Goal: Task Accomplishment & Management: Complete application form

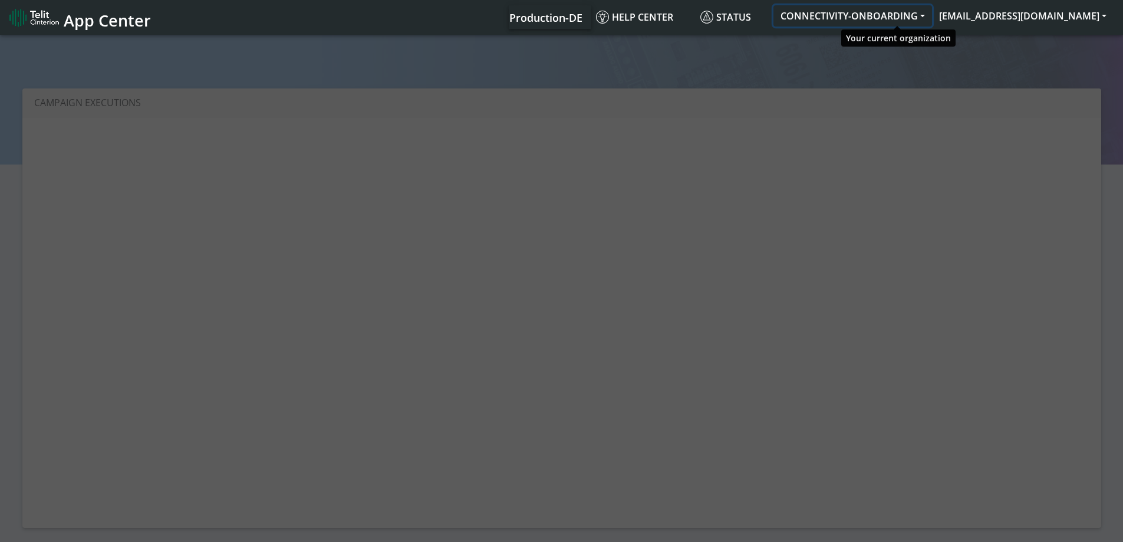
click at [897, 18] on button "CONNECTIVITY-ONBOARDING" at bounding box center [852, 15] width 159 height 21
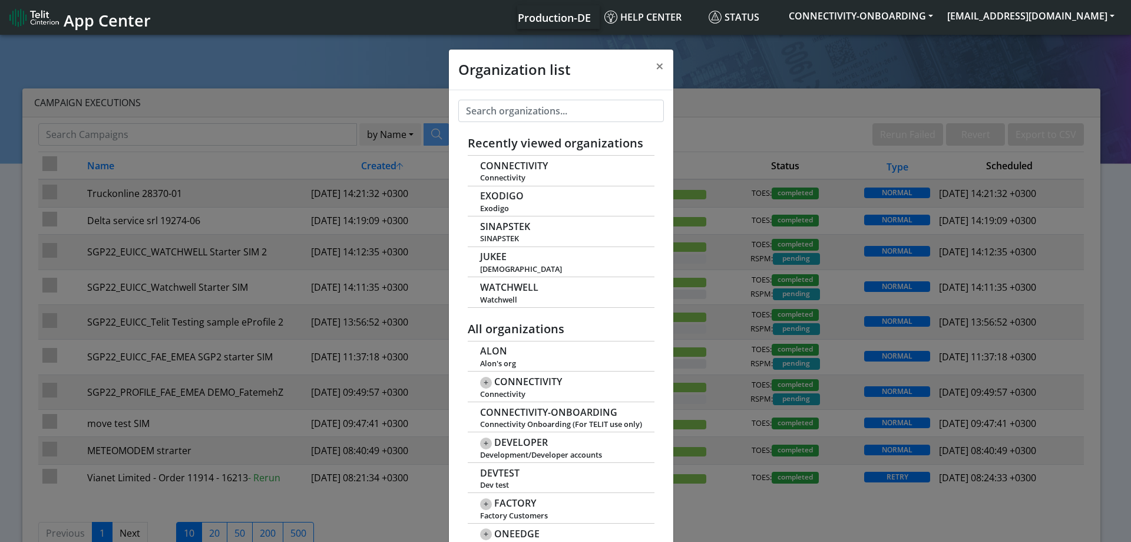
scroll to position [4, 0]
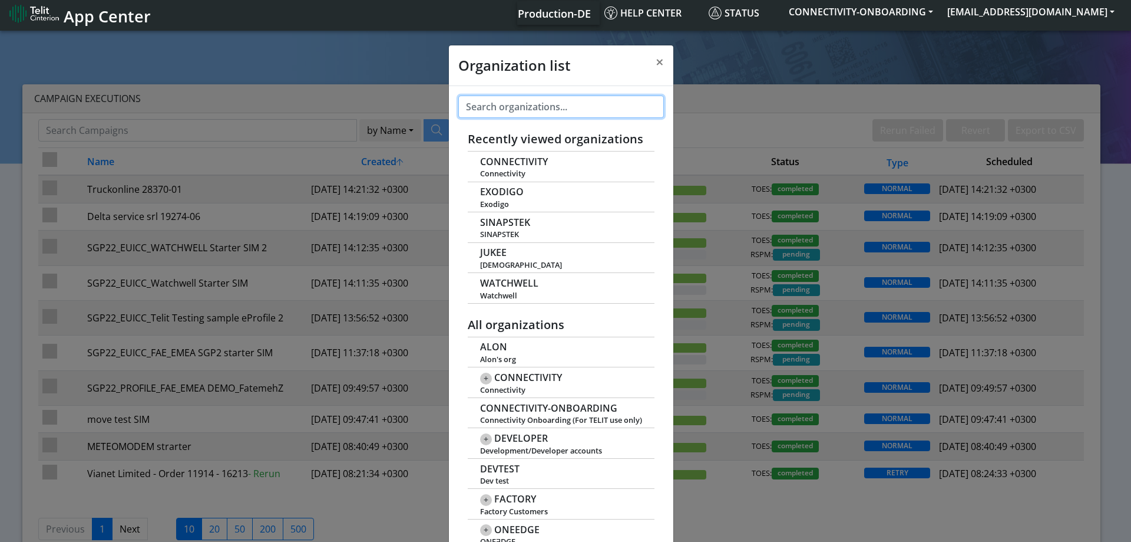
click at [499, 108] on input "text" at bounding box center [561, 106] width 206 height 22
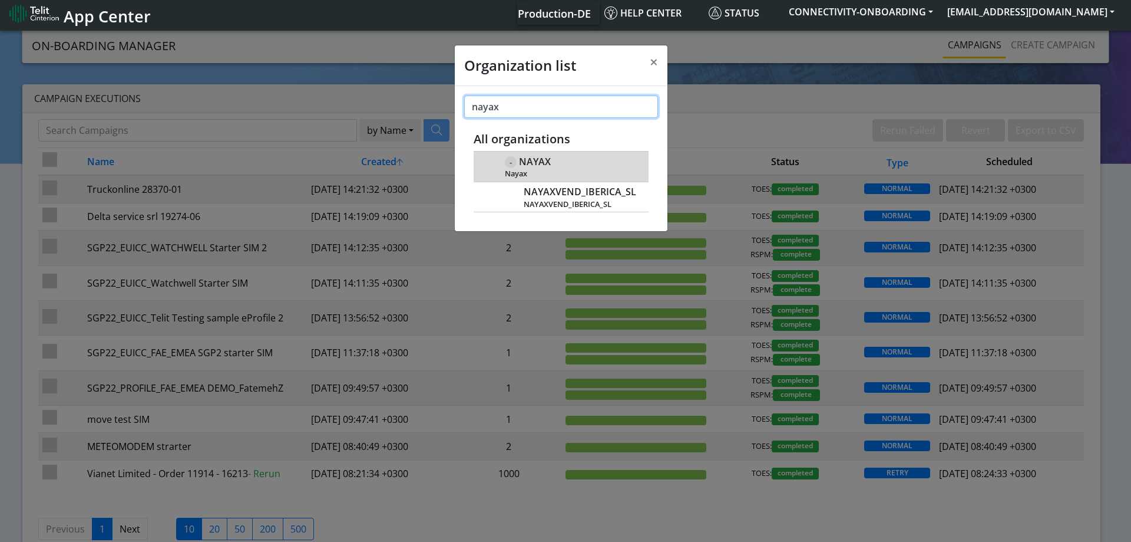
type input "nayax"
click at [532, 160] on span "NAYAX" at bounding box center [535, 161] width 32 height 11
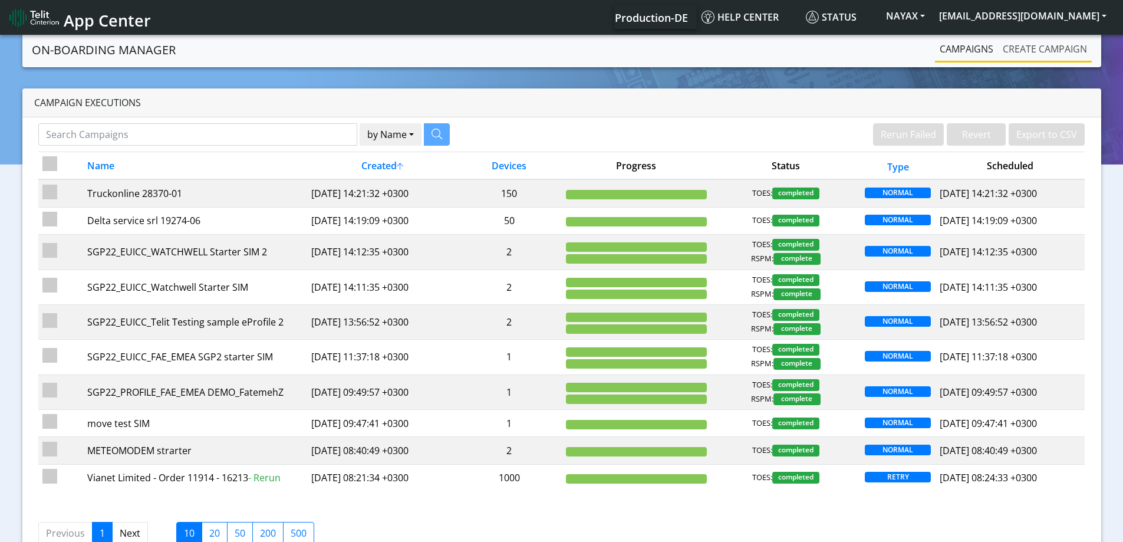
click at [1017, 51] on link "Create campaign" at bounding box center [1045, 49] width 94 height 24
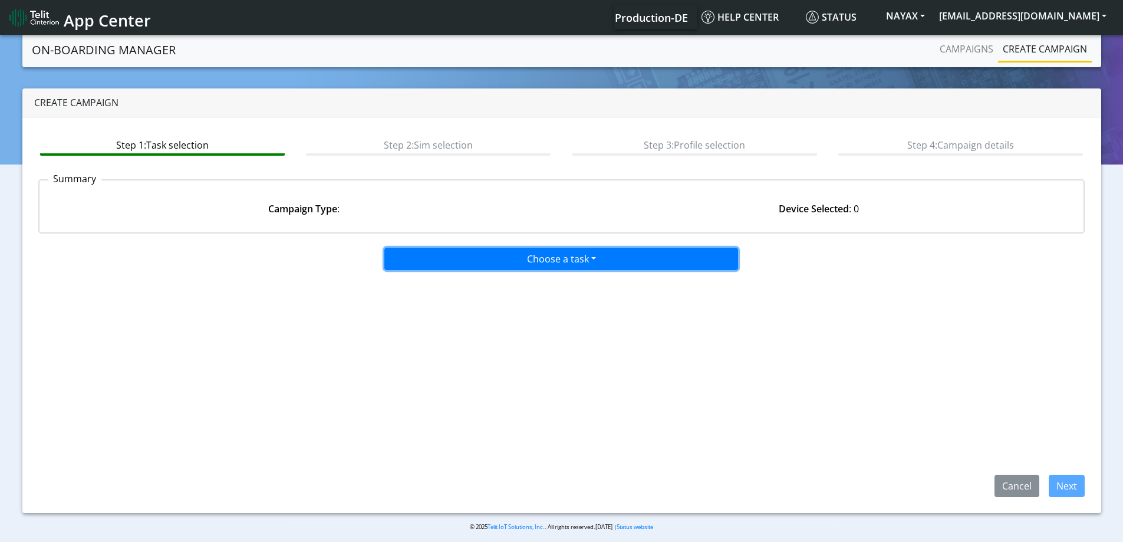
click at [516, 262] on button "Choose a task" at bounding box center [561, 259] width 354 height 22
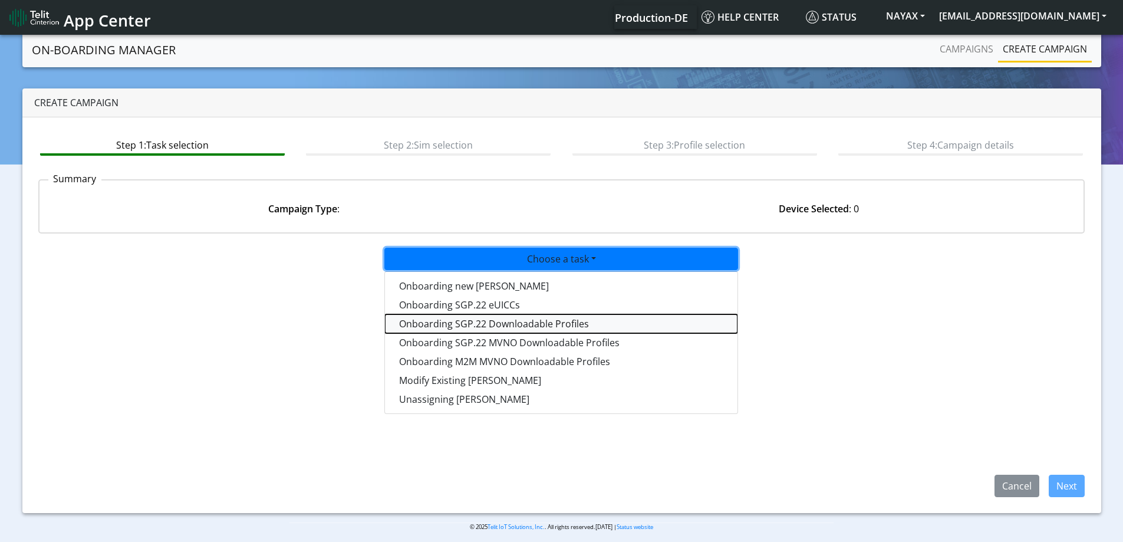
click at [454, 326] on tasksgp22profile-dropdown "Onboarding SGP.22 Downloadable Profiles" at bounding box center [561, 323] width 352 height 19
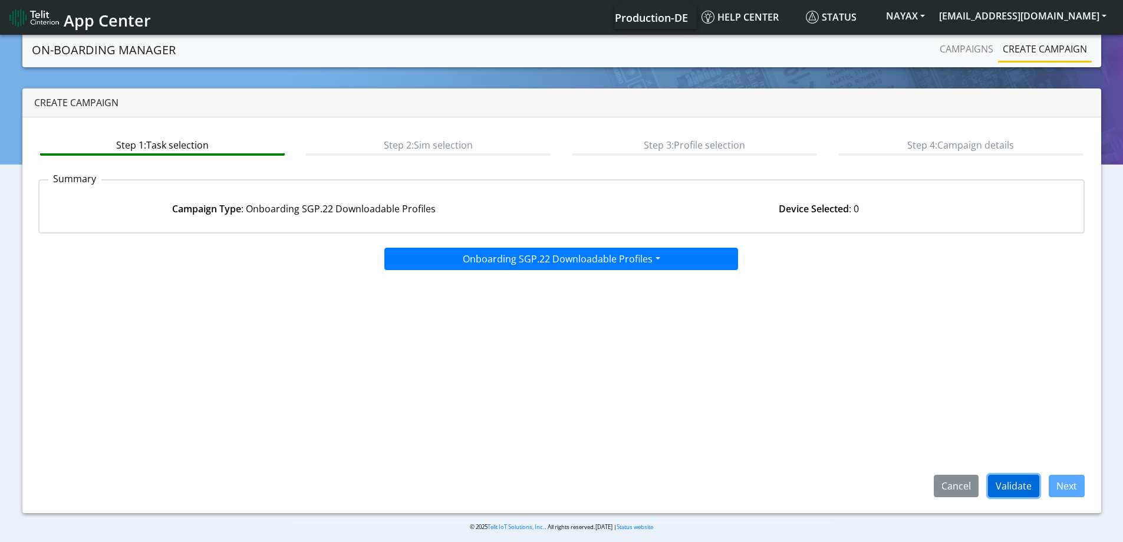
click at [1021, 495] on button "Validate" at bounding box center [1013, 485] width 51 height 22
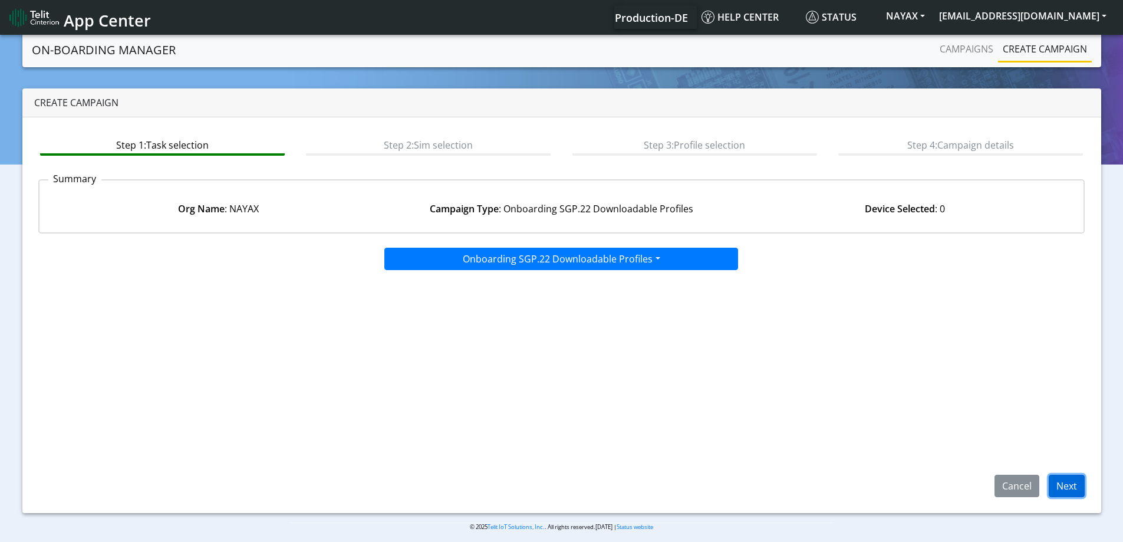
click at [1060, 486] on button "Next" at bounding box center [1066, 485] width 36 height 22
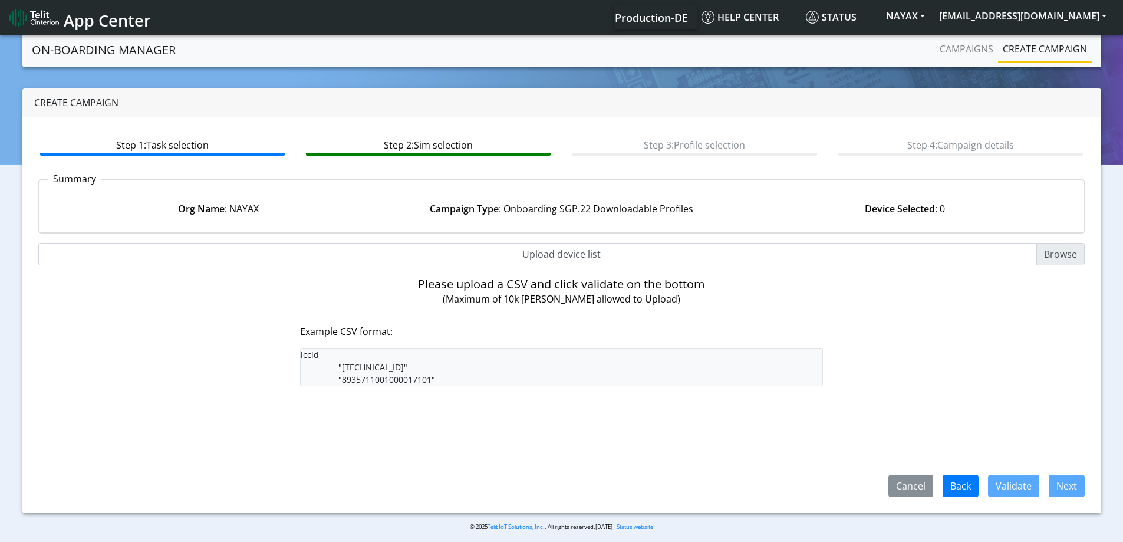
click at [547, 257] on input "Upload device list" at bounding box center [561, 254] width 1047 height 22
type input "C:\fakepath\onboarding CSV.csv"
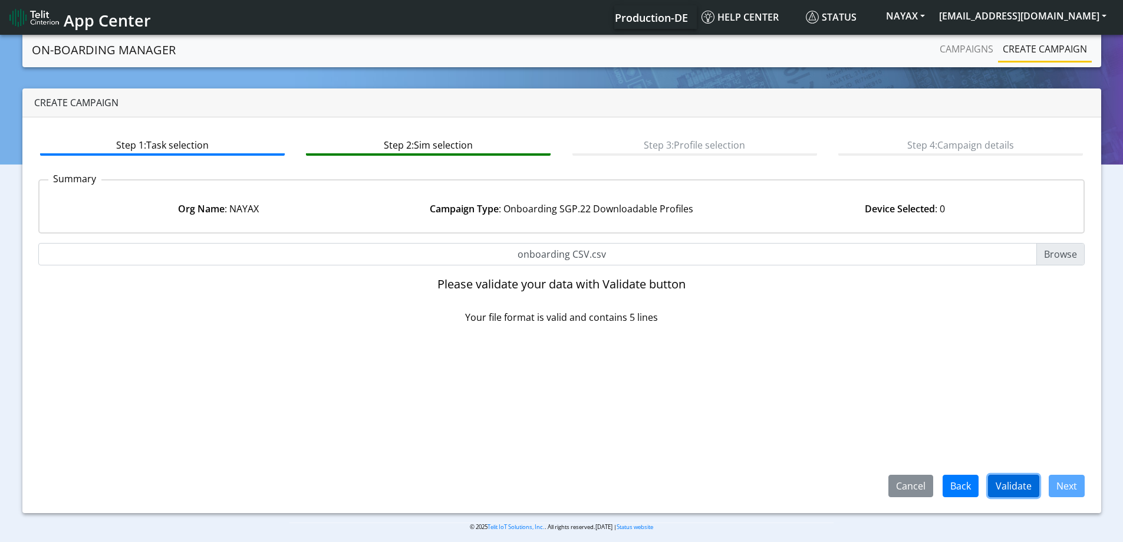
click at [1024, 481] on button "Validate" at bounding box center [1013, 485] width 51 height 22
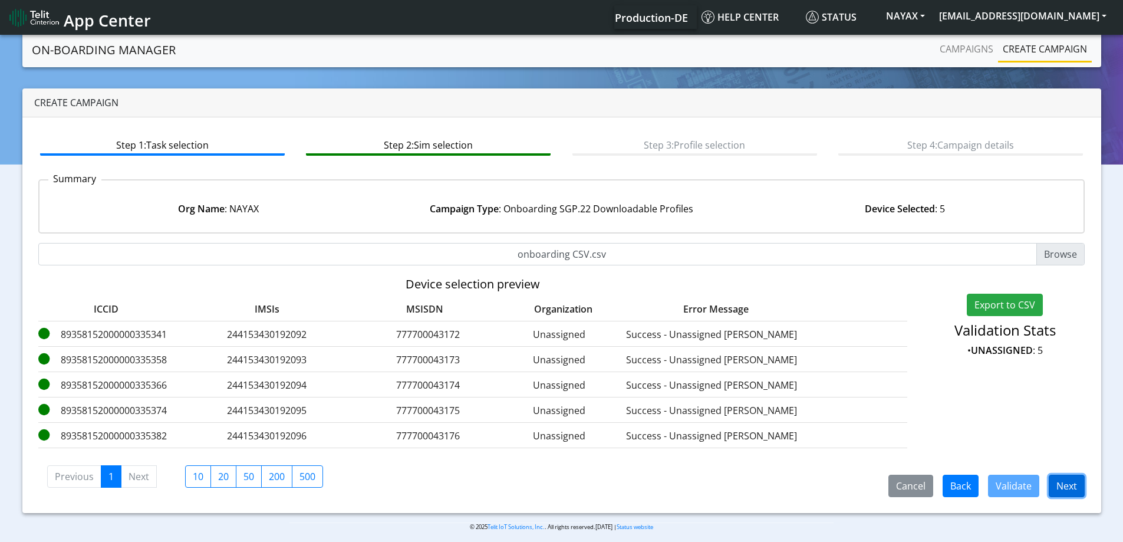
click at [1067, 485] on button "Next" at bounding box center [1066, 485] width 36 height 22
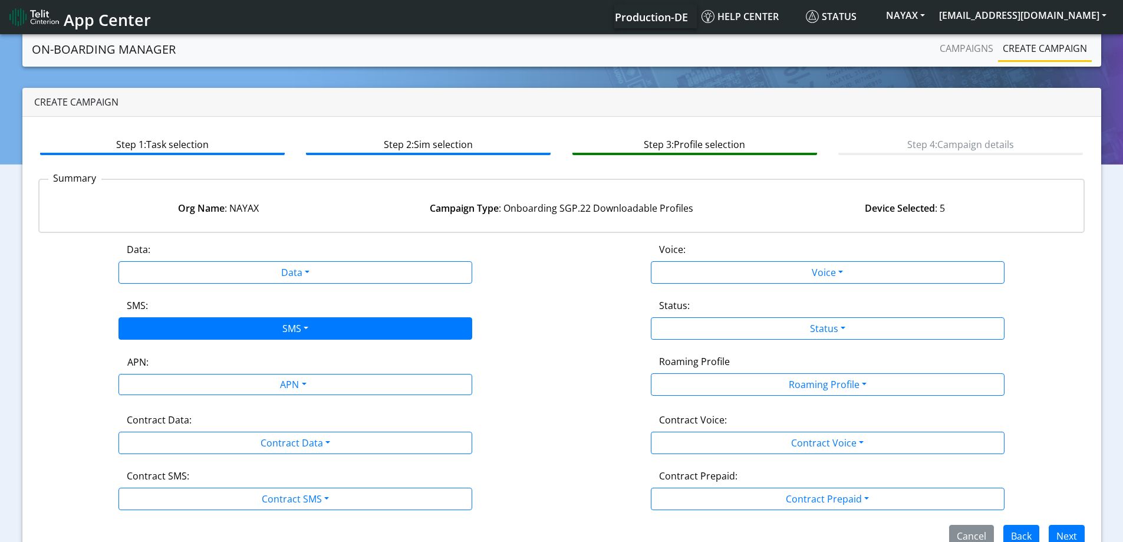
scroll to position [26, 0]
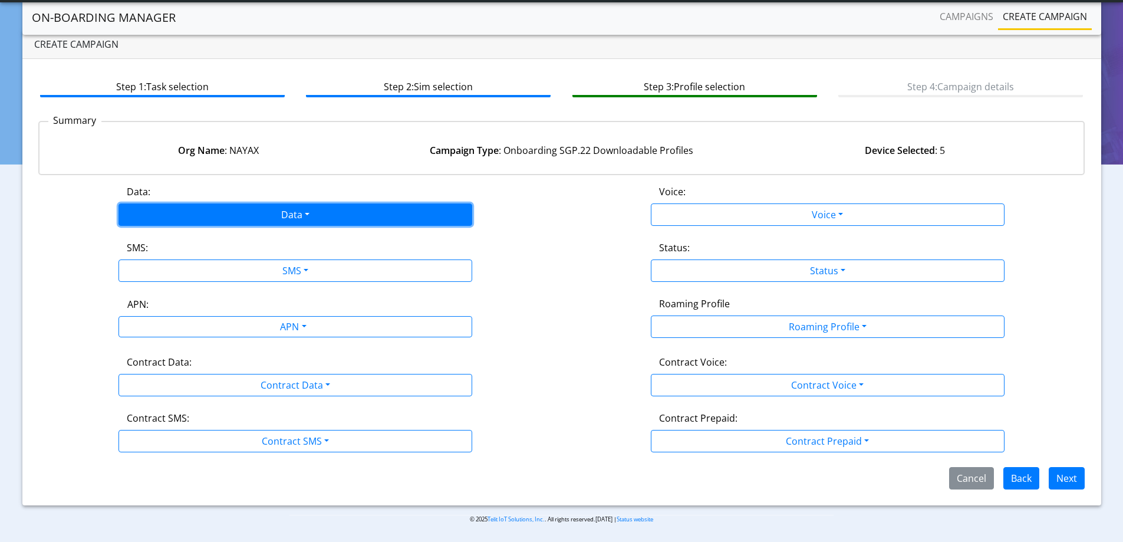
click at [258, 218] on button "Data" at bounding box center [295, 214] width 354 height 22
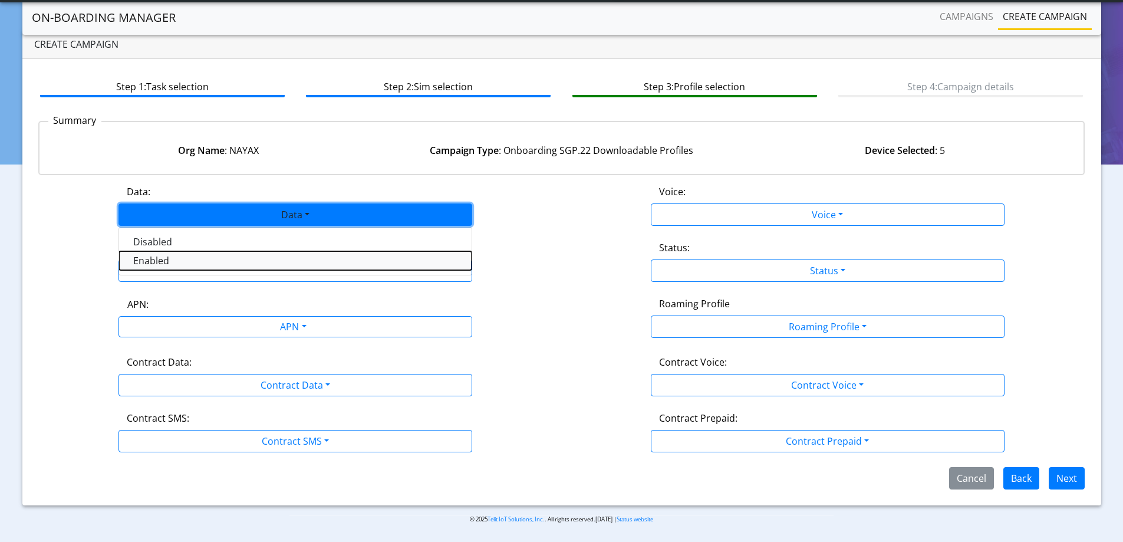
click at [218, 257] on button "Enabled" at bounding box center [295, 260] width 352 height 19
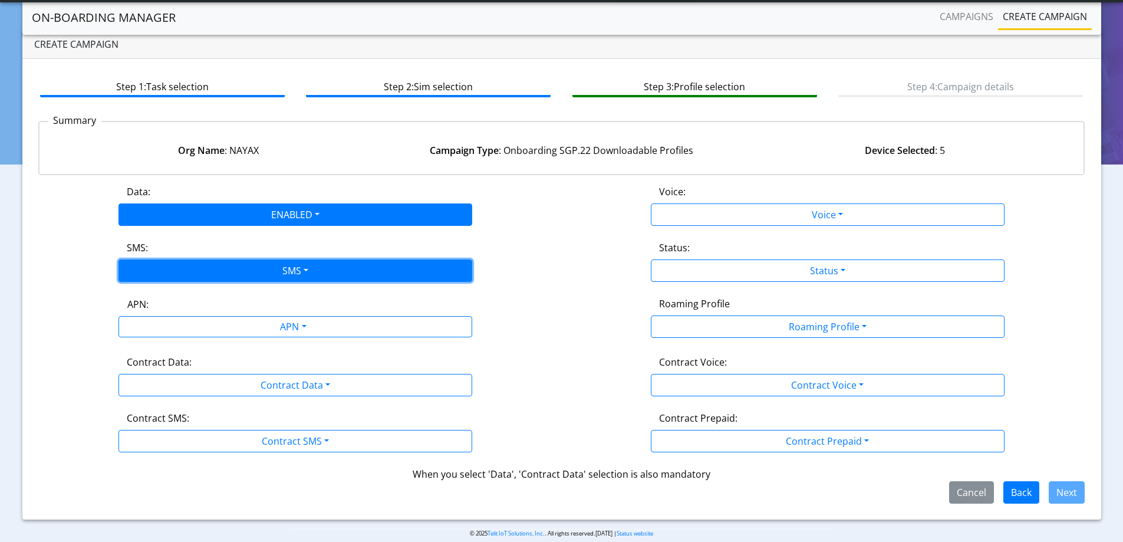
click at [223, 267] on button "SMS" at bounding box center [295, 270] width 354 height 22
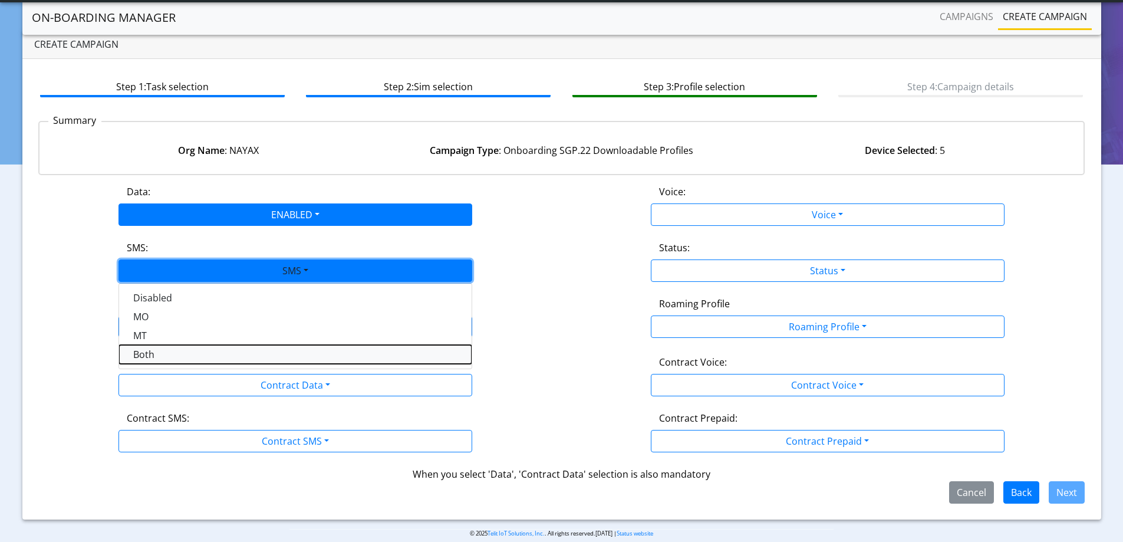
click at [162, 351] on button "Both" at bounding box center [295, 354] width 352 height 19
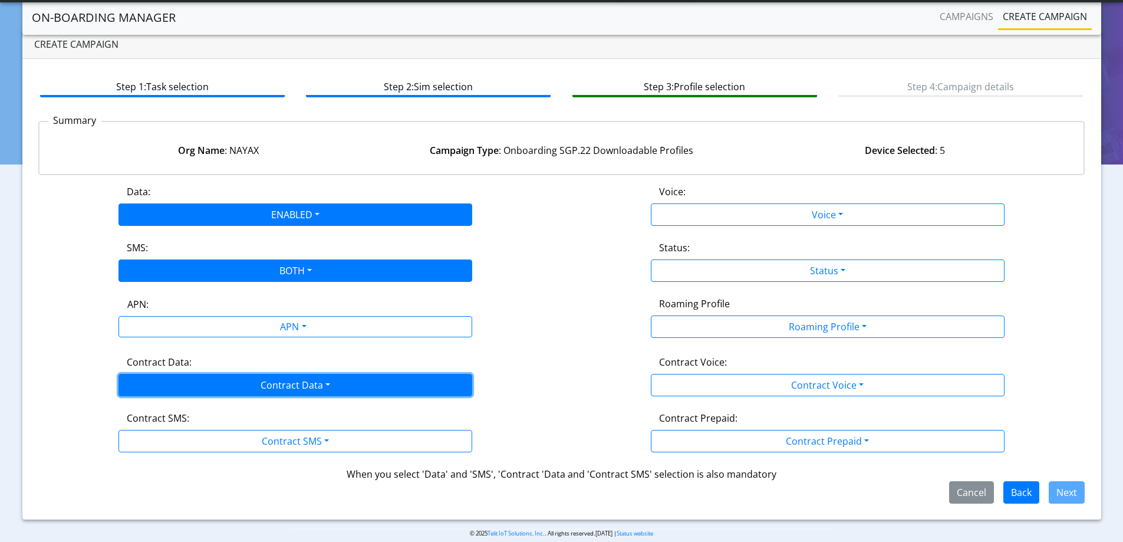
click at [244, 391] on button "Contract Data" at bounding box center [295, 385] width 354 height 22
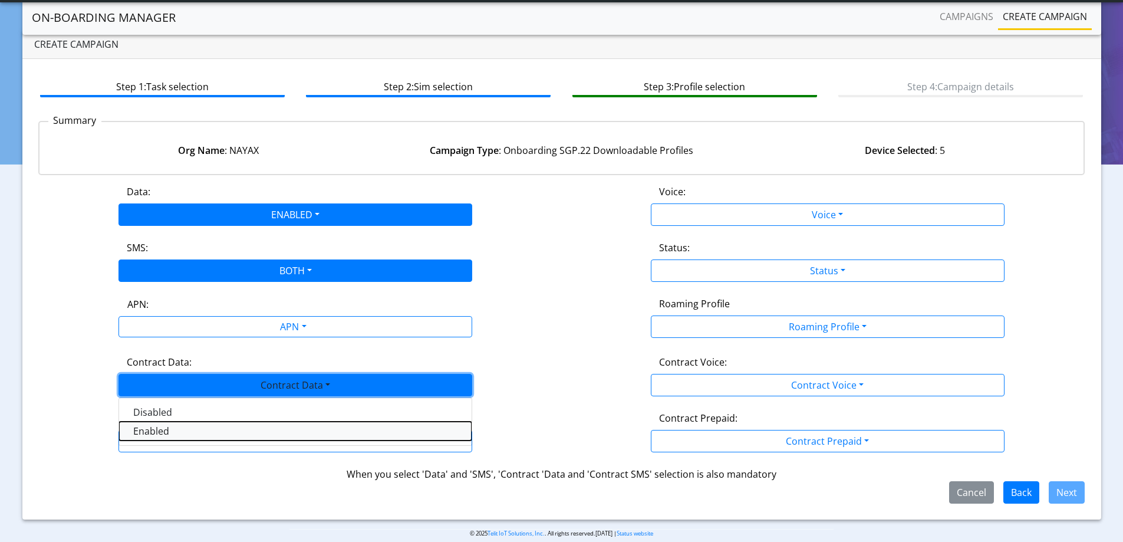
click at [173, 428] on Dataenabled-dropdown "Enabled" at bounding box center [295, 430] width 352 height 19
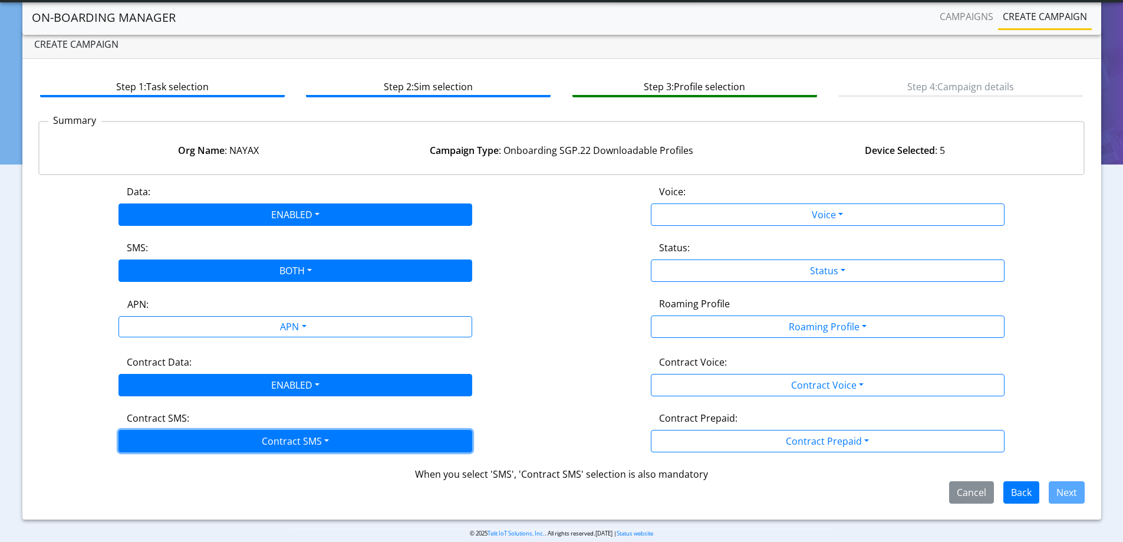
click at [174, 433] on button "Contract SMS" at bounding box center [295, 441] width 354 height 22
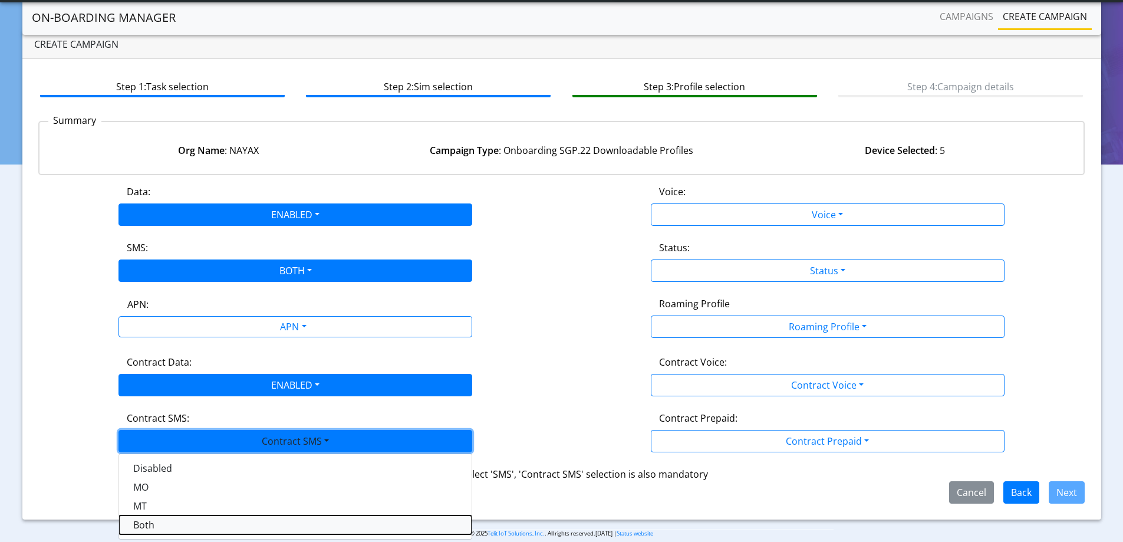
click at [159, 526] on SMSboth-dropdown "Both" at bounding box center [295, 524] width 352 height 19
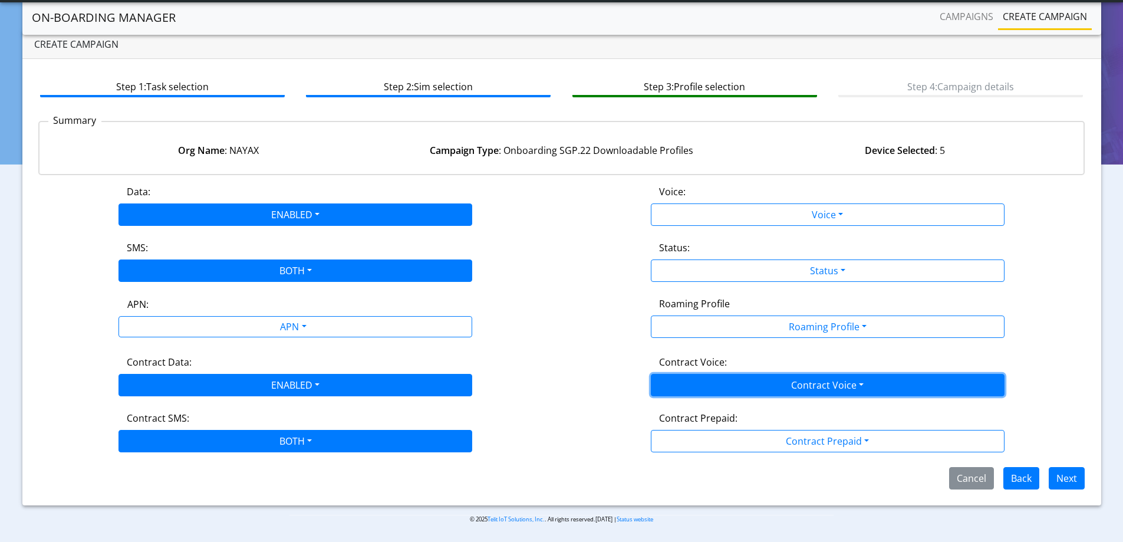
click at [774, 385] on button "Contract Voice" at bounding box center [828, 385] width 354 height 22
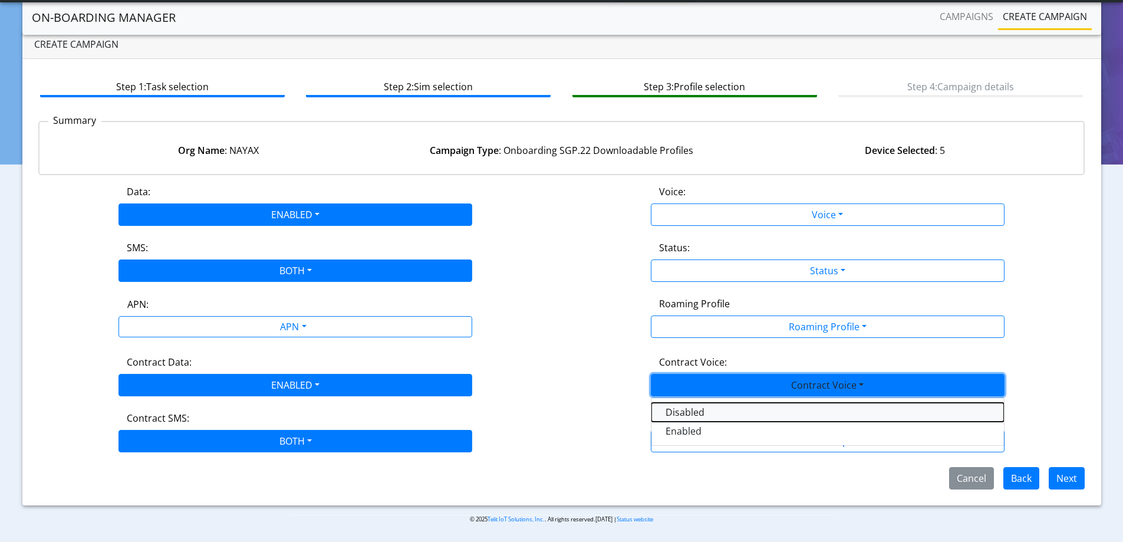
click at [711, 414] on Voicedisabled-dropdown "Disabled" at bounding box center [827, 411] width 352 height 19
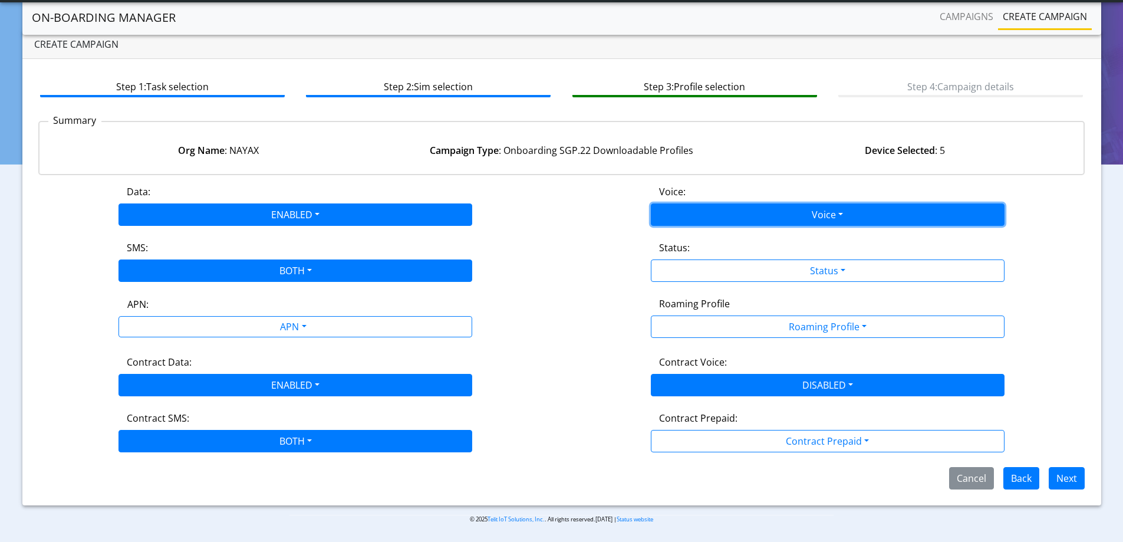
click at [745, 204] on button "Voice" at bounding box center [828, 214] width 354 height 22
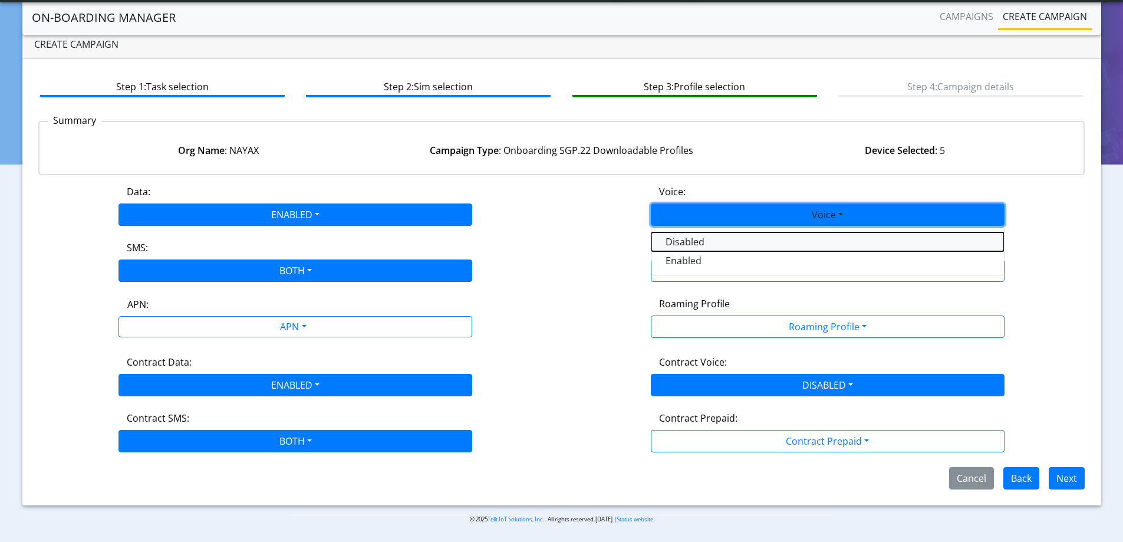
click at [718, 245] on button "Disabled" at bounding box center [827, 241] width 352 height 19
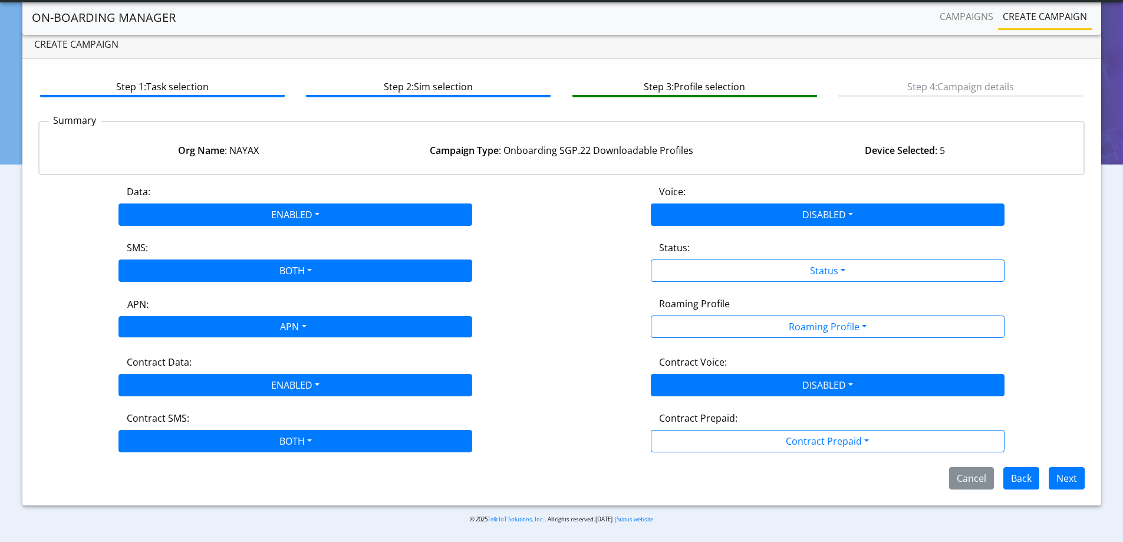
click at [248, 323] on div "APN" at bounding box center [292, 327] width 374 height 23
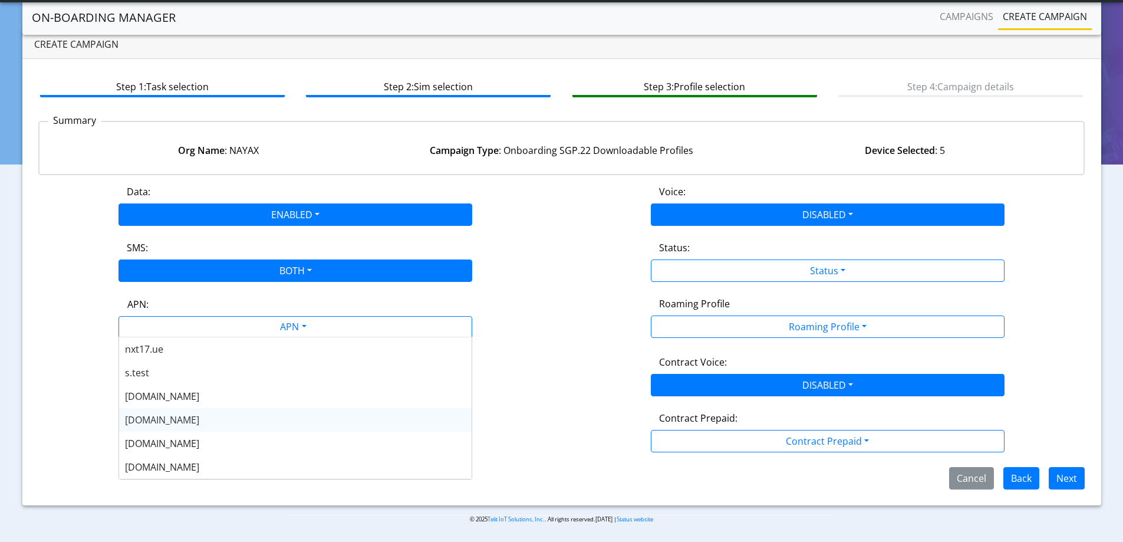
click at [161, 415] on span "[DOMAIN_NAME]" at bounding box center [162, 419] width 74 height 13
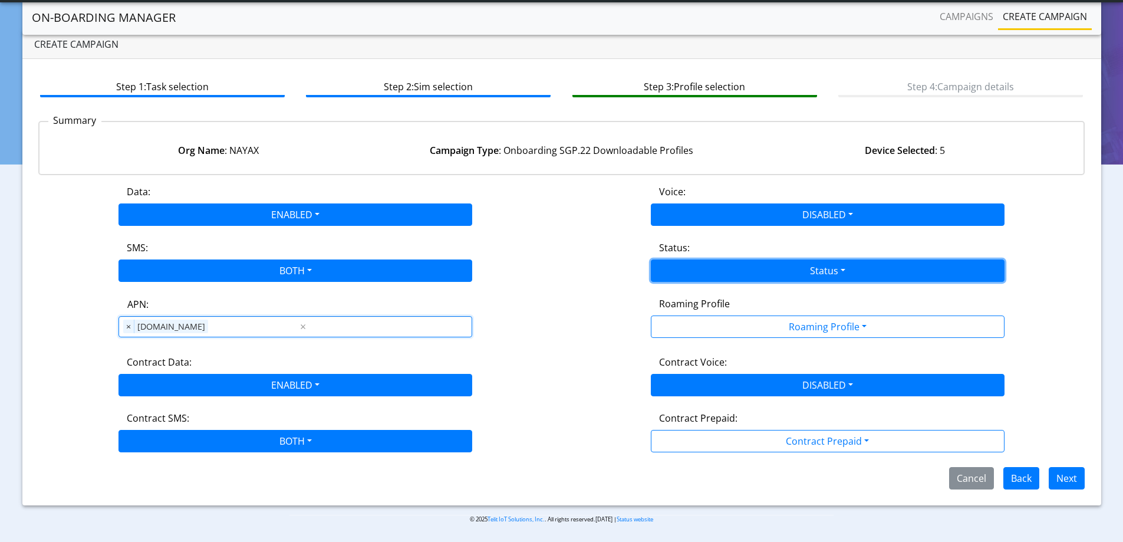
click at [750, 270] on button "Status" at bounding box center [828, 270] width 354 height 22
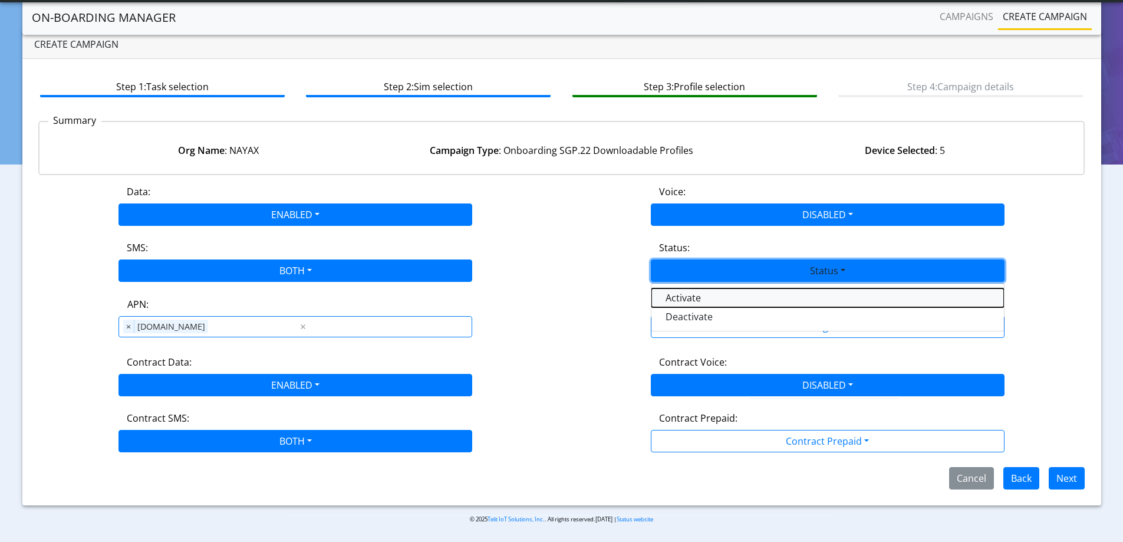
click at [707, 304] on button "Activate" at bounding box center [827, 297] width 352 height 19
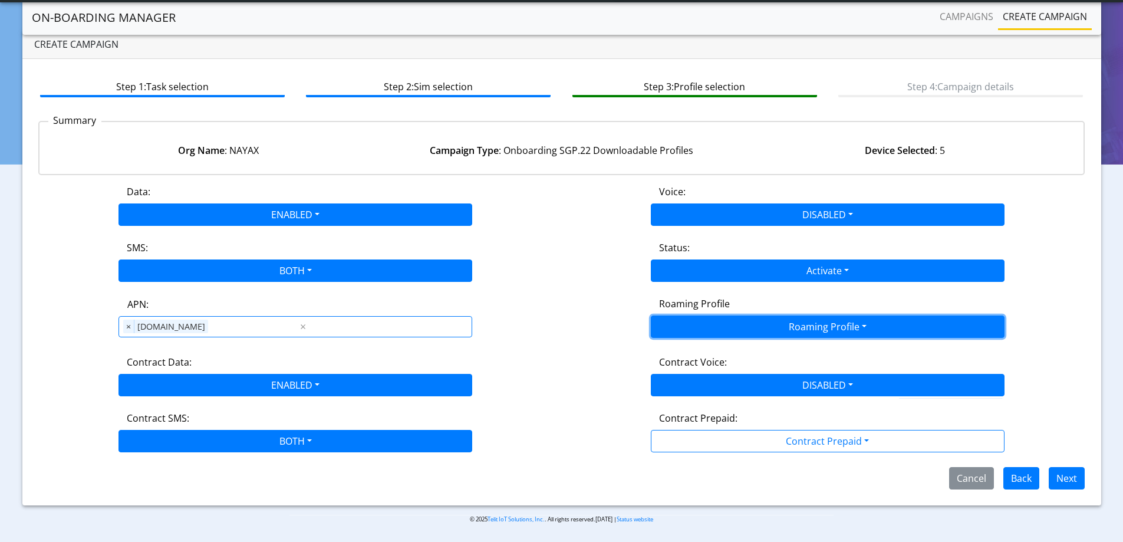
click at [723, 326] on button "Roaming Profile" at bounding box center [828, 326] width 354 height 22
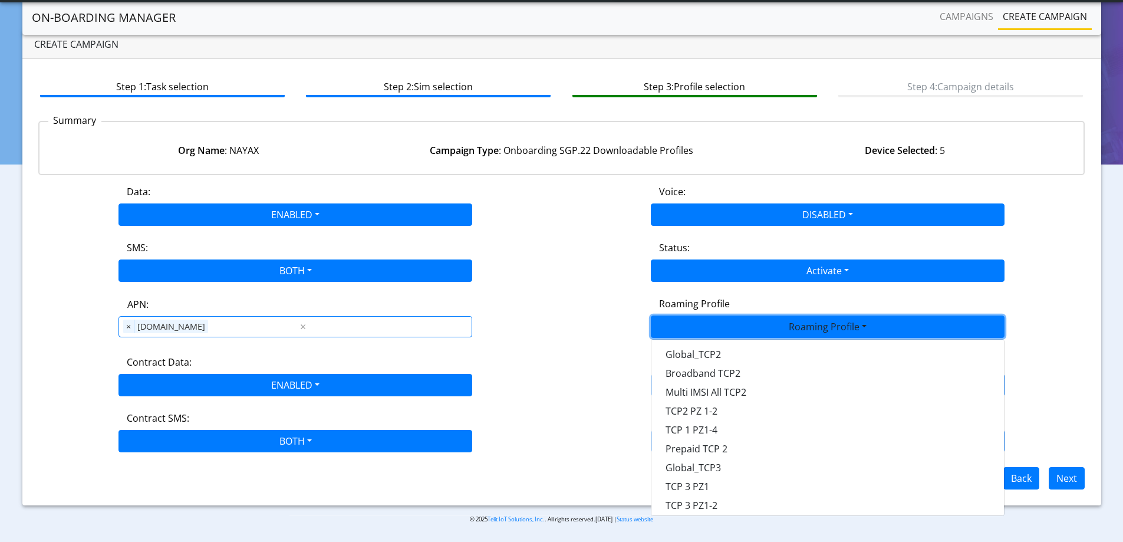
scroll to position [331, 0]
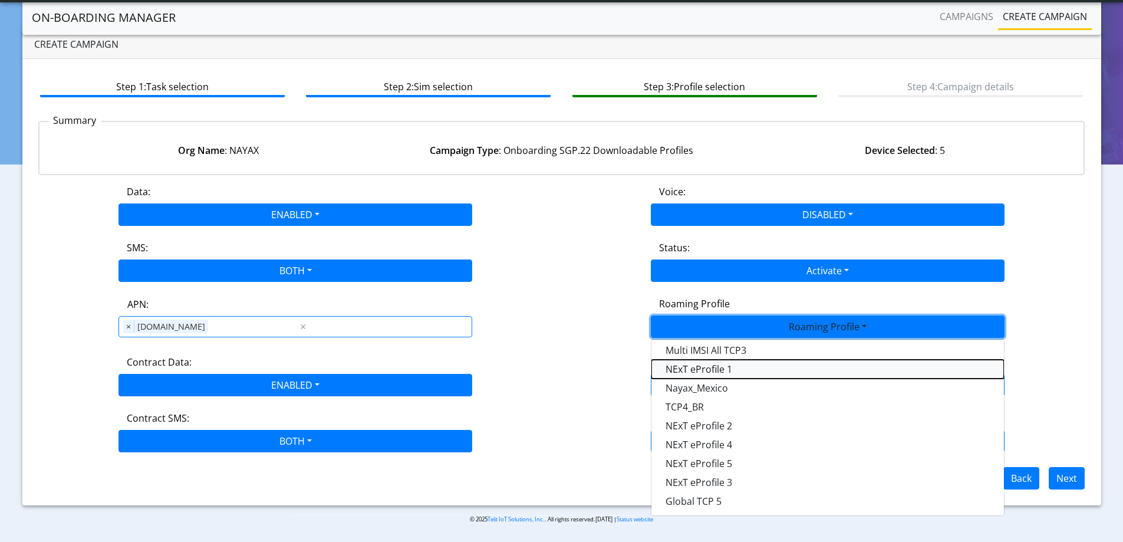
click at [721, 372] on Profile-dropdown "NExT eProfile 1" at bounding box center [827, 368] width 352 height 19
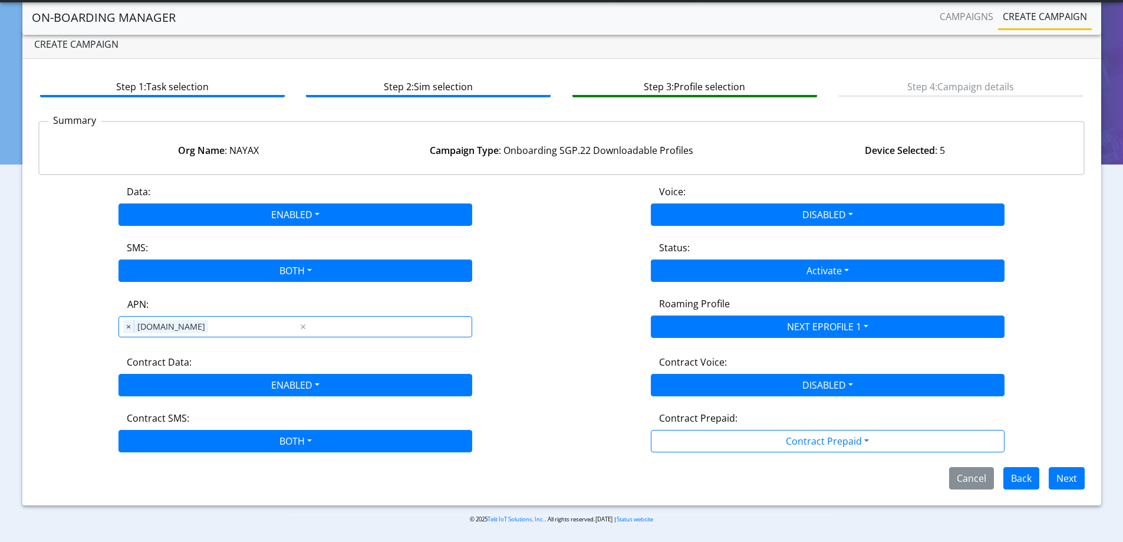
click at [593, 349] on div "Data: ENABLED Disabled Enabled Voice: DISABLED Disabled Enabled SMS: BOTH Disab…" at bounding box center [561, 336] width 1047 height 305
click at [1071, 478] on button "Next" at bounding box center [1066, 478] width 36 height 22
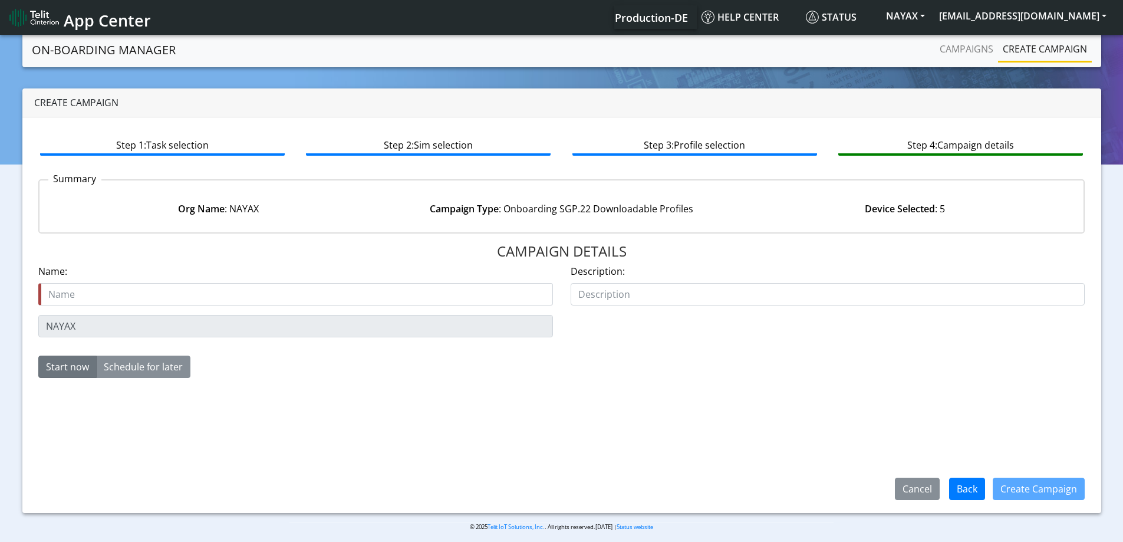
click at [380, 301] on input "text" at bounding box center [295, 294] width 514 height 22
click at [959, 479] on button "Back" at bounding box center [967, 488] width 36 height 22
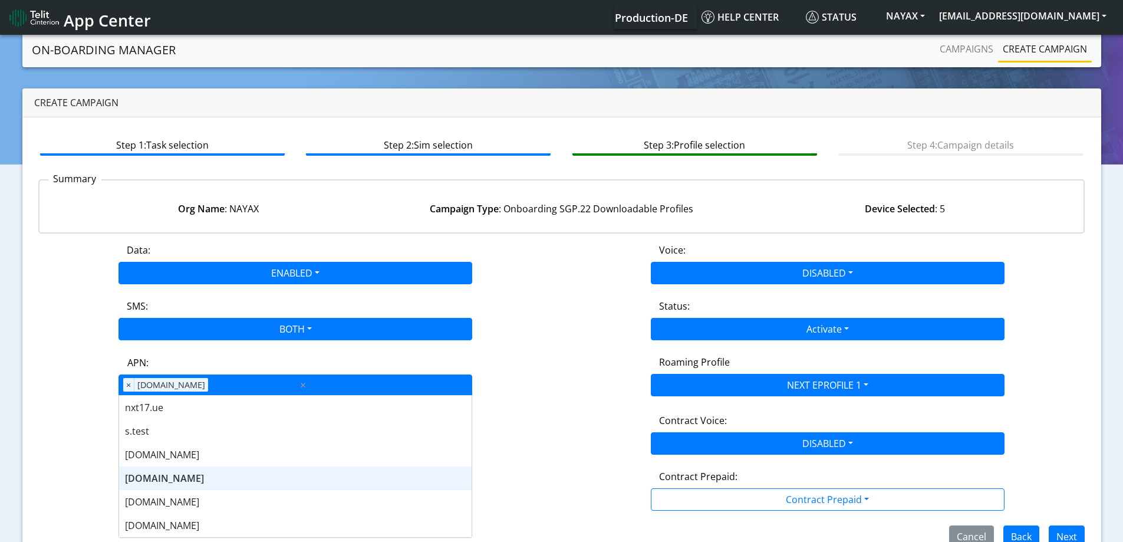
click at [232, 384] on div "APN × [DOMAIN_NAME]" at bounding box center [208, 385] width 179 height 20
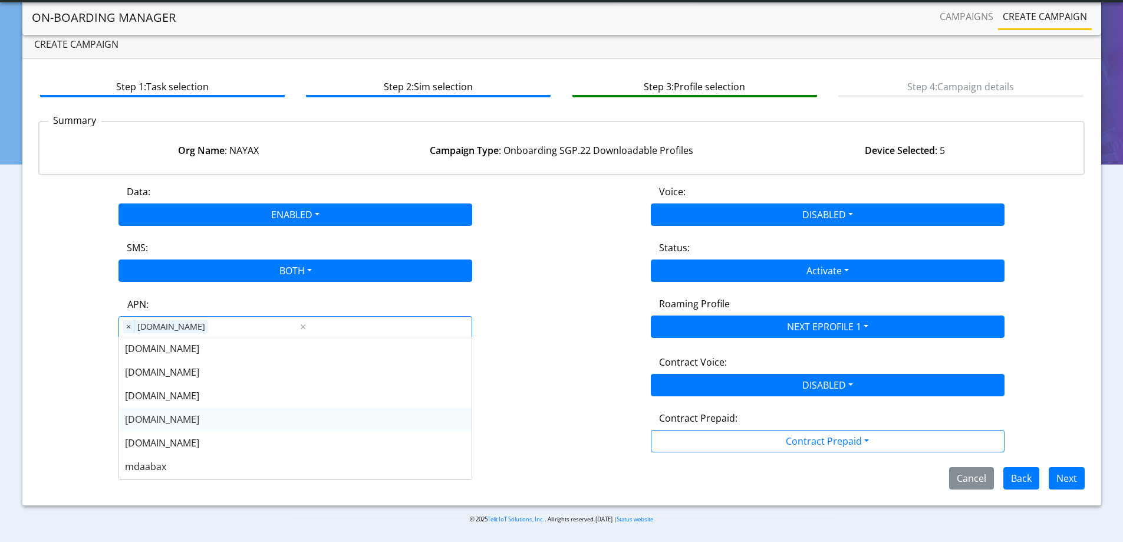
scroll to position [118, 0]
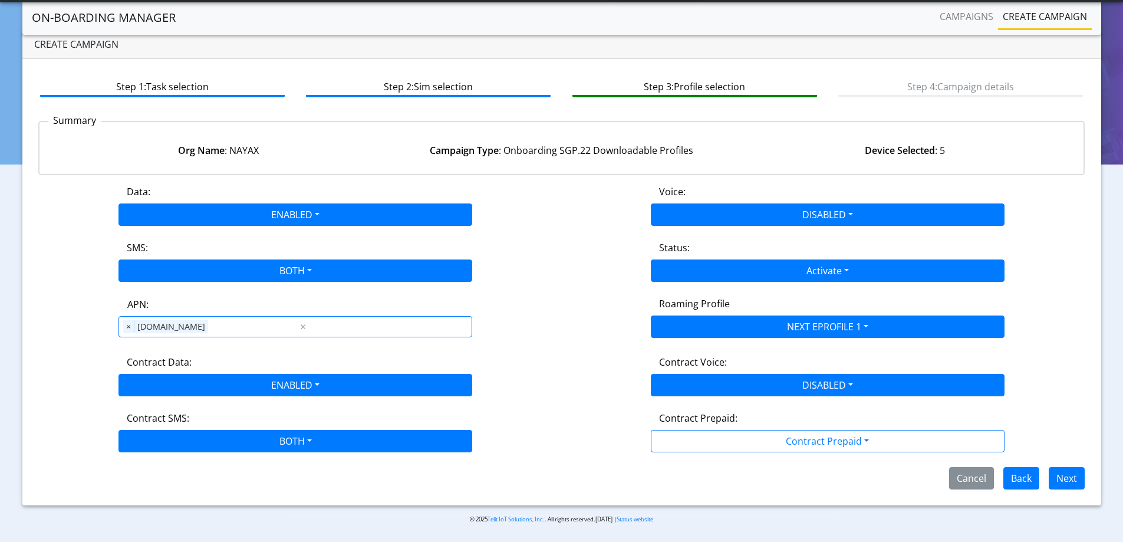
click at [533, 292] on div "Data: ENABLED Disabled Enabled Voice: DISABLED Disabled Enabled SMS: BOTH Disab…" at bounding box center [561, 336] width 1047 height 305
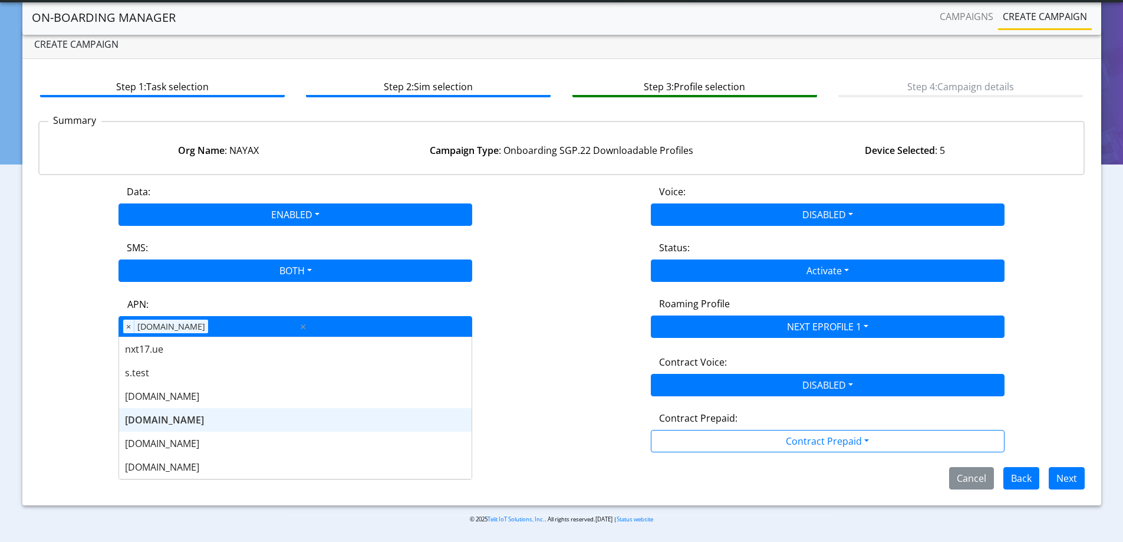
click at [268, 327] on div "APN × [DOMAIN_NAME]" at bounding box center [208, 326] width 179 height 20
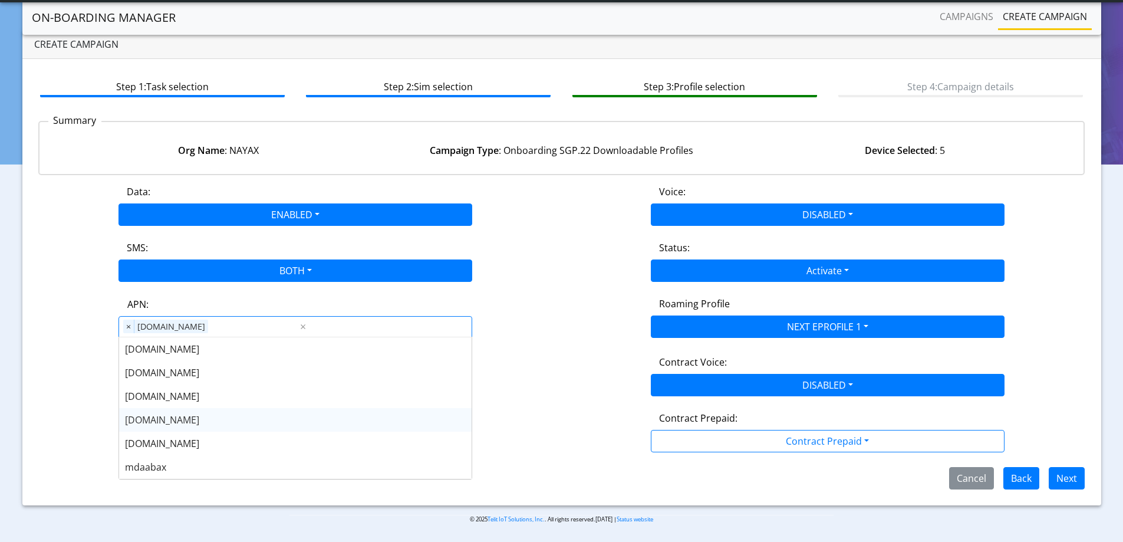
click at [224, 417] on div "[DOMAIN_NAME]" at bounding box center [295, 420] width 352 height 24
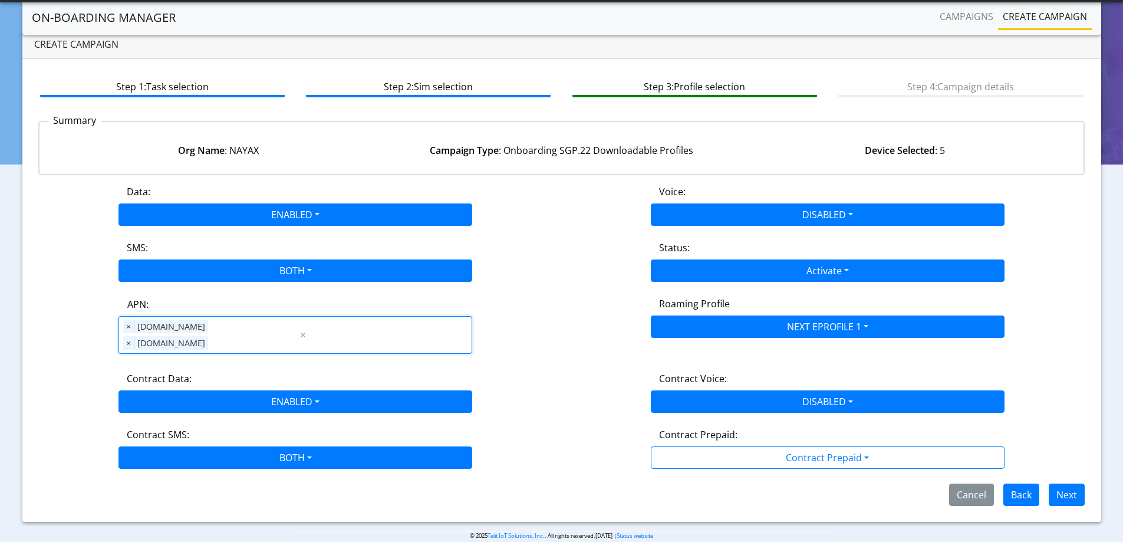
click at [586, 310] on div "Roaming Profile NEXT EPROFILE 1 All Blocked Global All TCP1 Lumenis_LTD TCP 1 B…" at bounding box center [828, 316] width 532 height 41
click at [1063, 483] on button "Next" at bounding box center [1066, 494] width 36 height 22
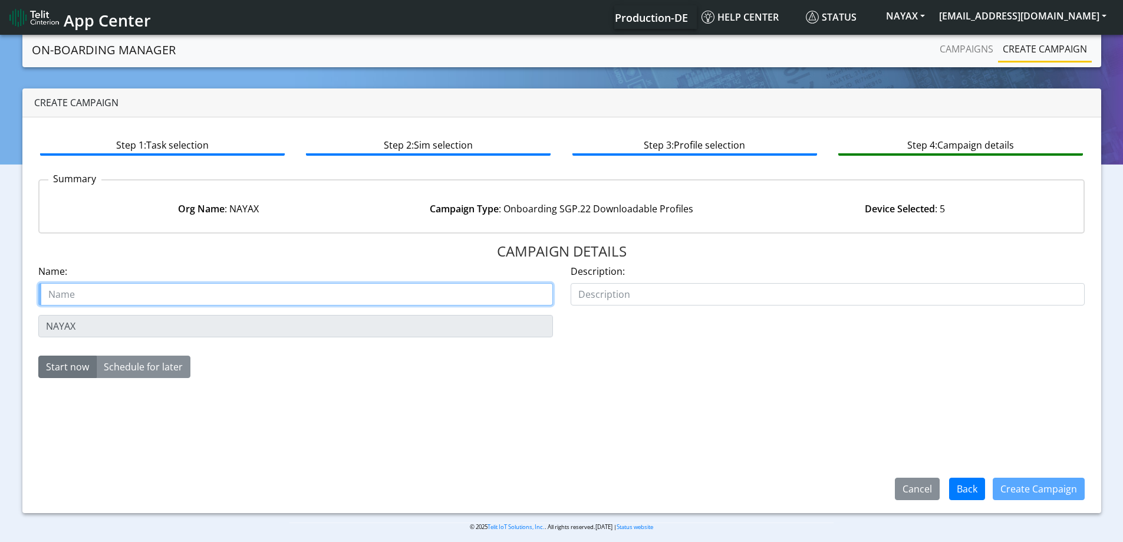
click at [182, 296] on input "text" at bounding box center [295, 294] width 514 height 22
type input "Nayax SGP22starter"
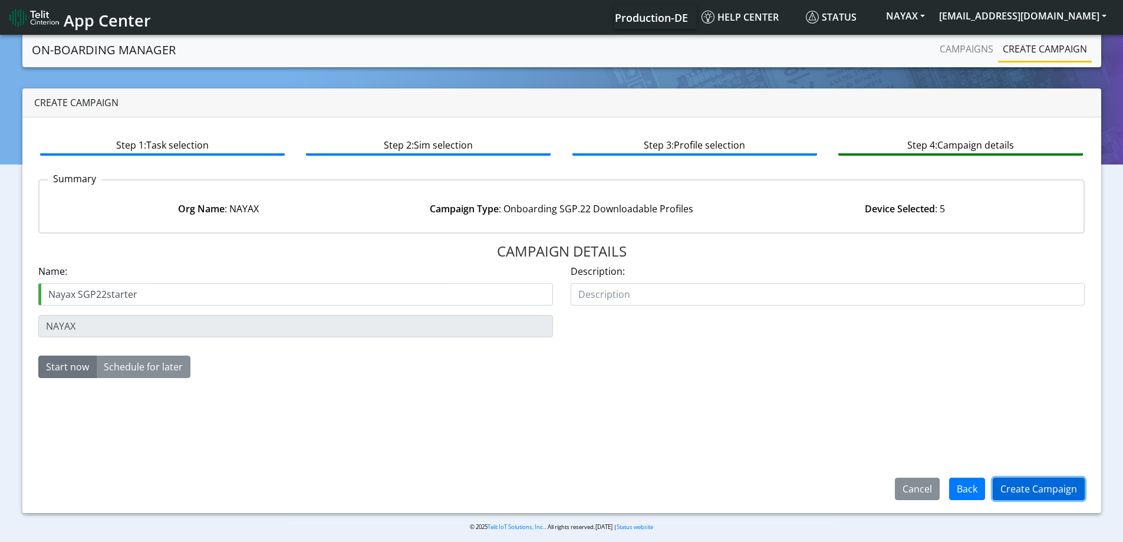
click at [1040, 491] on button "Create Campaign" at bounding box center [1038, 488] width 92 height 22
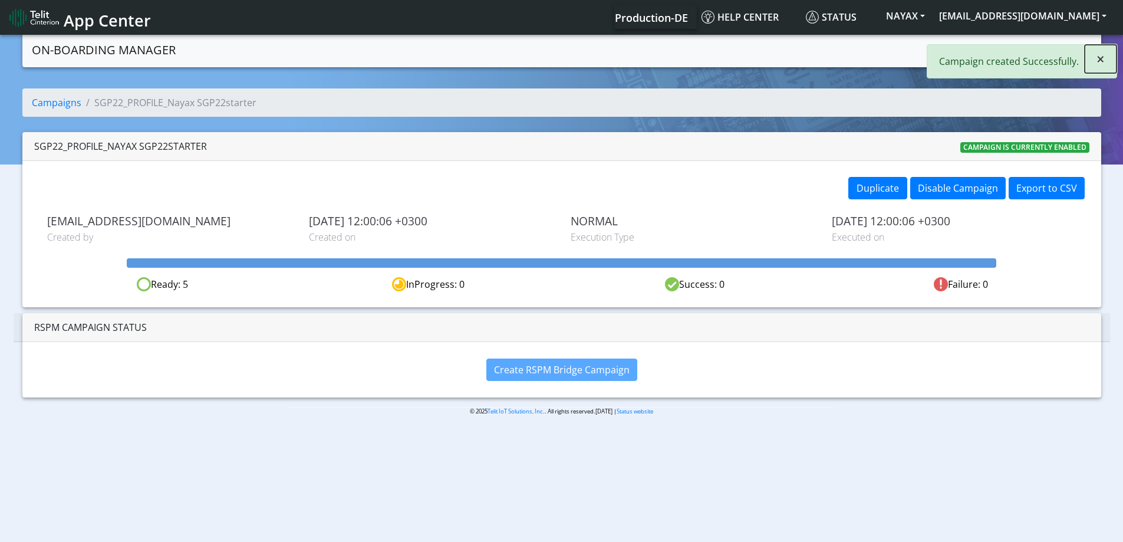
click at [1099, 62] on span "×" at bounding box center [1100, 58] width 8 height 19
click at [961, 53] on link "Campaigns" at bounding box center [966, 49] width 63 height 24
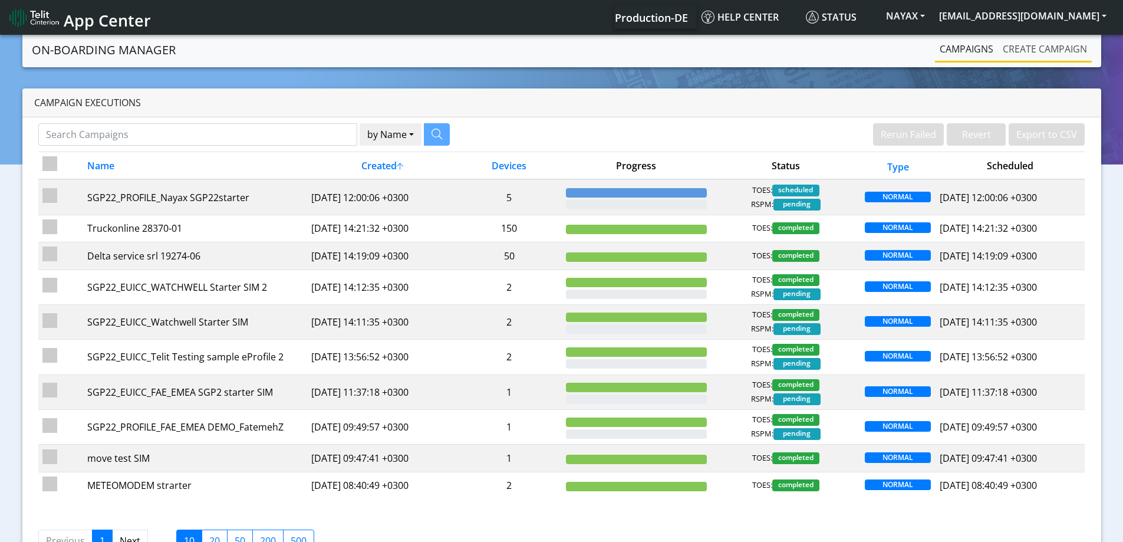
click at [1008, 48] on link "Create campaign" at bounding box center [1045, 49] width 94 height 24
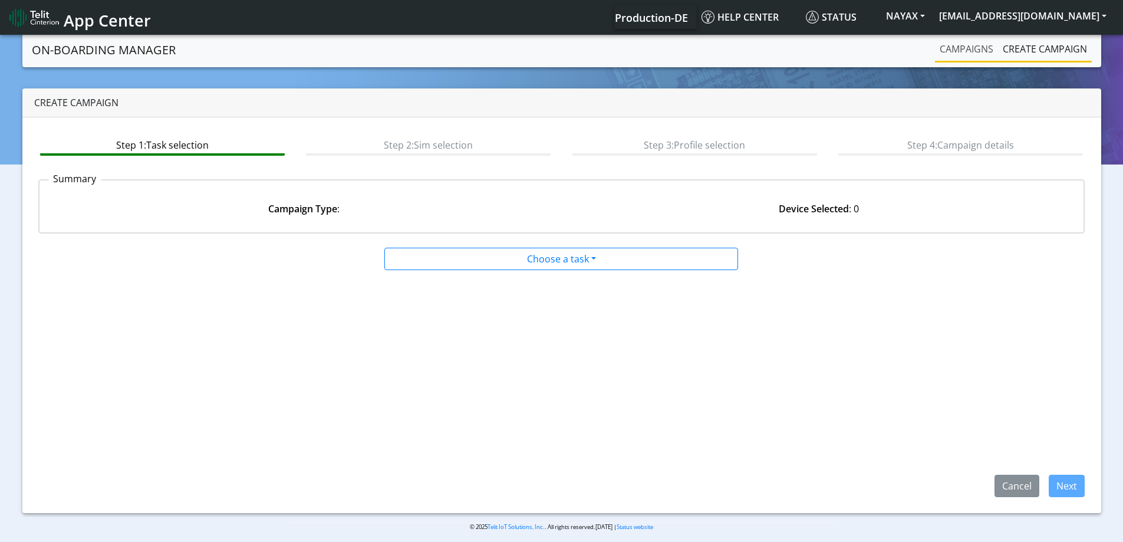
click at [941, 48] on link "Campaigns" at bounding box center [966, 49] width 63 height 24
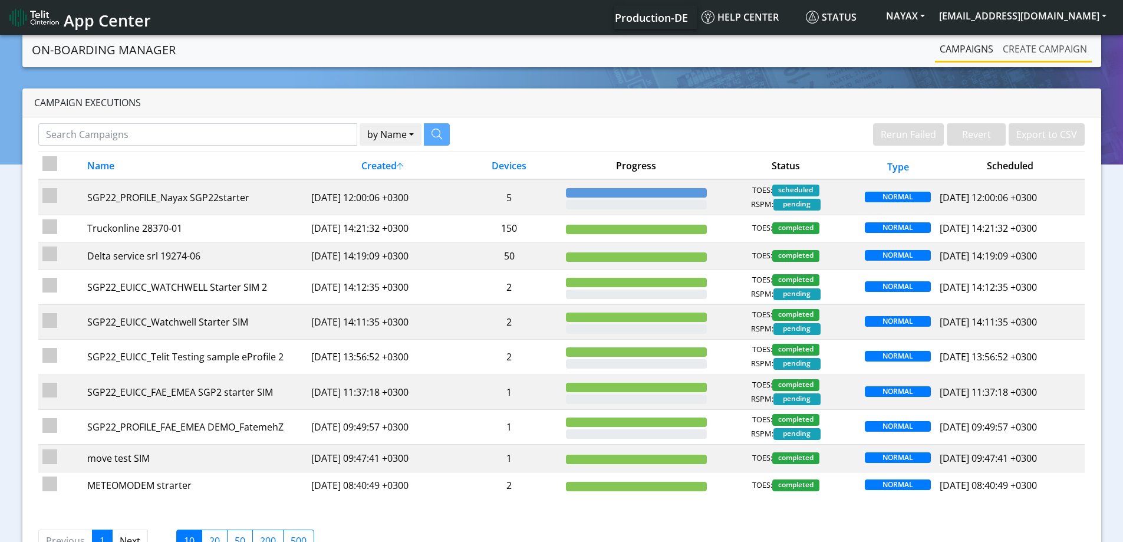
click at [1035, 55] on link "Create campaign" at bounding box center [1045, 49] width 94 height 24
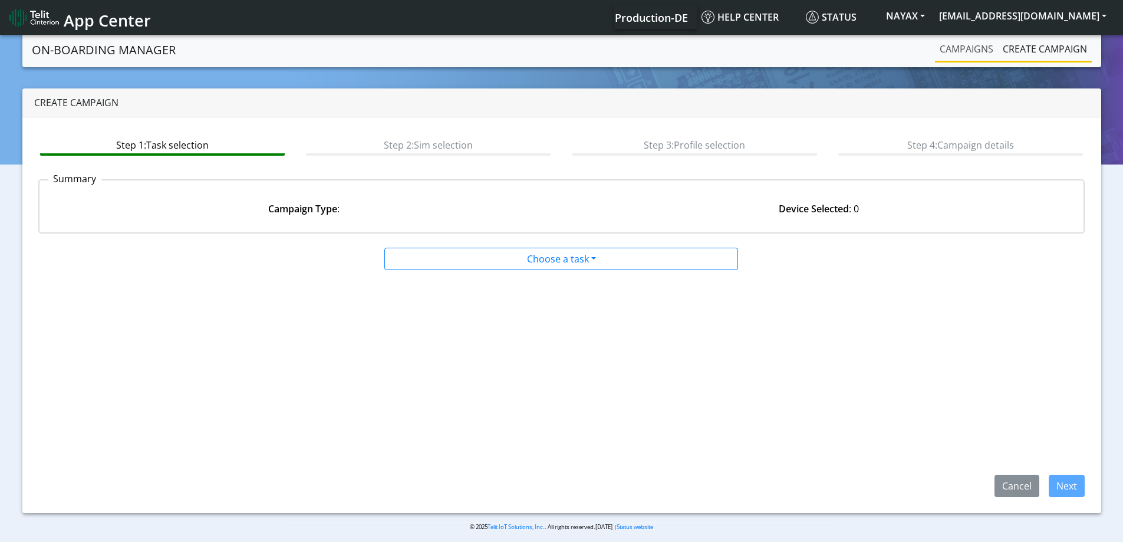
click at [954, 52] on link "Campaigns" at bounding box center [966, 49] width 63 height 24
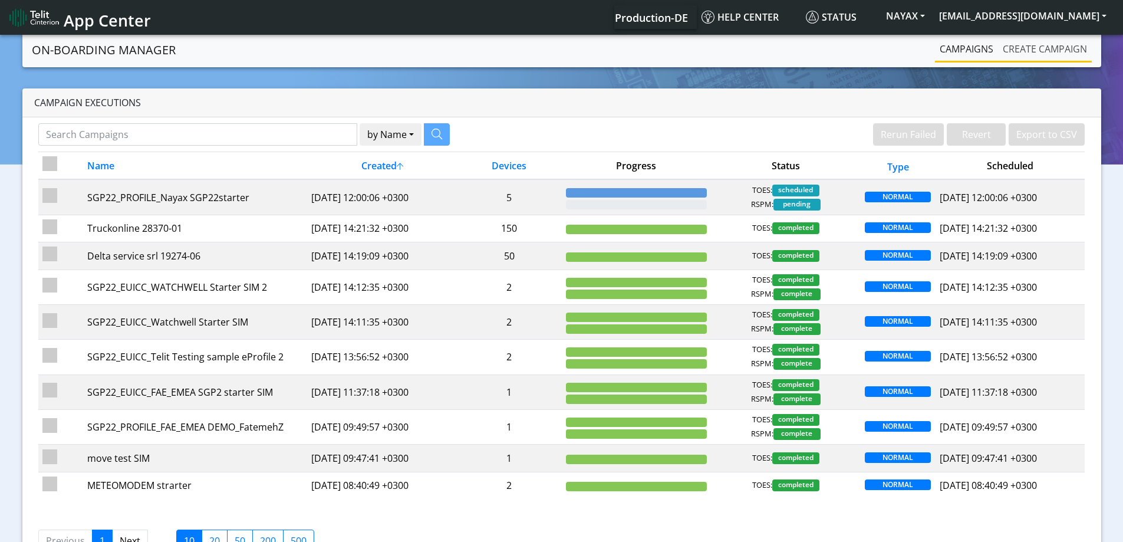
click at [1007, 45] on link "Create campaign" at bounding box center [1045, 49] width 94 height 24
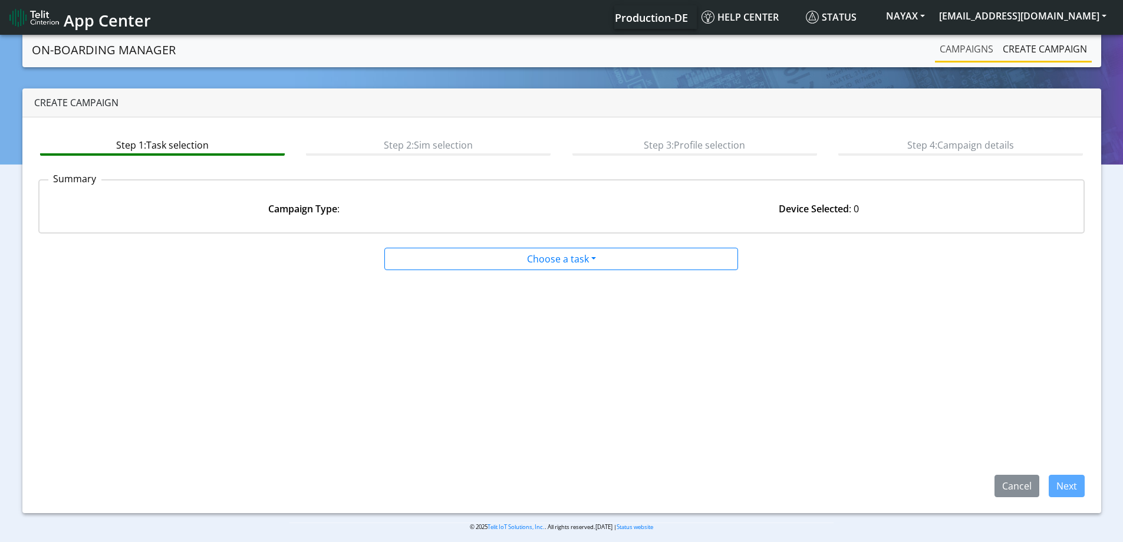
click at [968, 49] on link "Campaigns" at bounding box center [966, 49] width 63 height 24
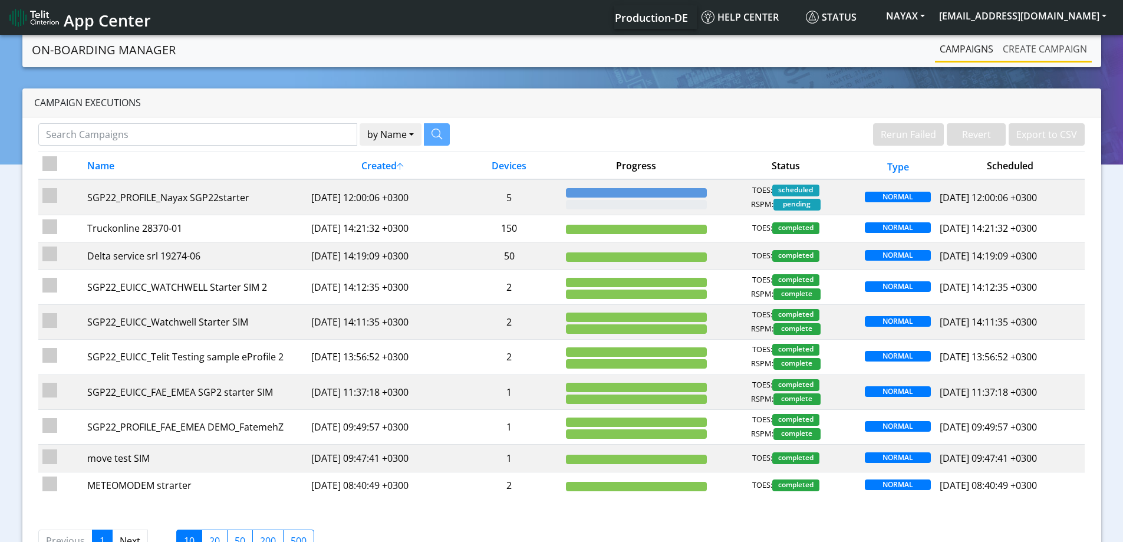
click at [1003, 53] on link "Create campaign" at bounding box center [1045, 49] width 94 height 24
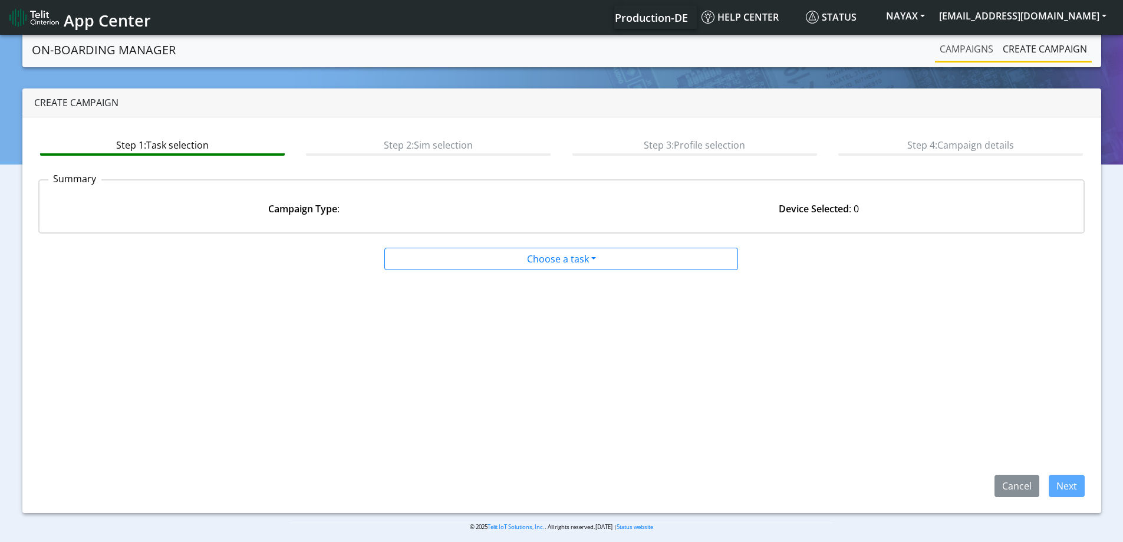
click at [977, 50] on link "Campaigns" at bounding box center [966, 49] width 63 height 24
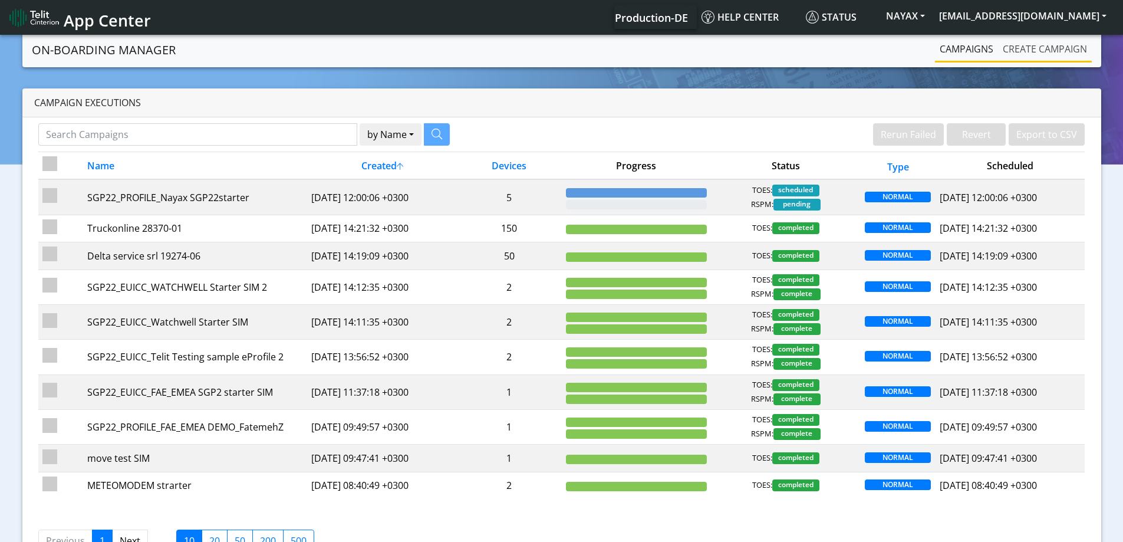
click at [1053, 47] on link "Create campaign" at bounding box center [1045, 49] width 94 height 24
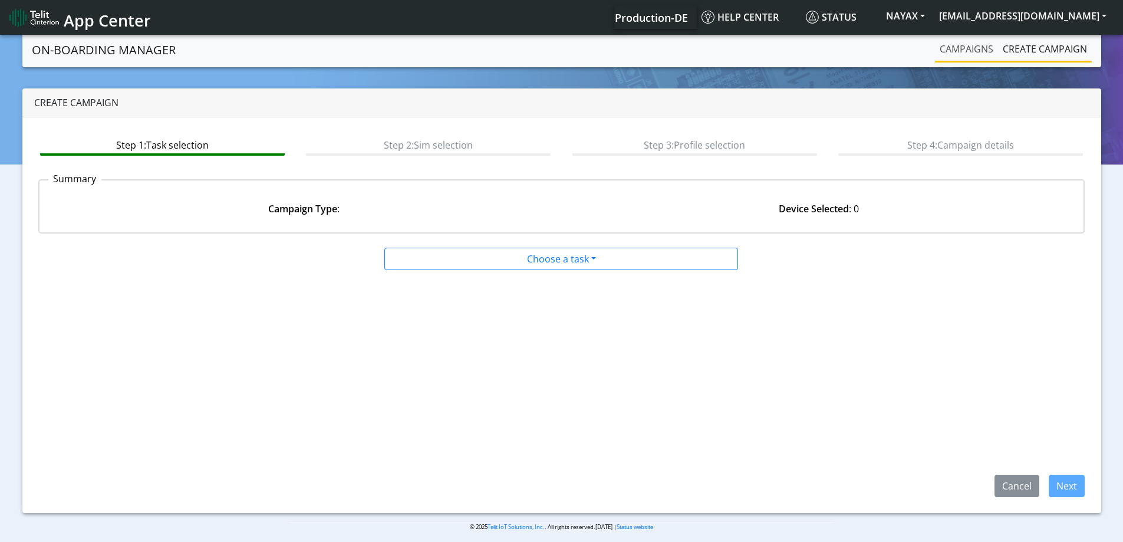
click at [943, 53] on link "Campaigns" at bounding box center [966, 49] width 63 height 24
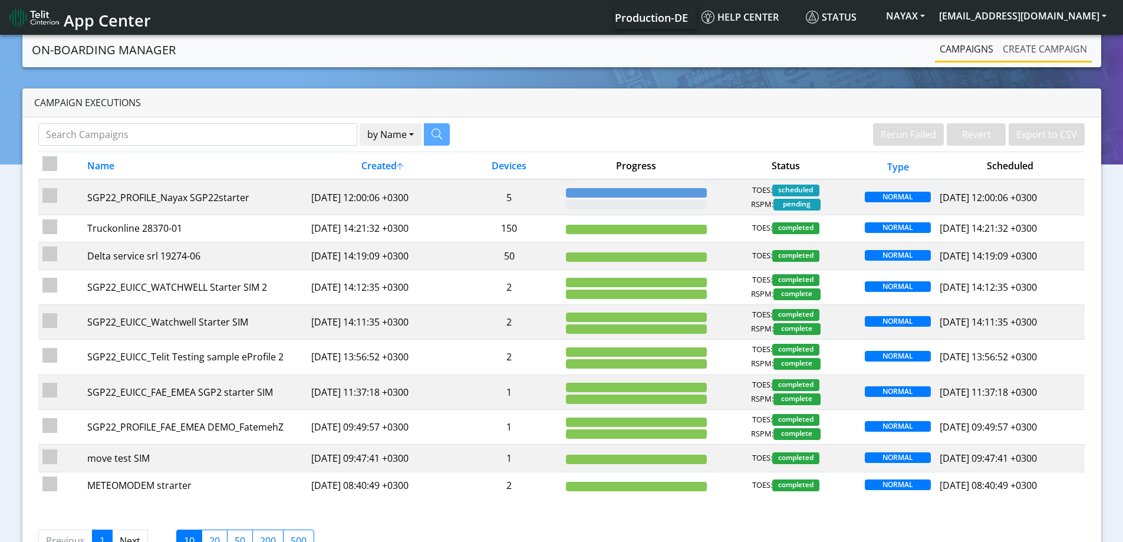
click at [1037, 52] on link "Create campaign" at bounding box center [1045, 49] width 94 height 24
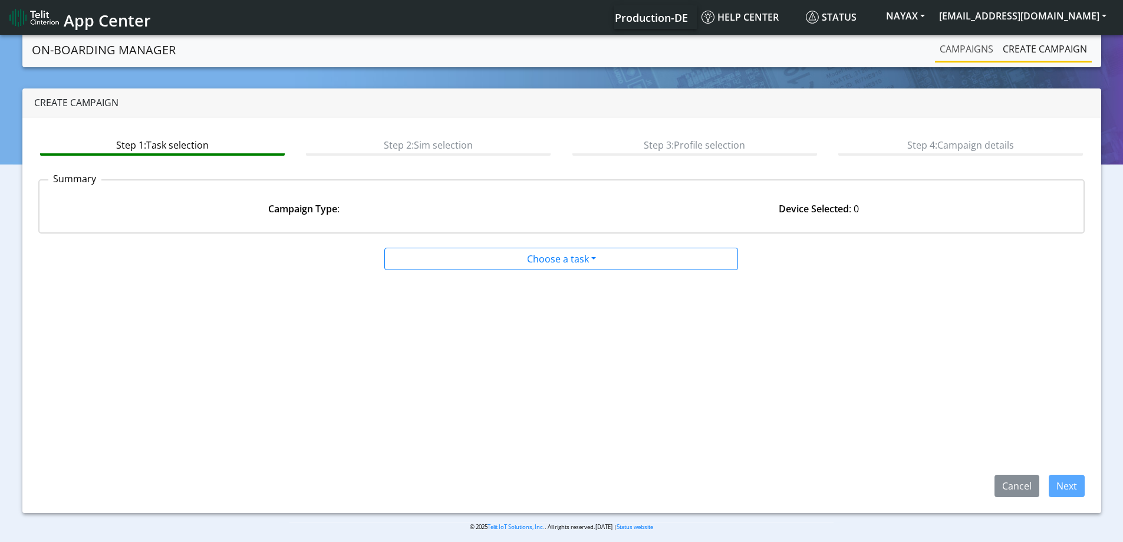
click at [956, 53] on link "Campaigns" at bounding box center [966, 49] width 63 height 24
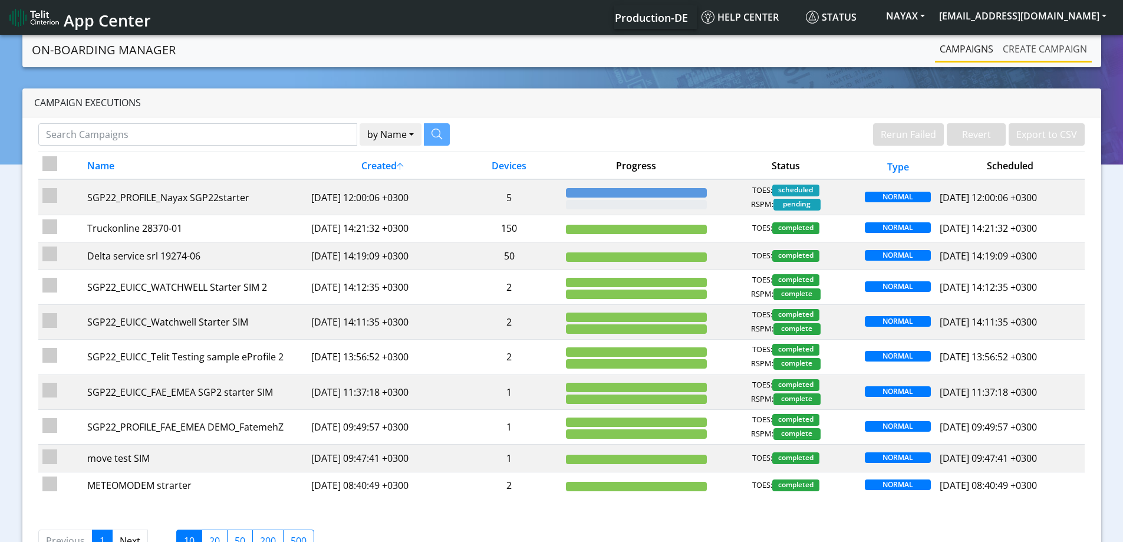
click at [1006, 56] on link "Create campaign" at bounding box center [1045, 49] width 94 height 24
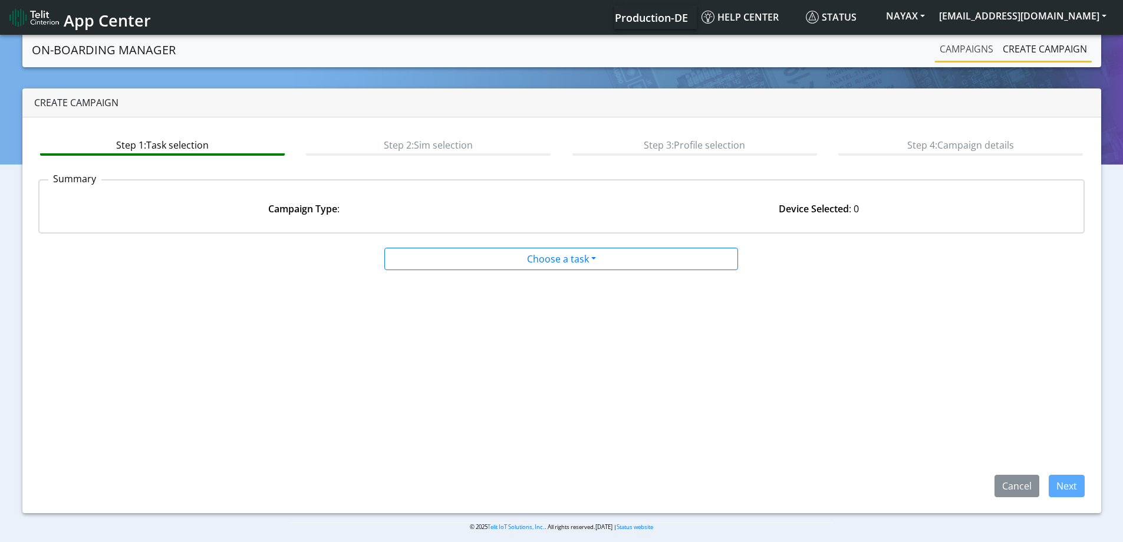
click at [969, 50] on link "Campaigns" at bounding box center [966, 49] width 63 height 24
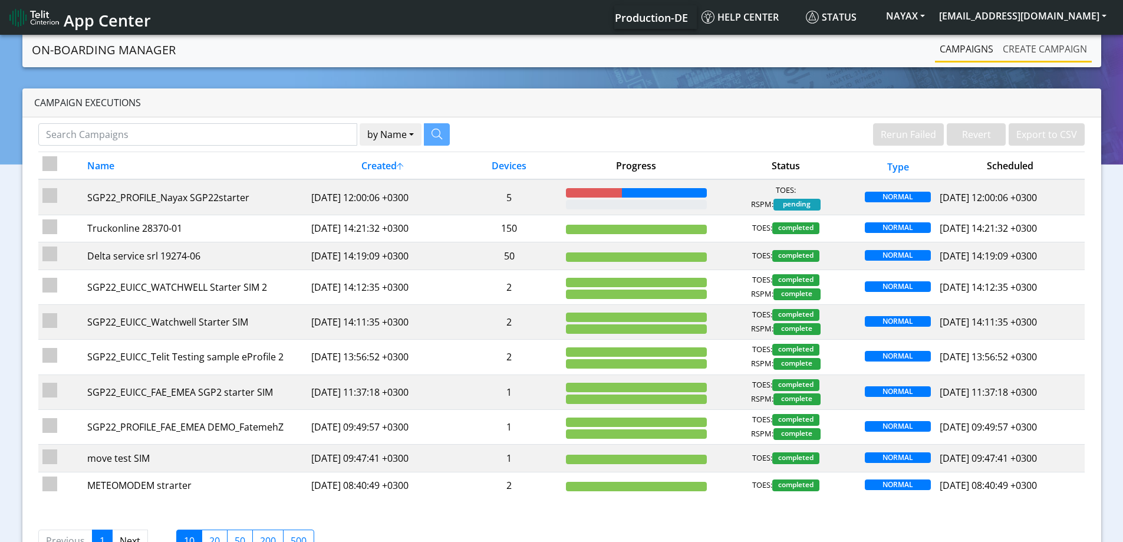
click at [1024, 49] on link "Create campaign" at bounding box center [1045, 49] width 94 height 24
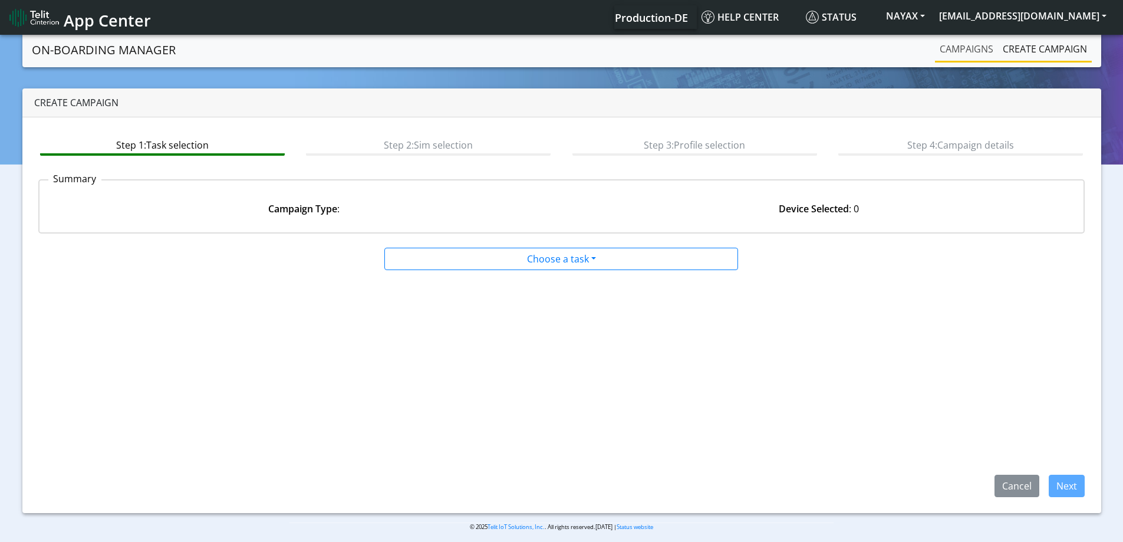
click at [970, 54] on link "Campaigns" at bounding box center [966, 49] width 63 height 24
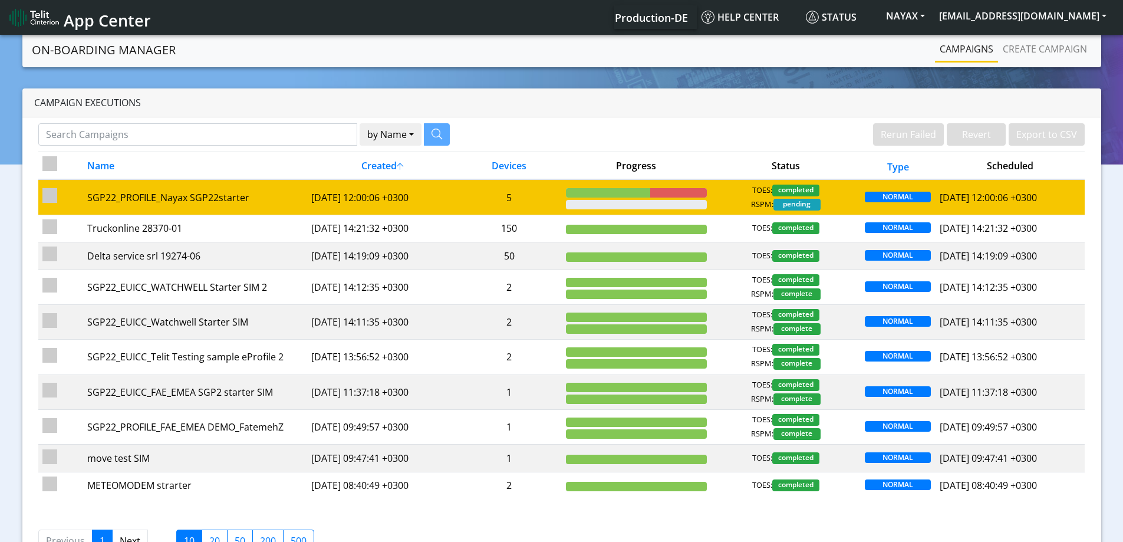
click at [505, 199] on td "5" at bounding box center [509, 196] width 105 height 35
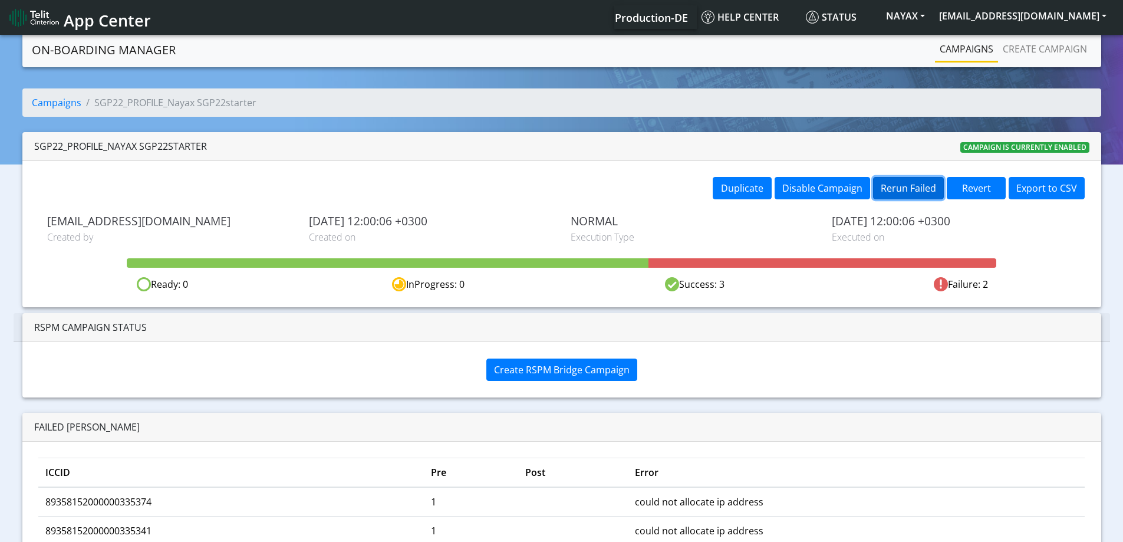
click at [893, 191] on button "Rerun Failed" at bounding box center [908, 188] width 71 height 22
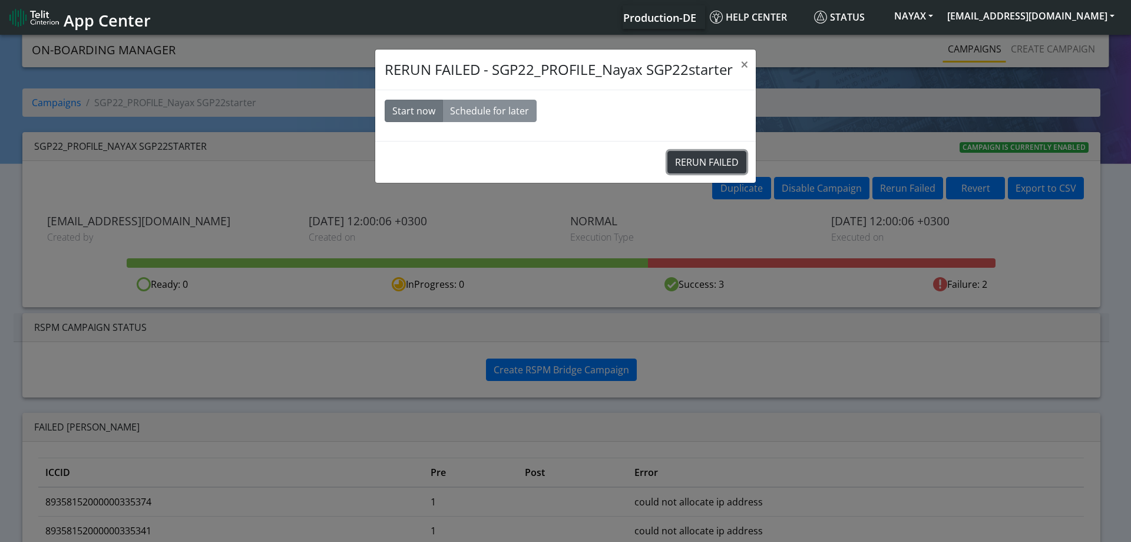
click at [693, 163] on button "RERUN FAILED" at bounding box center [707, 162] width 79 height 22
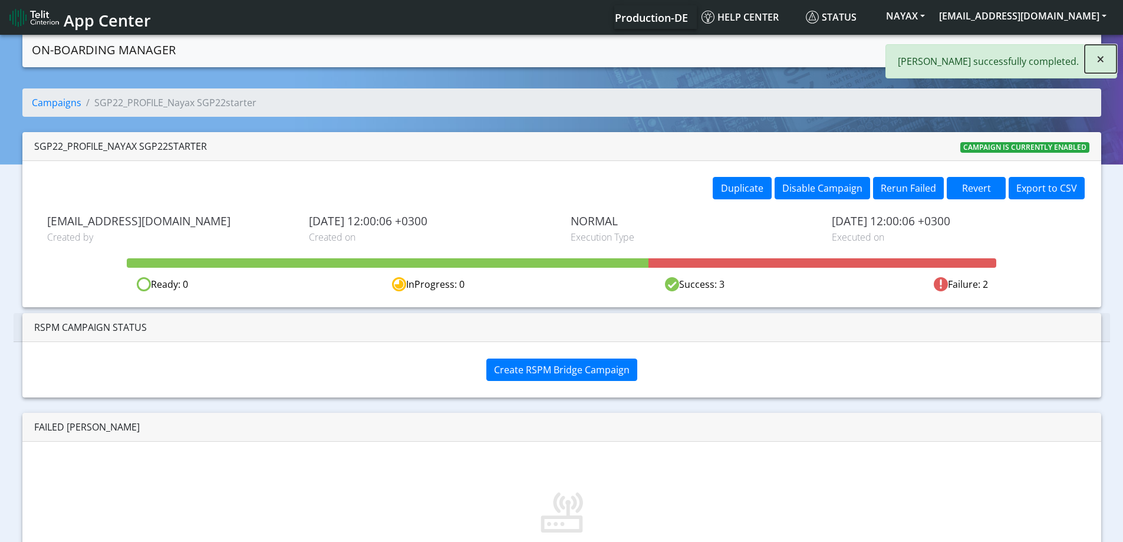
click at [1097, 56] on span "×" at bounding box center [1100, 58] width 8 height 19
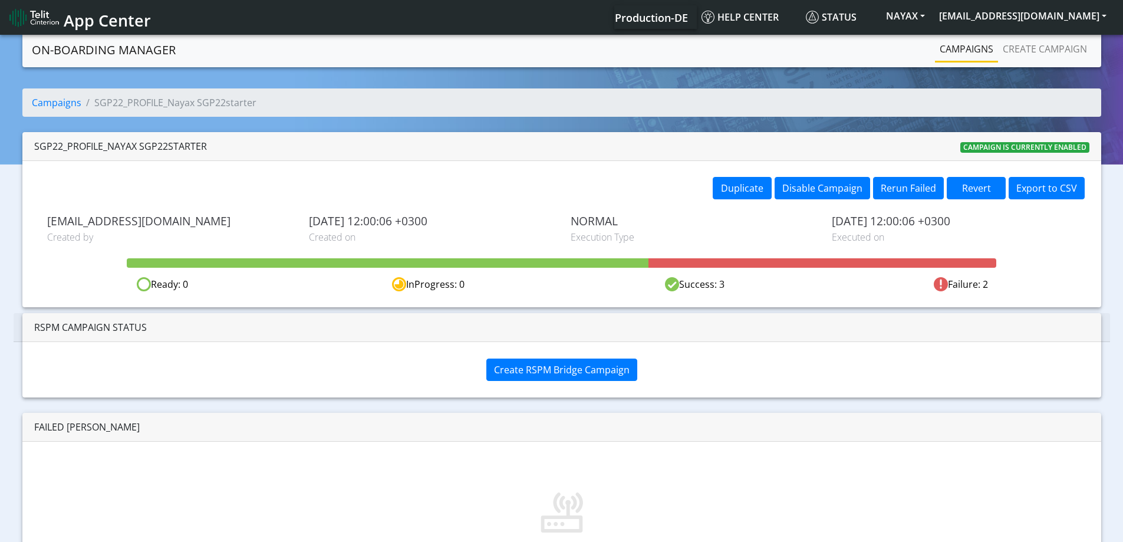
click at [959, 58] on link "Campaigns" at bounding box center [966, 49] width 63 height 24
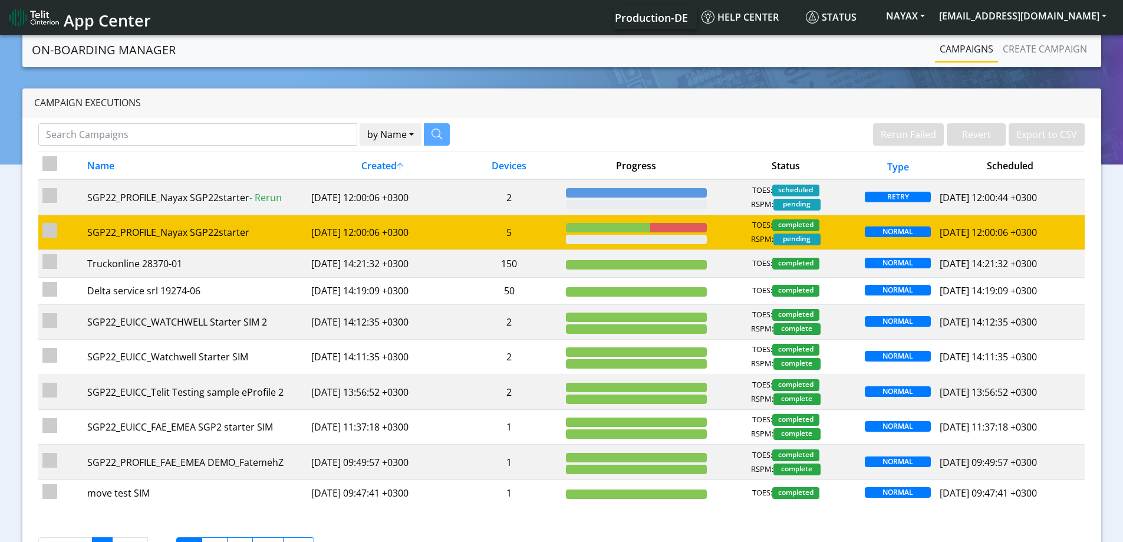
click at [524, 225] on td "5" at bounding box center [509, 232] width 105 height 35
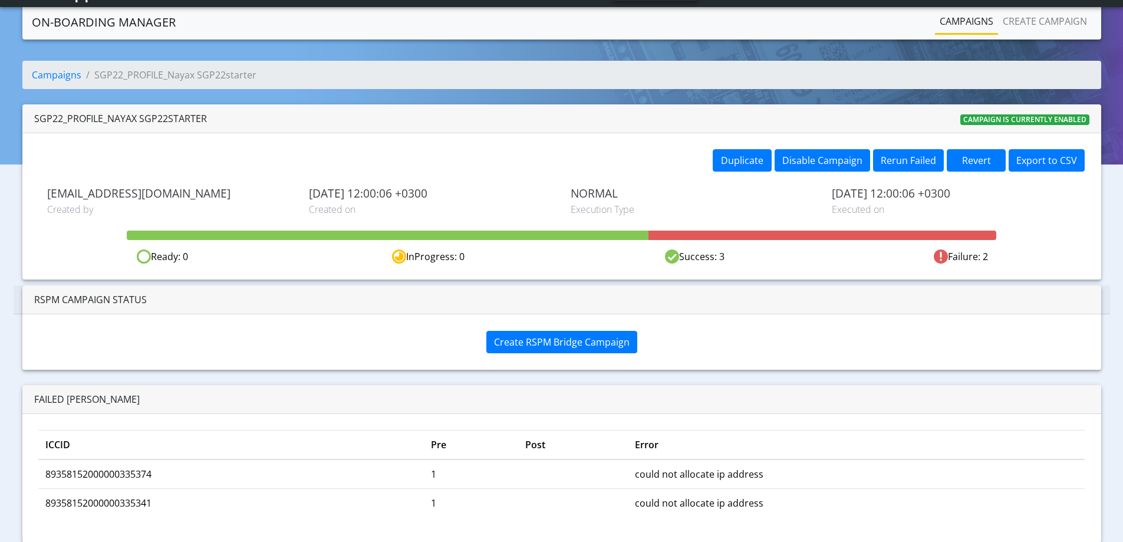
scroll to position [33, 0]
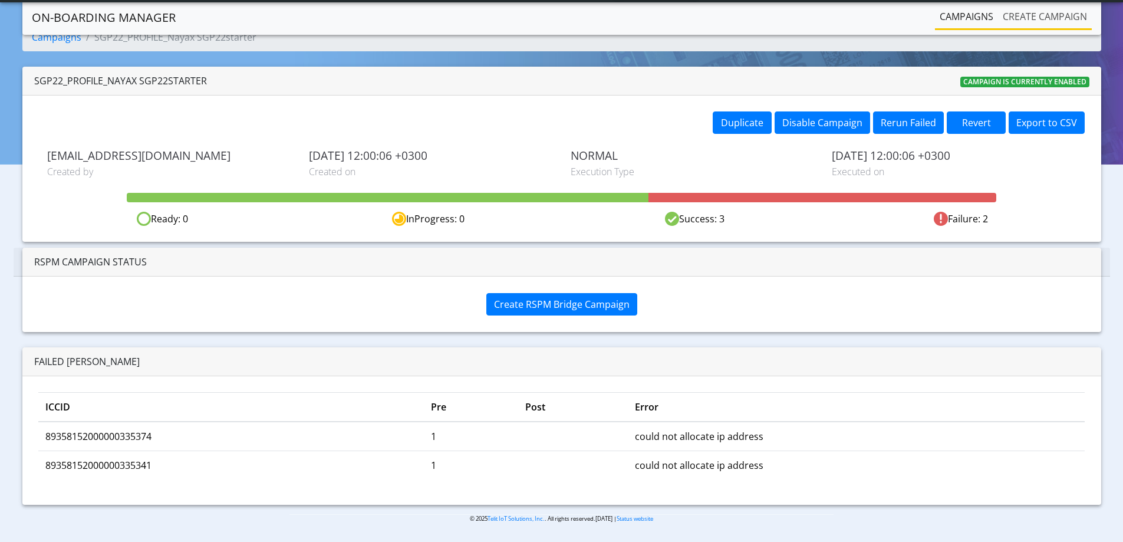
click at [1054, 27] on link "Create campaign" at bounding box center [1045, 17] width 94 height 24
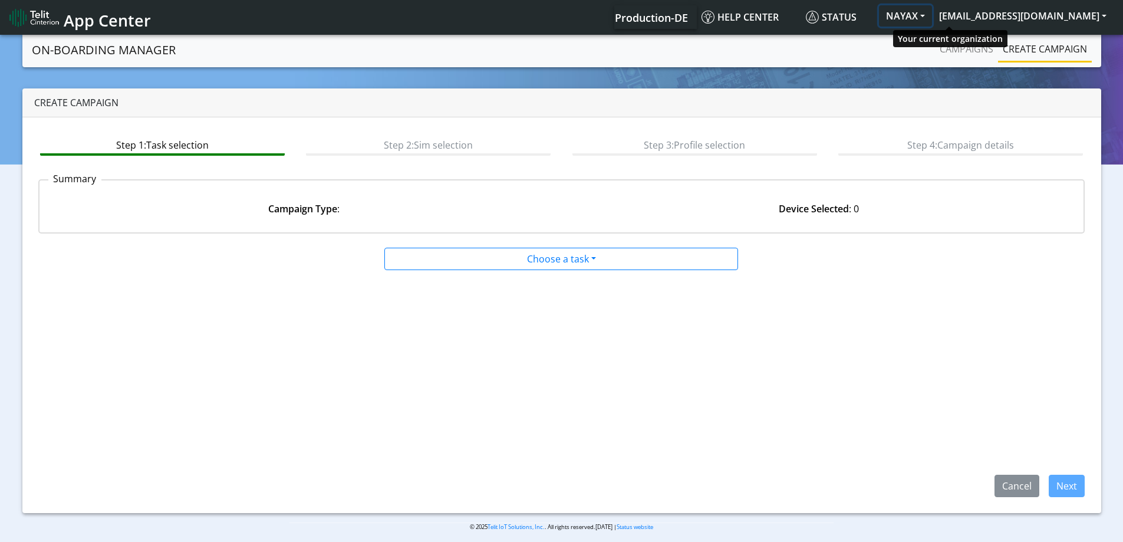
click at [932, 15] on button "NAYAX" at bounding box center [905, 15] width 53 height 21
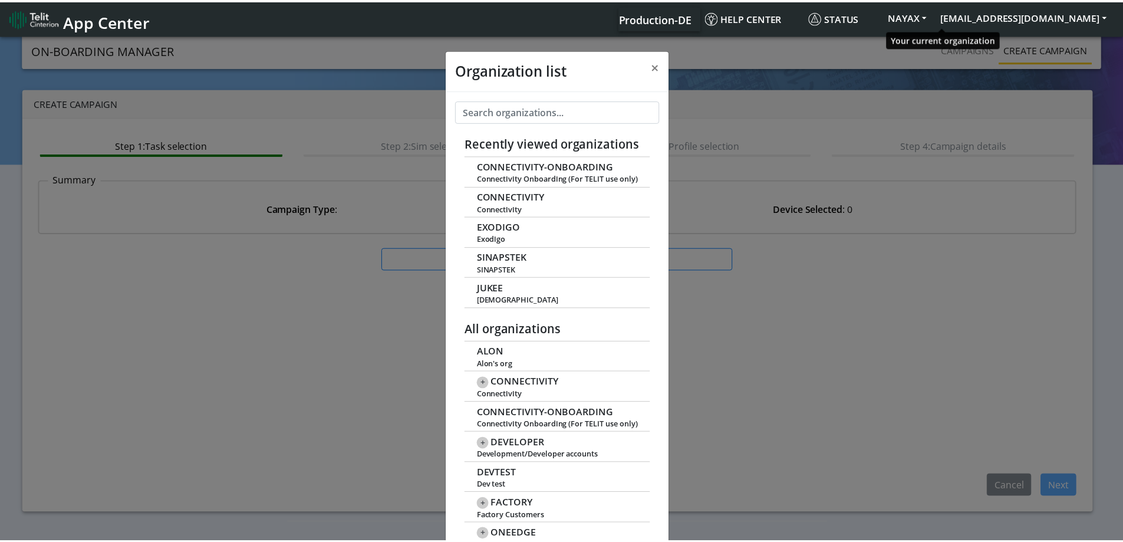
scroll to position [4, 0]
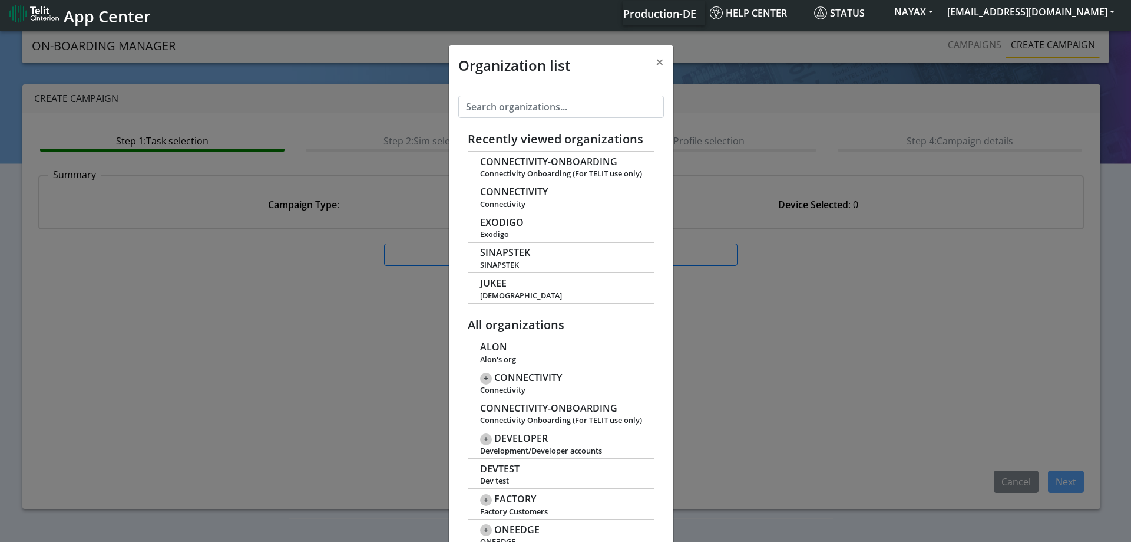
click at [936, 60] on div "Organization list × Recently viewed organizations CONNECTIVITY-ONBOARDING Conne…" at bounding box center [565, 284] width 1131 height 513
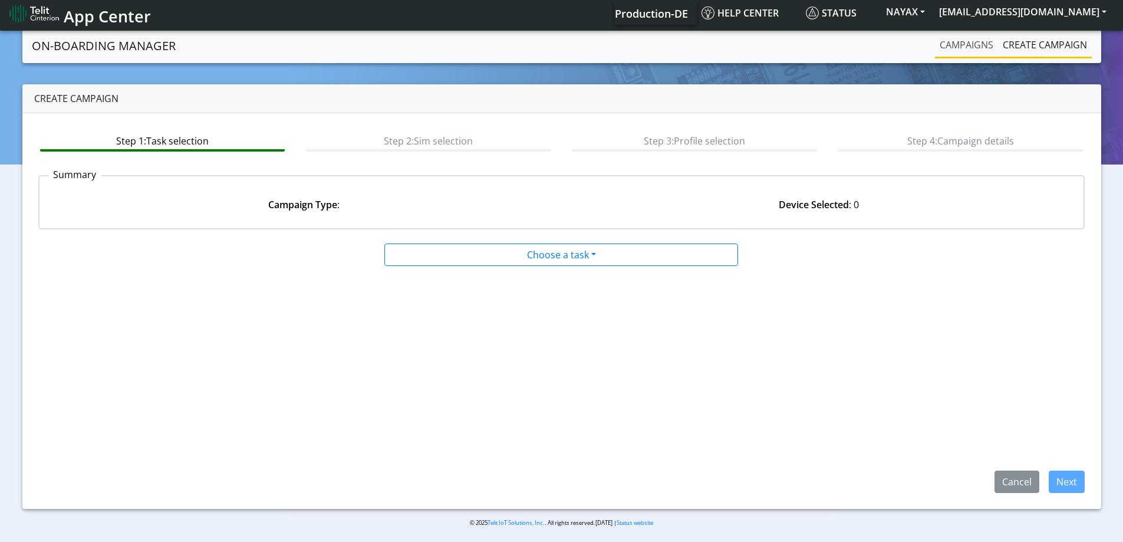
click at [963, 45] on link "Campaigns" at bounding box center [966, 45] width 63 height 24
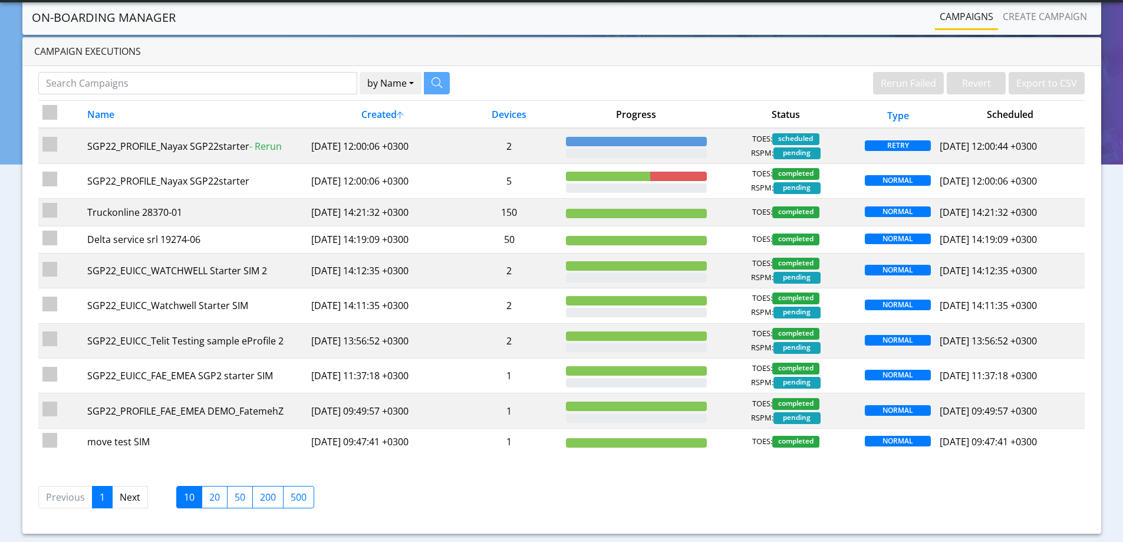
scroll to position [48, 0]
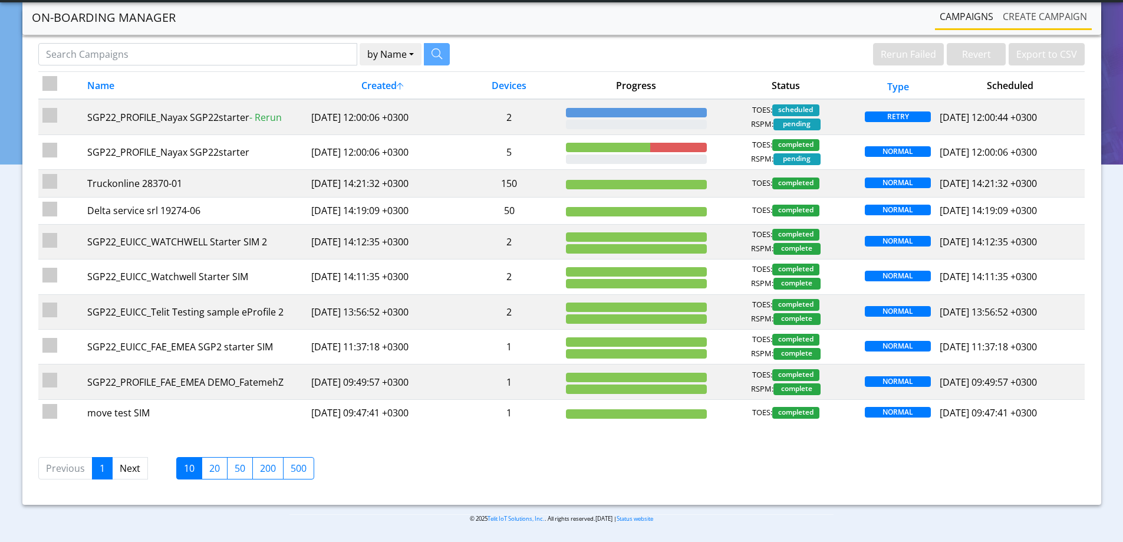
click at [1021, 22] on link "Create campaign" at bounding box center [1045, 17] width 94 height 24
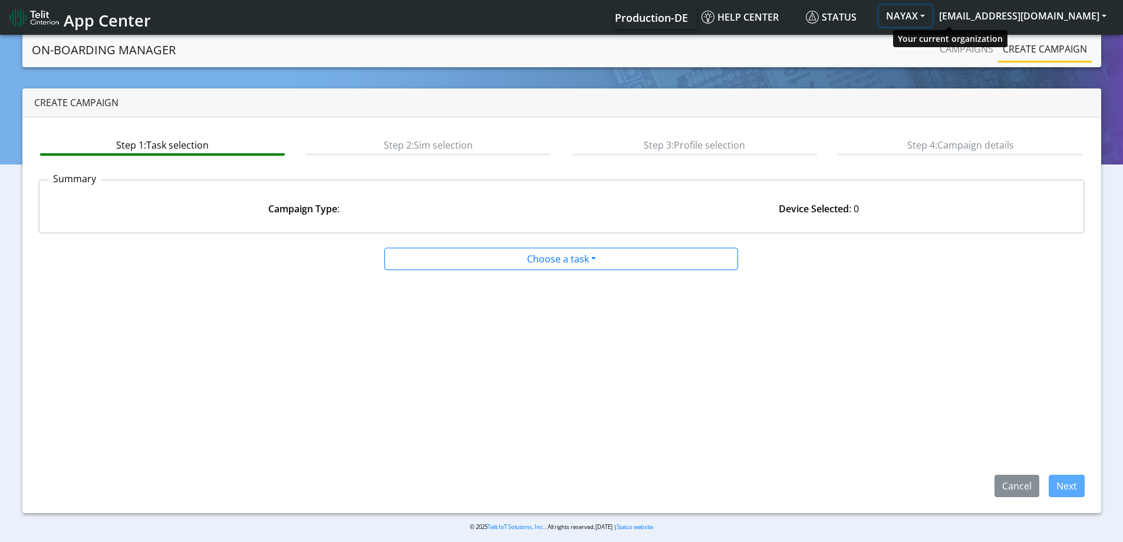
click at [932, 17] on button "NAYAX" at bounding box center [905, 15] width 53 height 21
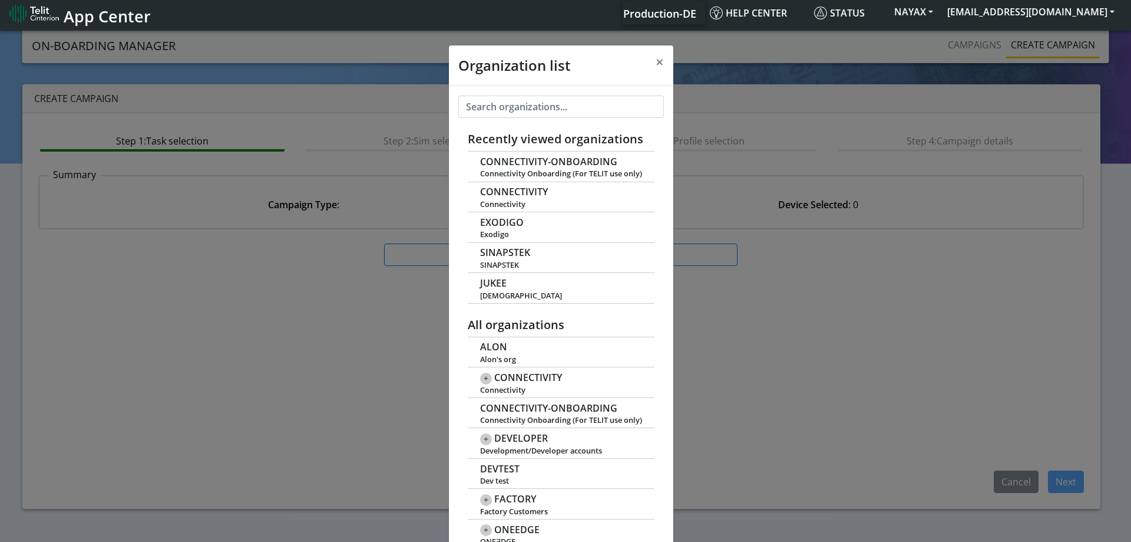
click at [892, 45] on div "Organization list × Recently viewed organizations CONNECTIVITY-ONBOARDING Conne…" at bounding box center [565, 284] width 1131 height 513
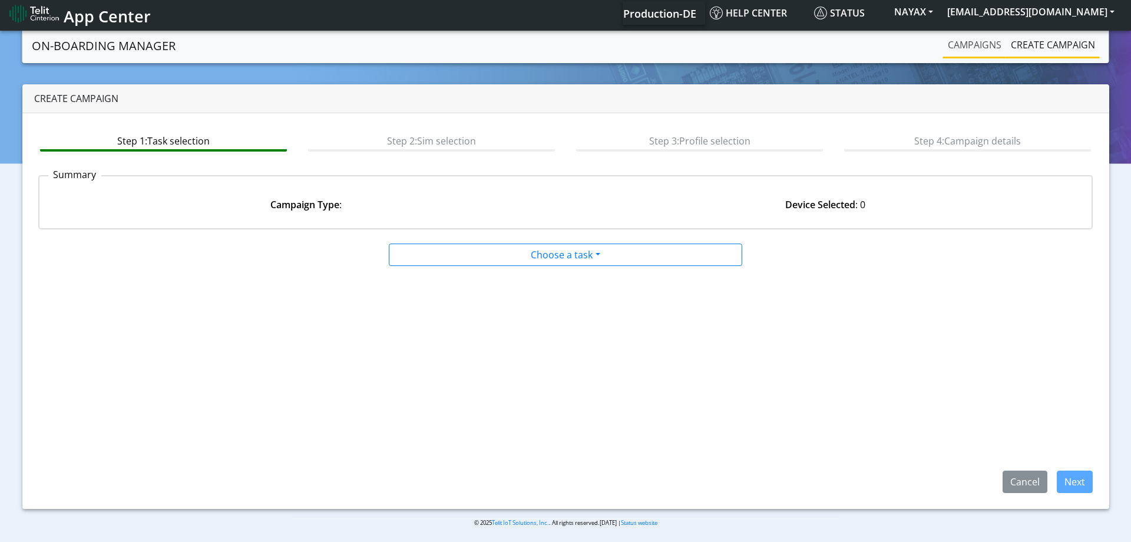
click at [961, 43] on link "Campaigns" at bounding box center [974, 45] width 63 height 24
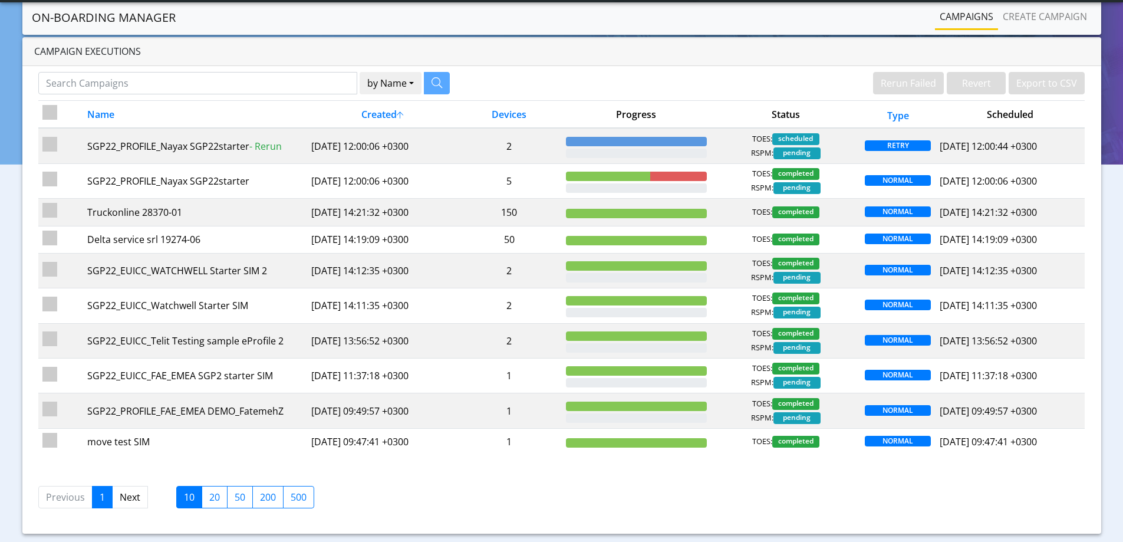
scroll to position [48, 0]
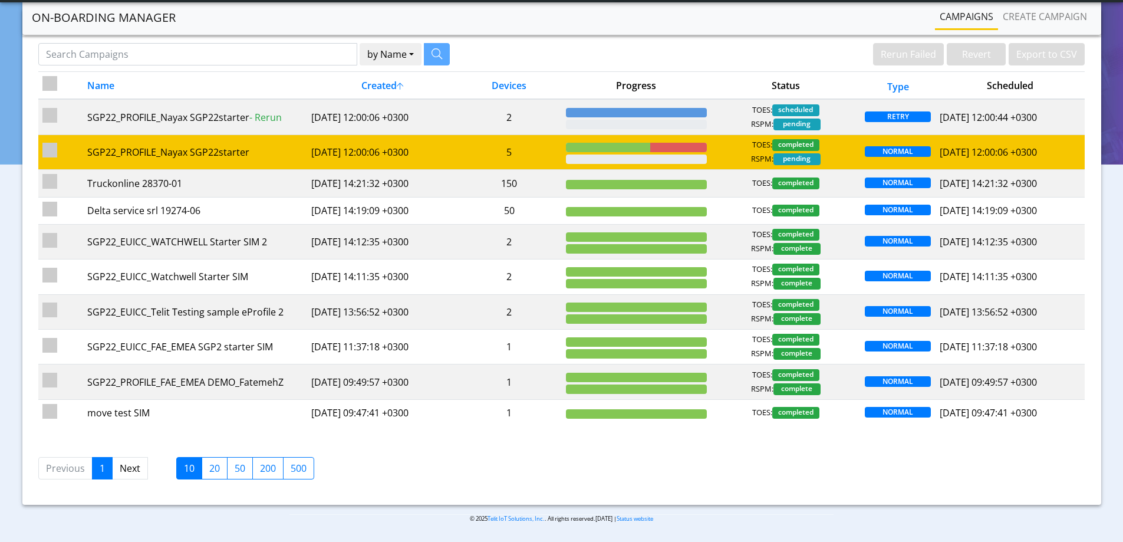
click at [716, 159] on div "TOES: completed RSPM: pending" at bounding box center [785, 152] width 141 height 26
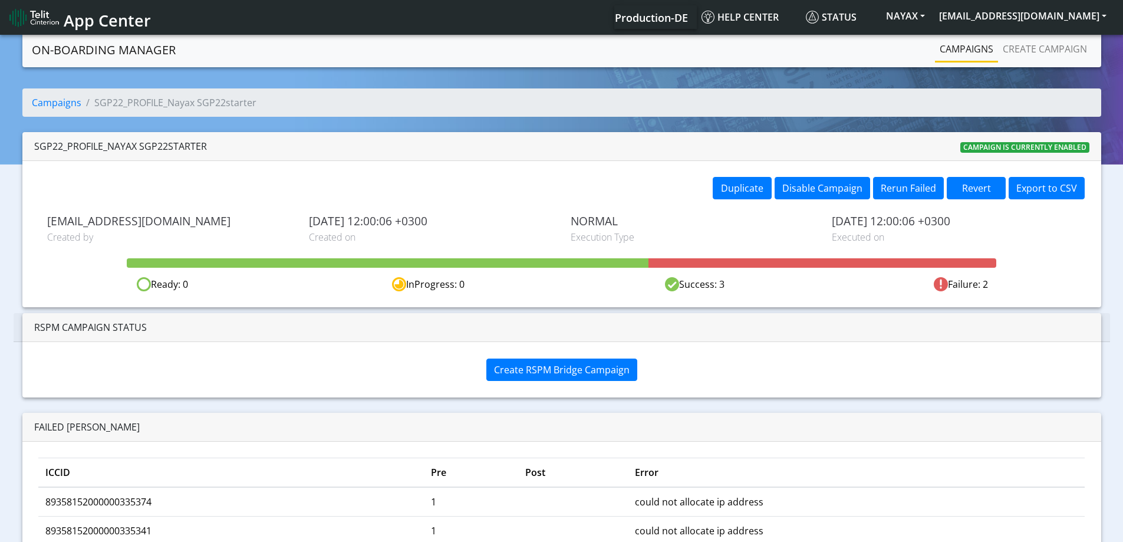
click at [961, 55] on link "Campaigns" at bounding box center [966, 49] width 63 height 24
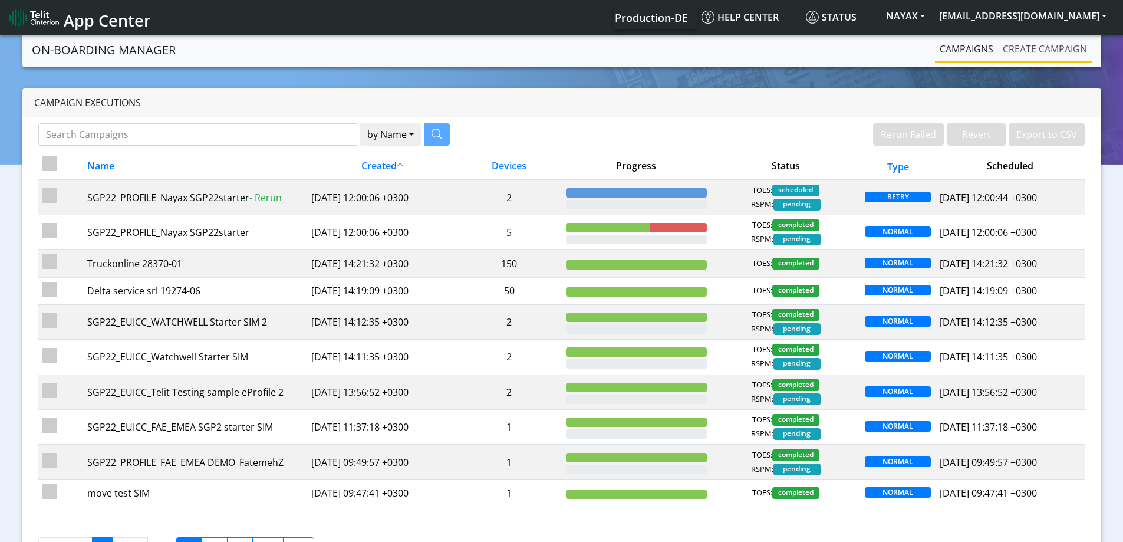
click at [1048, 38] on link "Create campaign" at bounding box center [1045, 49] width 94 height 24
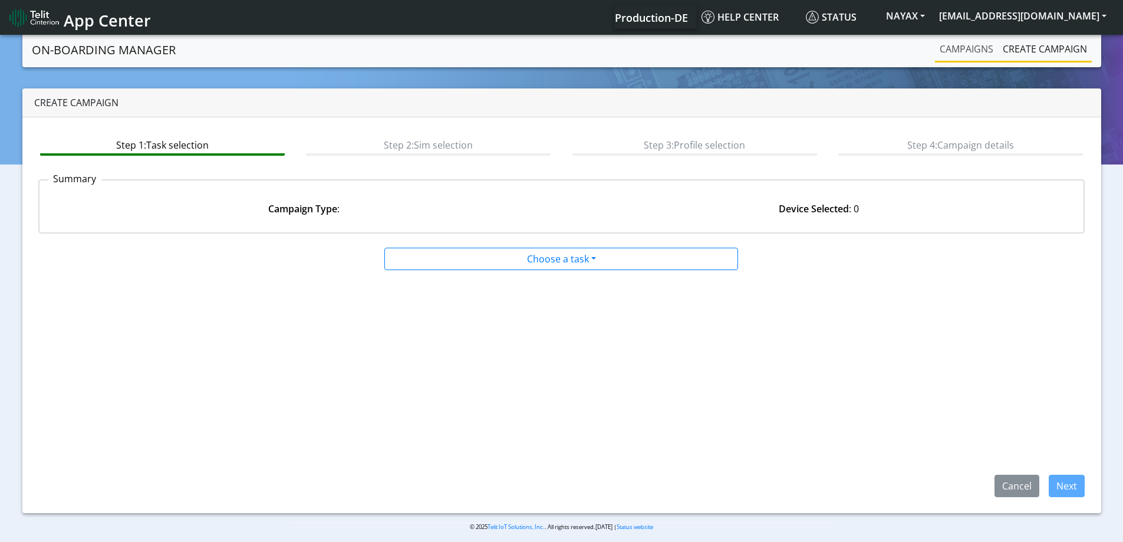
click at [970, 45] on link "Campaigns" at bounding box center [966, 49] width 63 height 24
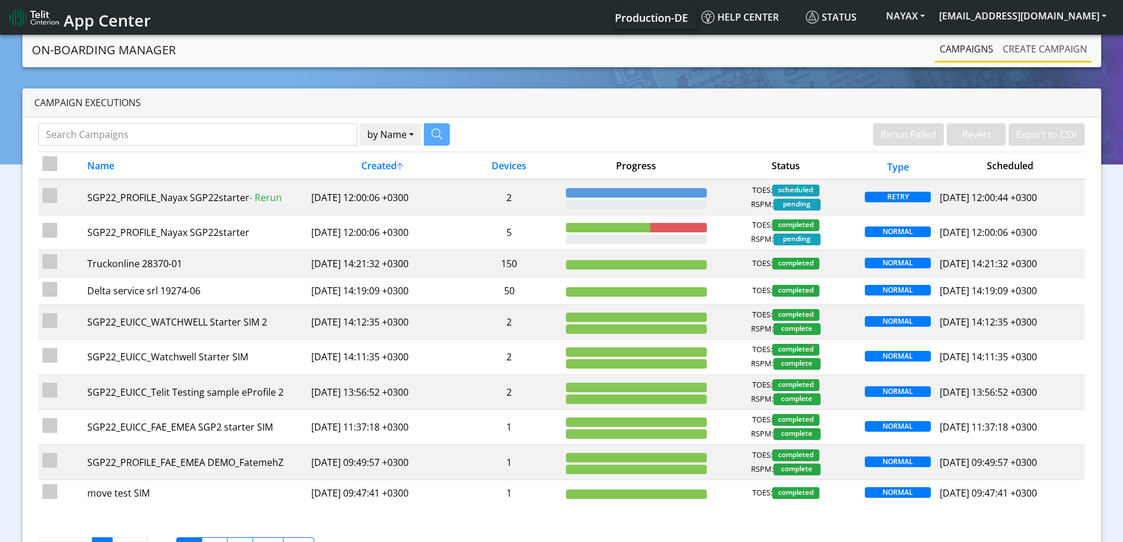
click at [1050, 52] on link "Create campaign" at bounding box center [1045, 49] width 94 height 24
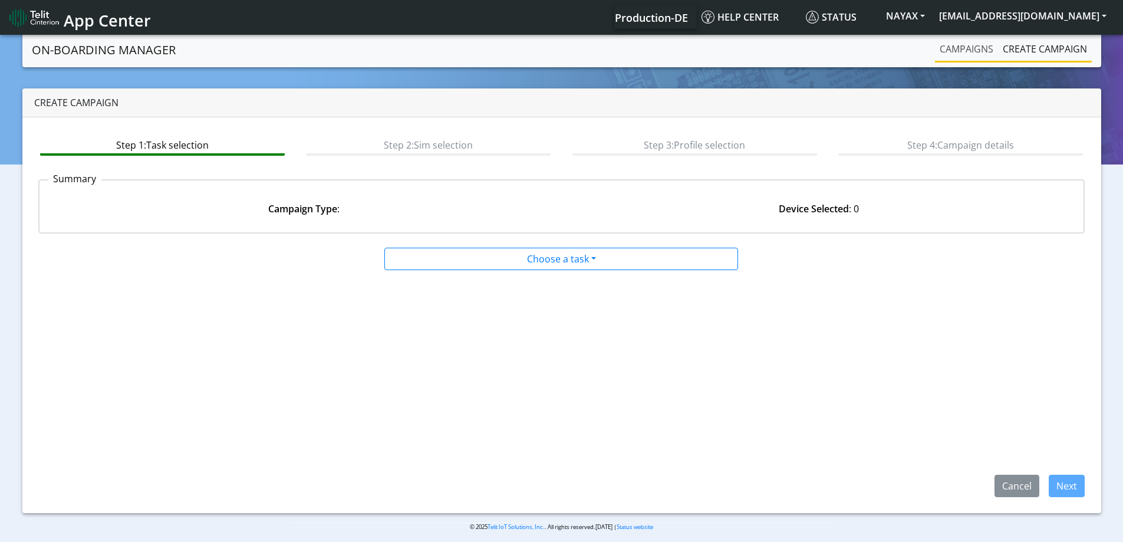
click at [966, 50] on link "Campaigns" at bounding box center [966, 49] width 63 height 24
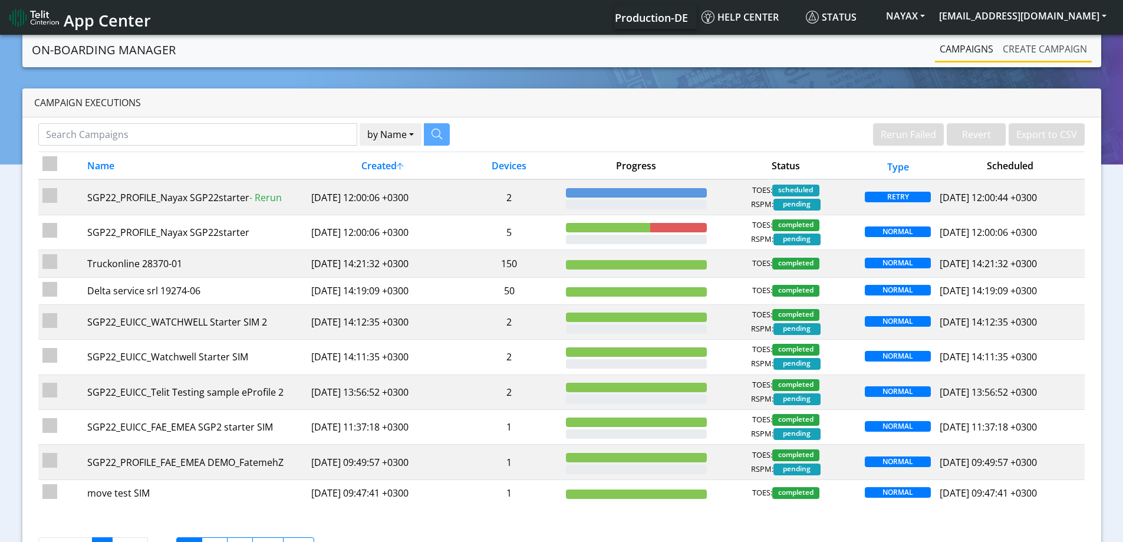
click at [1035, 47] on link "Create campaign" at bounding box center [1045, 49] width 94 height 24
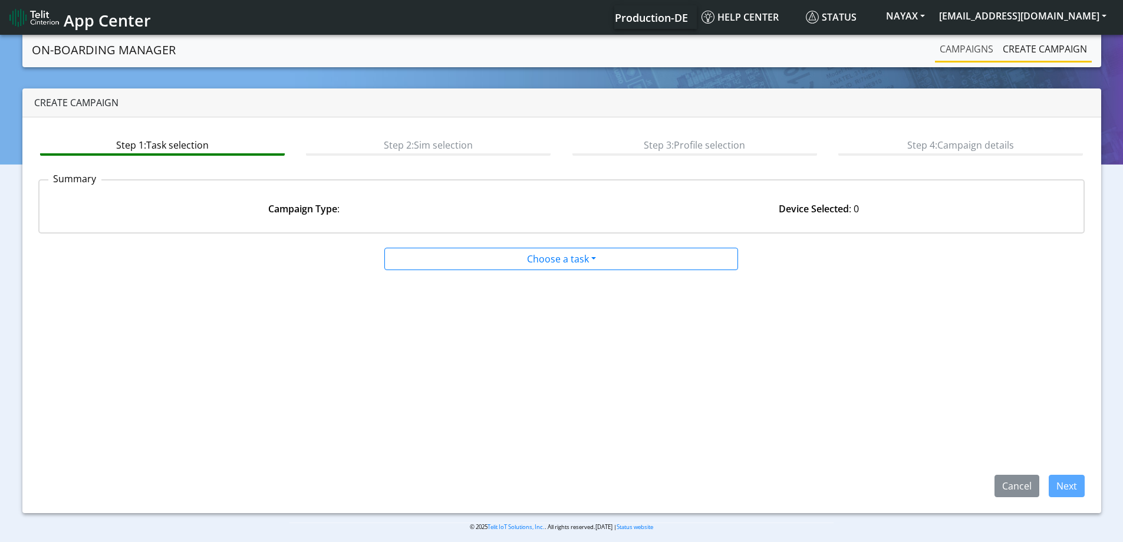
click at [955, 57] on link "Campaigns" at bounding box center [966, 49] width 63 height 24
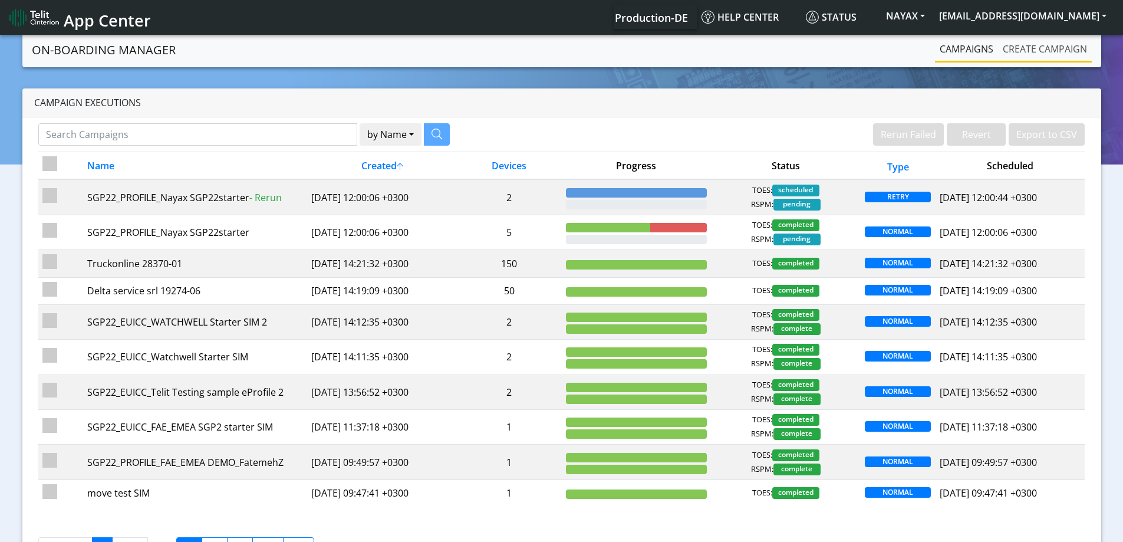
click at [1024, 49] on link "Create campaign" at bounding box center [1045, 49] width 94 height 24
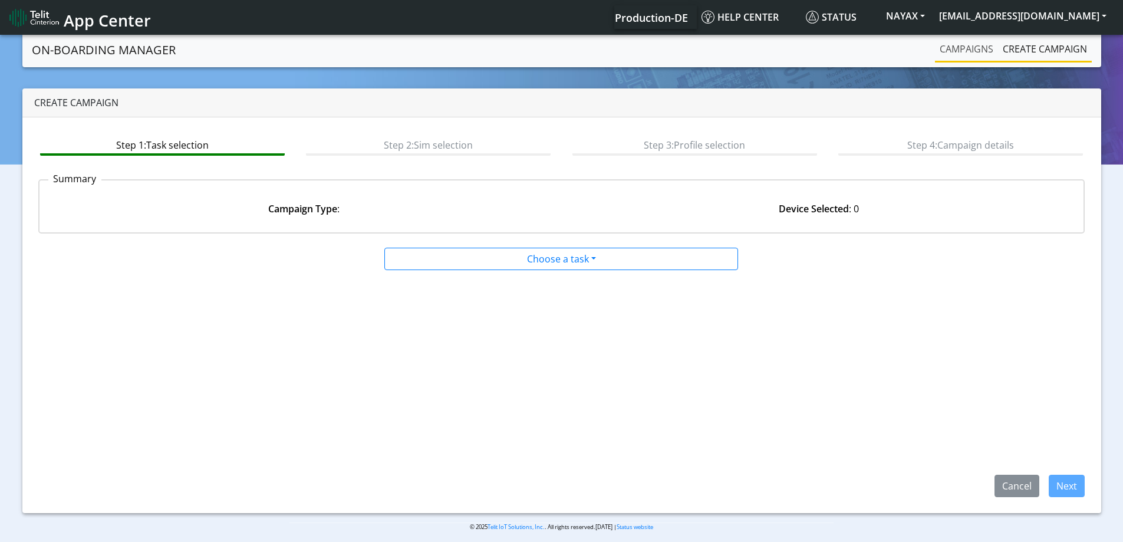
click at [956, 51] on link "Campaigns" at bounding box center [966, 49] width 63 height 24
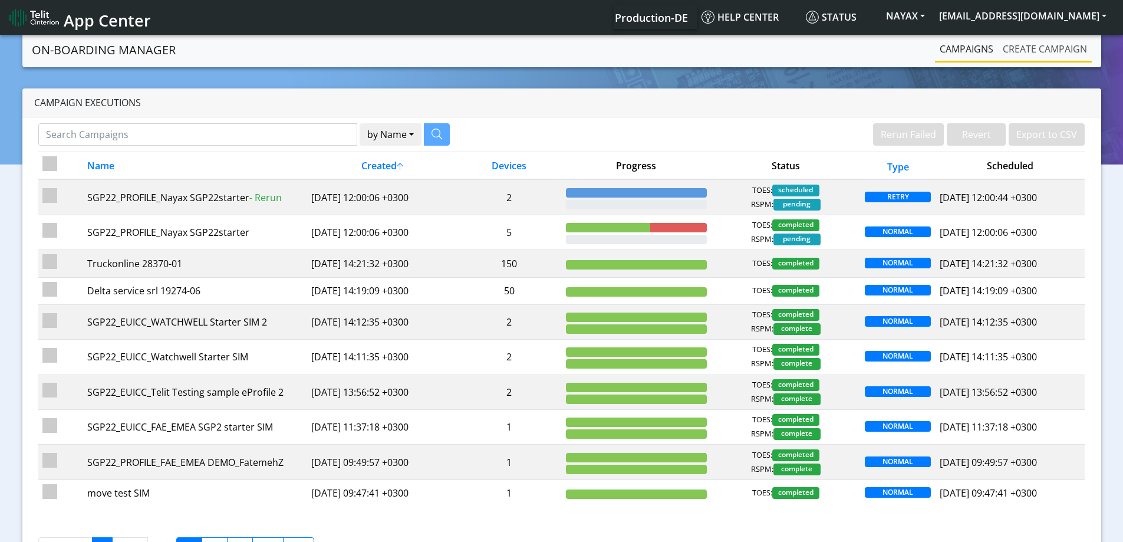
click at [1029, 41] on link "Create campaign" at bounding box center [1045, 49] width 94 height 24
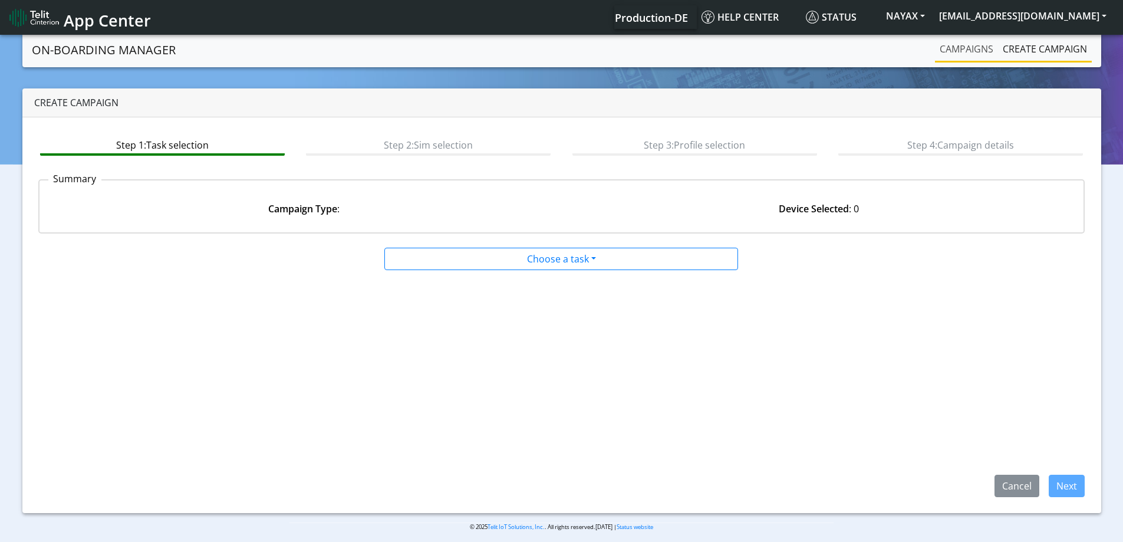
click at [951, 41] on link "Campaigns" at bounding box center [966, 49] width 63 height 24
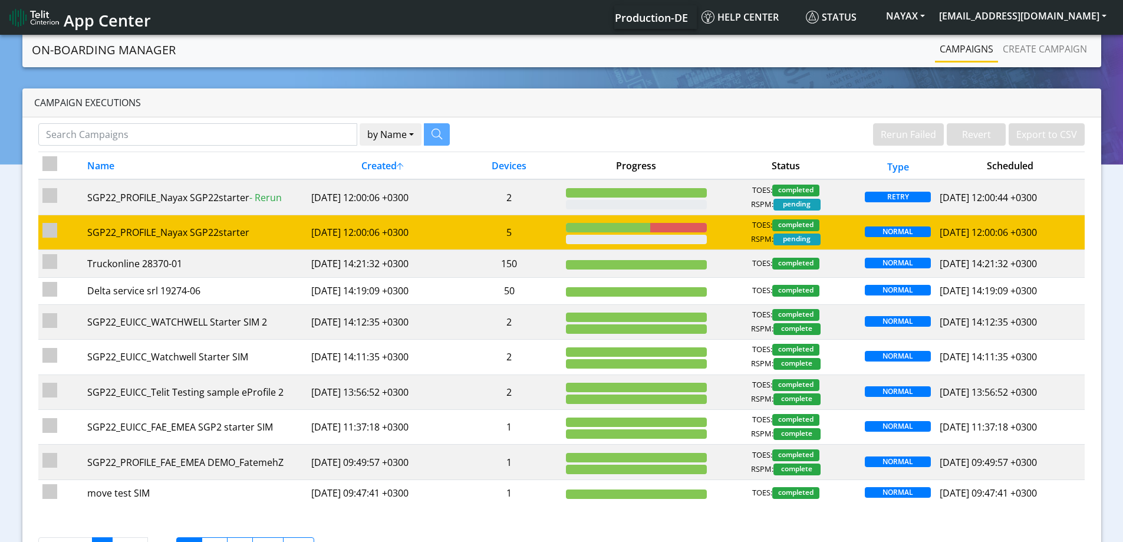
click at [717, 231] on div "TOES: completed RSPM: pending" at bounding box center [785, 232] width 141 height 26
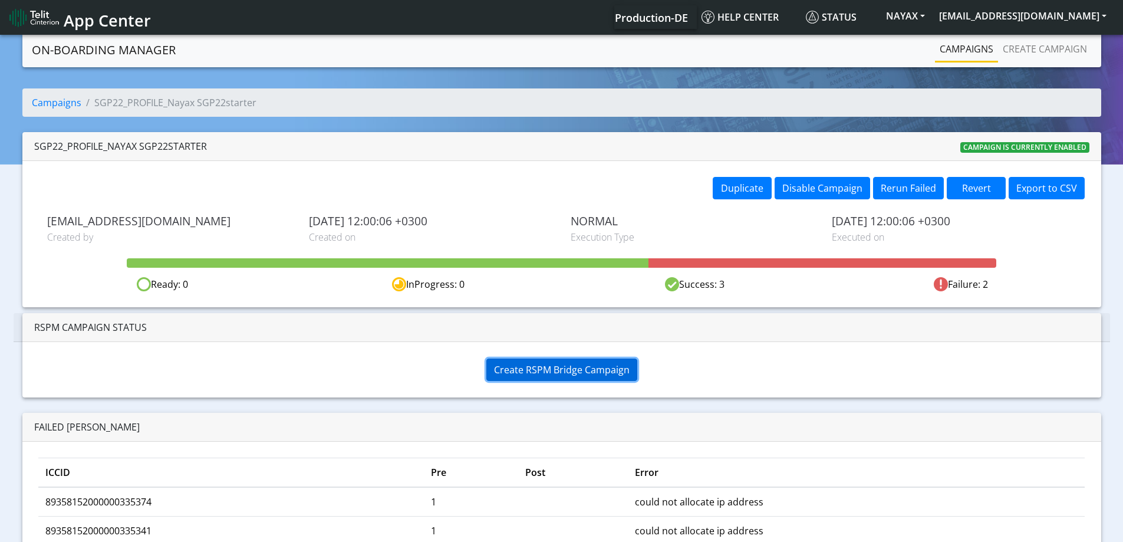
click at [601, 369] on span "Create RSPM Bridge Campaign" at bounding box center [562, 369] width 136 height 13
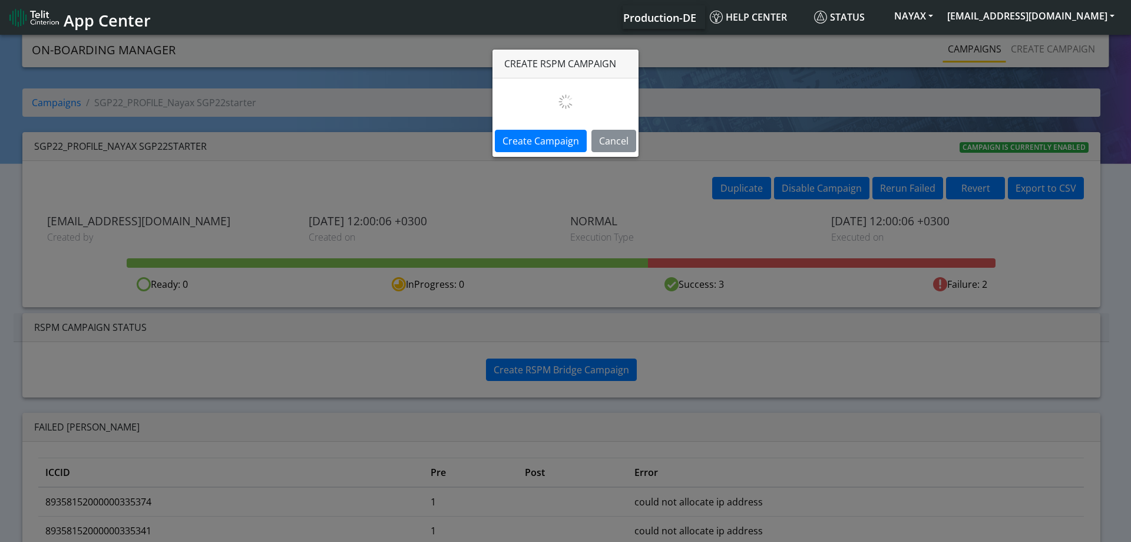
select select
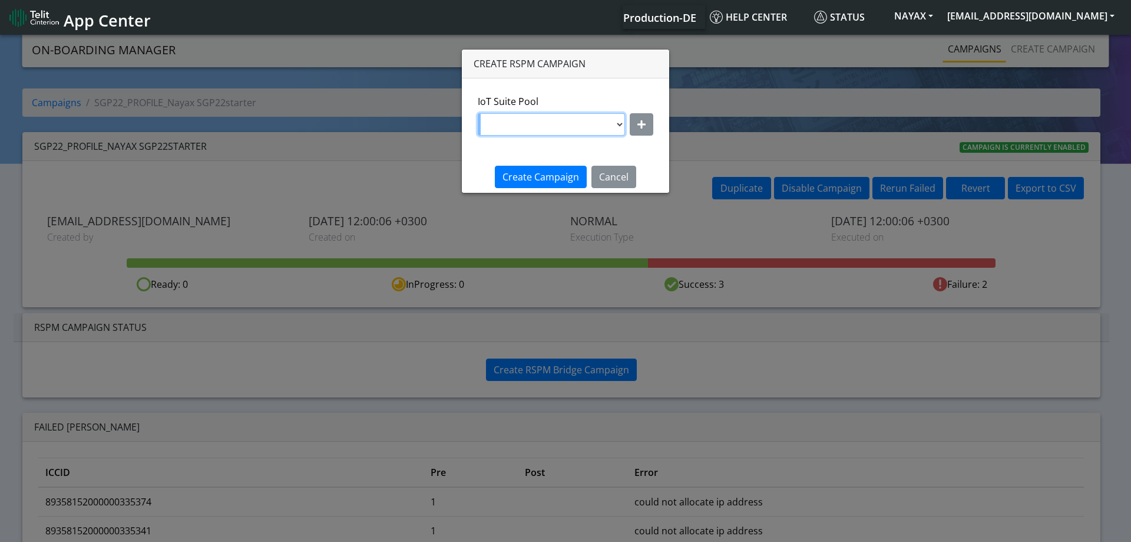
click at [555, 126] on select "OTHER-nxt20.net-eProfile1" at bounding box center [551, 124] width 147 height 22
click at [640, 123] on icon "button" at bounding box center [642, 124] width 8 height 9
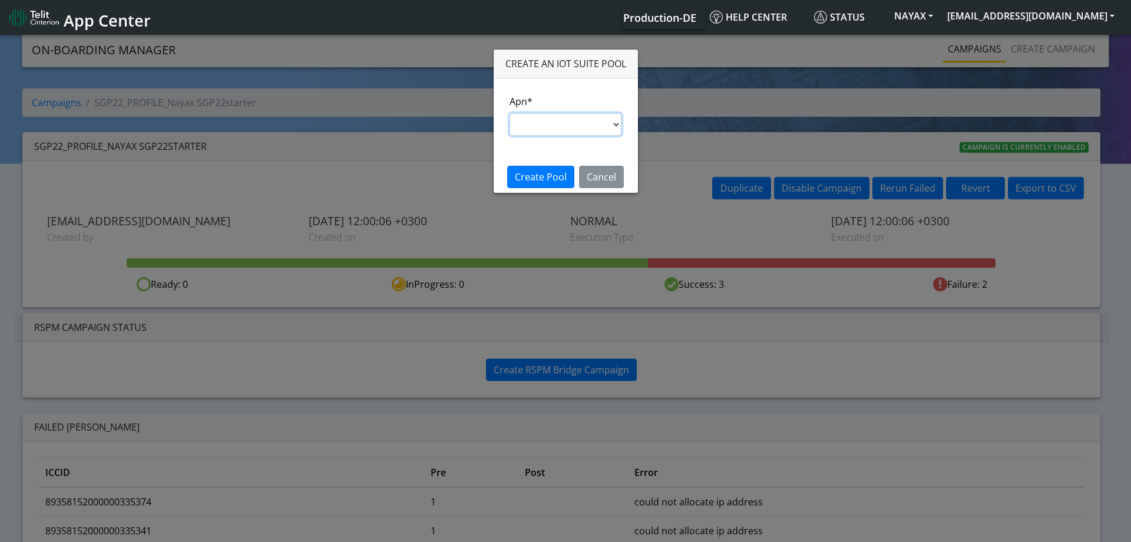
click at [583, 132] on select "nxt17.ue s.test [DOMAIN_NAME] [DOMAIN_NAME] [DOMAIN_NAME] [DOMAIN_NAME] [DOMAIN…" at bounding box center [566, 124] width 113 height 22
select select "46afe910-bad7-11ea-a757-001f6fe892bc"
click at [510, 113] on select "nxt17.ue s.test [DOMAIN_NAME] [DOMAIN_NAME] [DOMAIN_NAME] [DOMAIN_NAME] [DOMAIN…" at bounding box center [566, 124] width 113 height 22
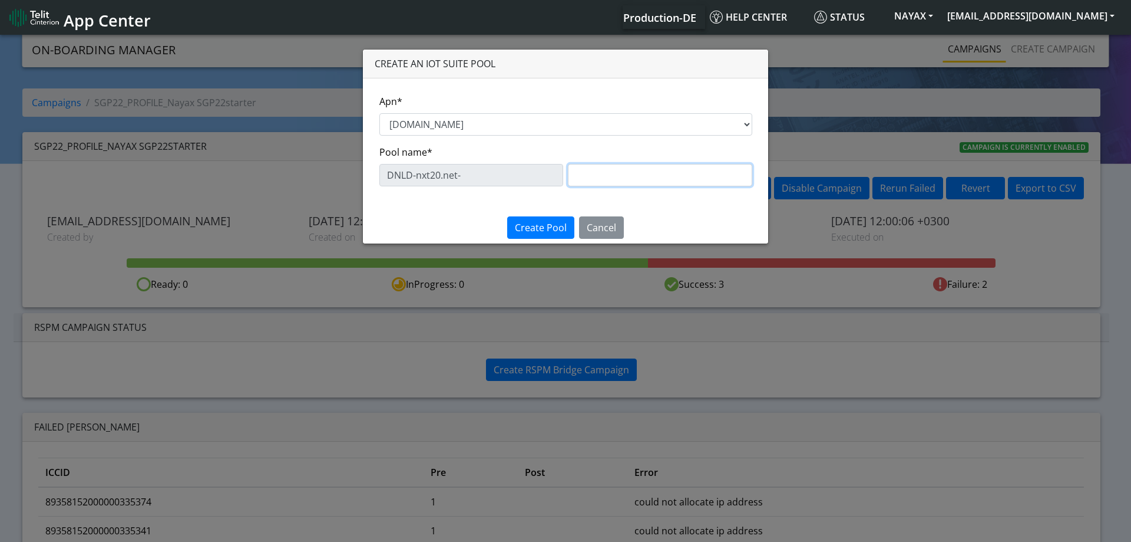
click at [598, 177] on input "text" at bounding box center [660, 175] width 184 height 22
paste input "89358152000000335366"
paste input "eProfile 1"
drag, startPoint x: 623, startPoint y: 174, endPoint x: 750, endPoint y: 162, distance: 127.9
click at [747, 164] on input "eProfile 1 New" at bounding box center [660, 175] width 184 height 22
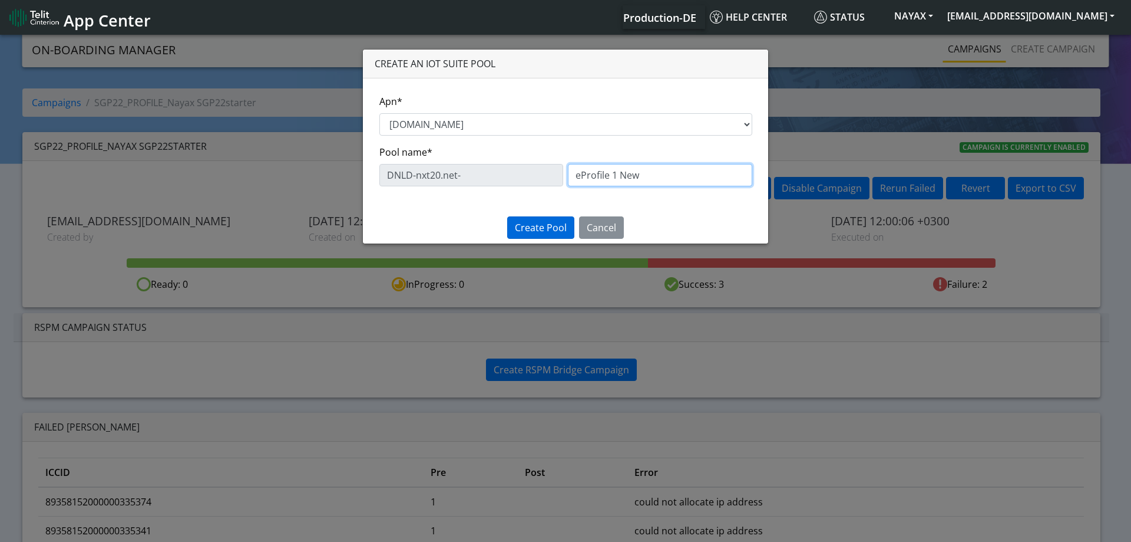
type input "eProfile 1 New"
click at [547, 226] on span "Create Pool" at bounding box center [541, 227] width 52 height 13
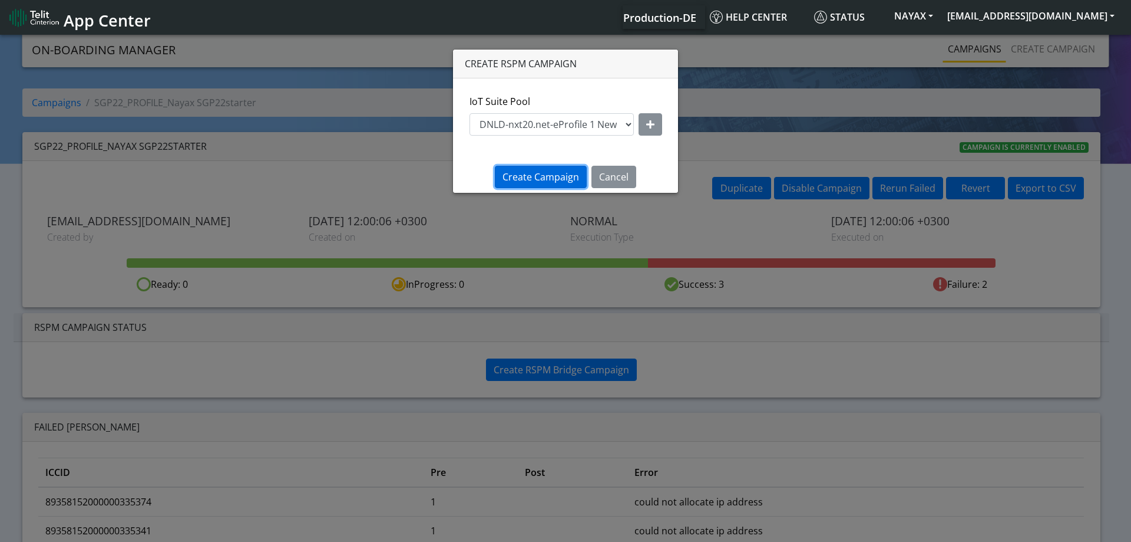
click at [562, 171] on span "Create Campaign" at bounding box center [541, 176] width 77 height 13
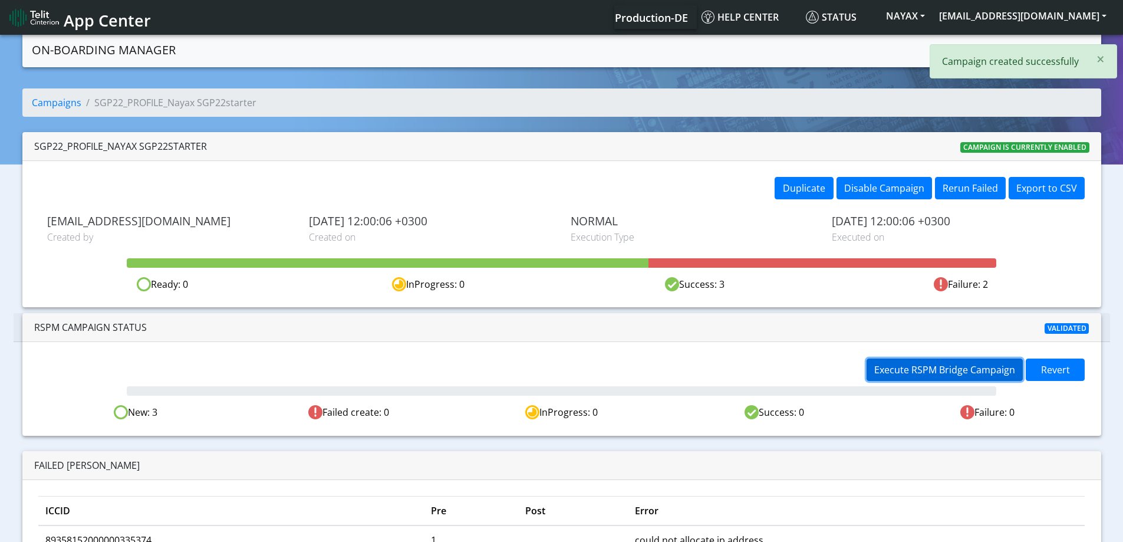
click at [917, 363] on span "Execute RSPM Bridge Campaign" at bounding box center [944, 369] width 141 height 13
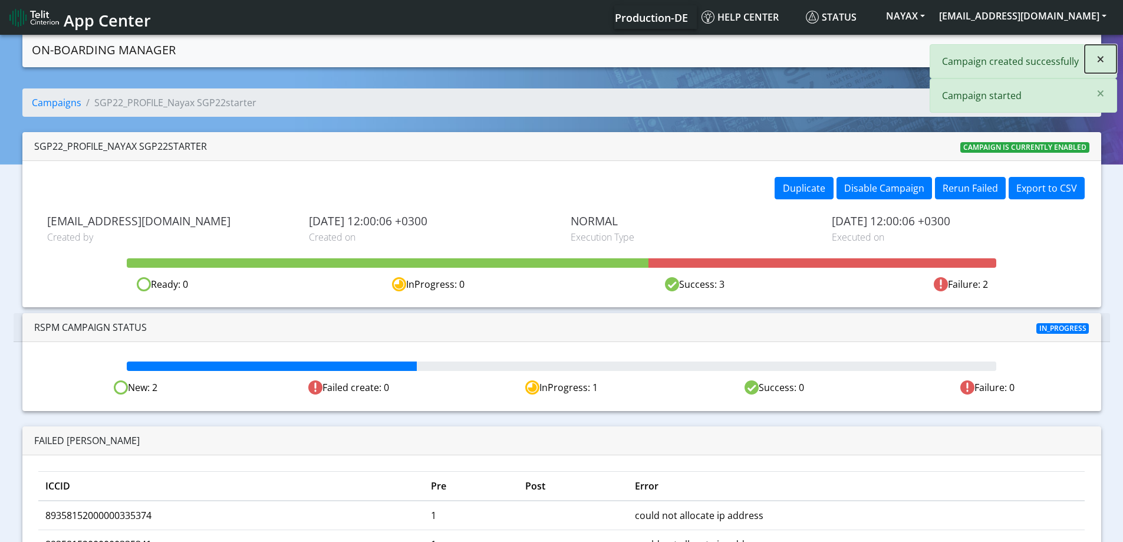
click at [1100, 64] on span "×" at bounding box center [1100, 58] width 8 height 19
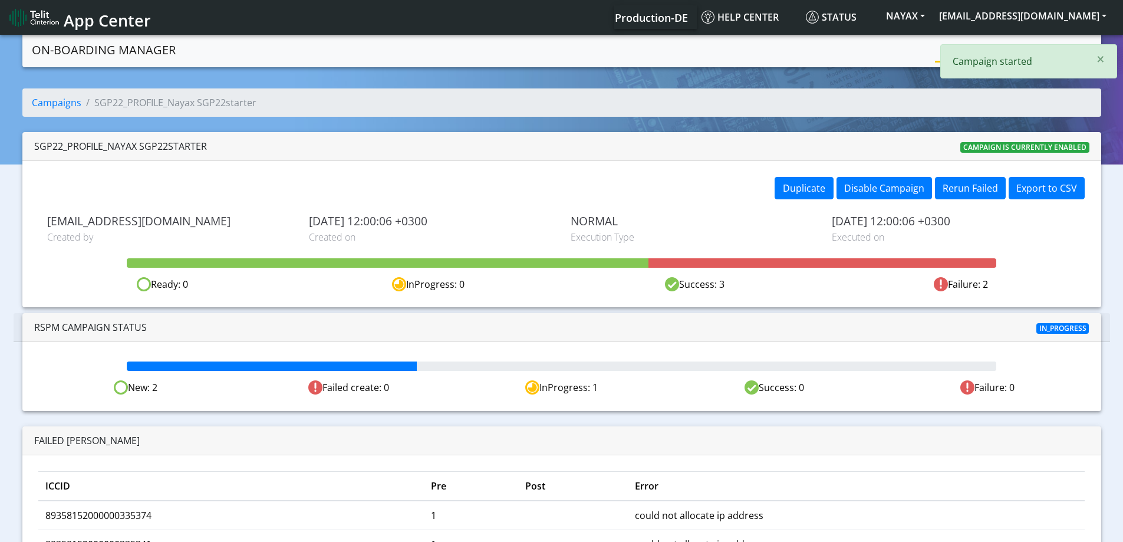
click at [956, 53] on div "× Campaign started" at bounding box center [1028, 61] width 177 height 34
click at [955, 52] on link "Campaigns" at bounding box center [966, 49] width 63 height 24
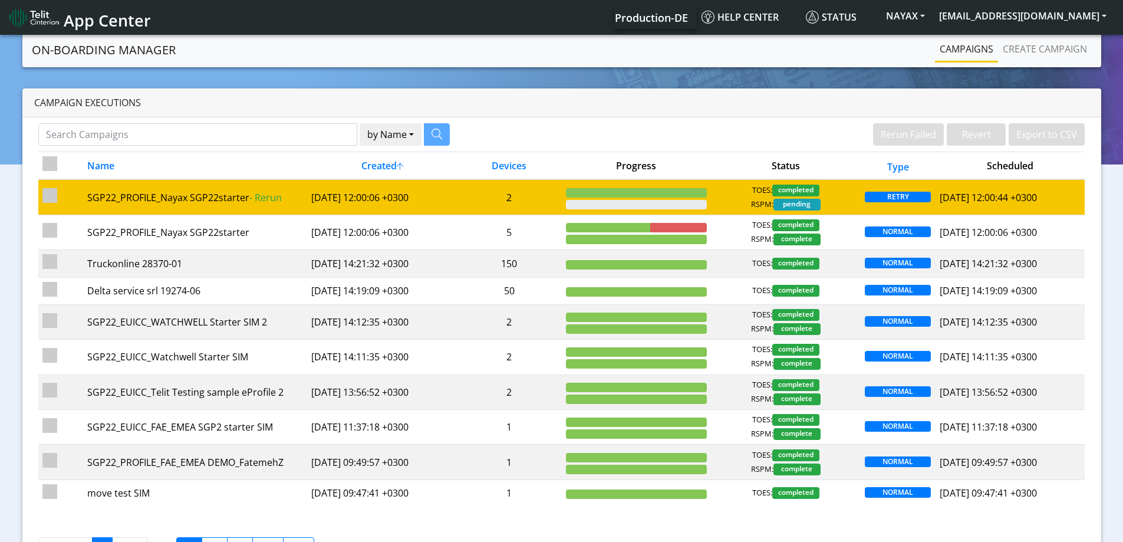
click at [526, 200] on td "2" at bounding box center [509, 196] width 105 height 35
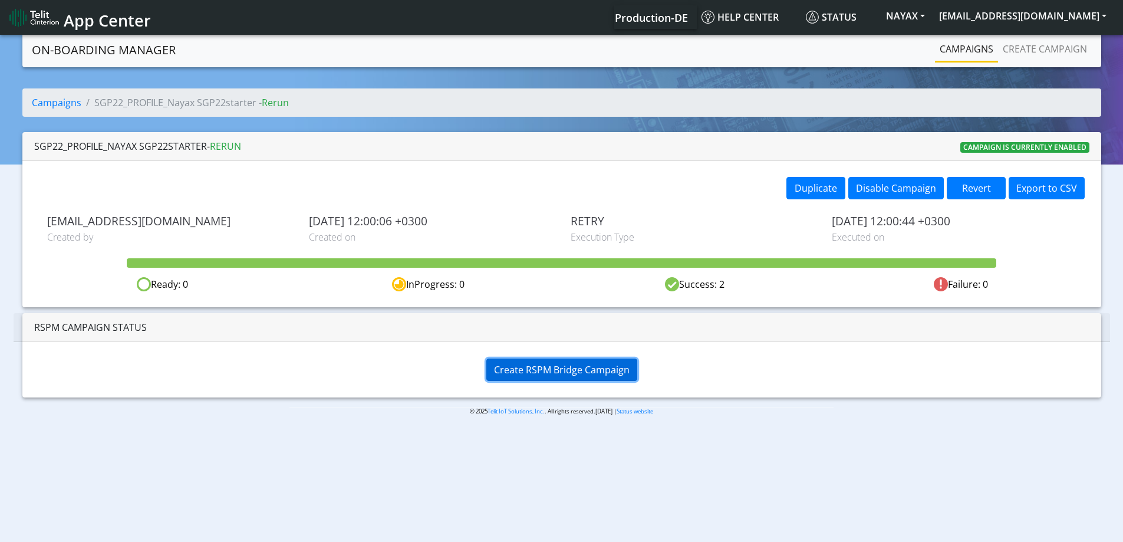
click at [566, 372] on span "Create RSPM Bridge Campaign" at bounding box center [562, 369] width 136 height 13
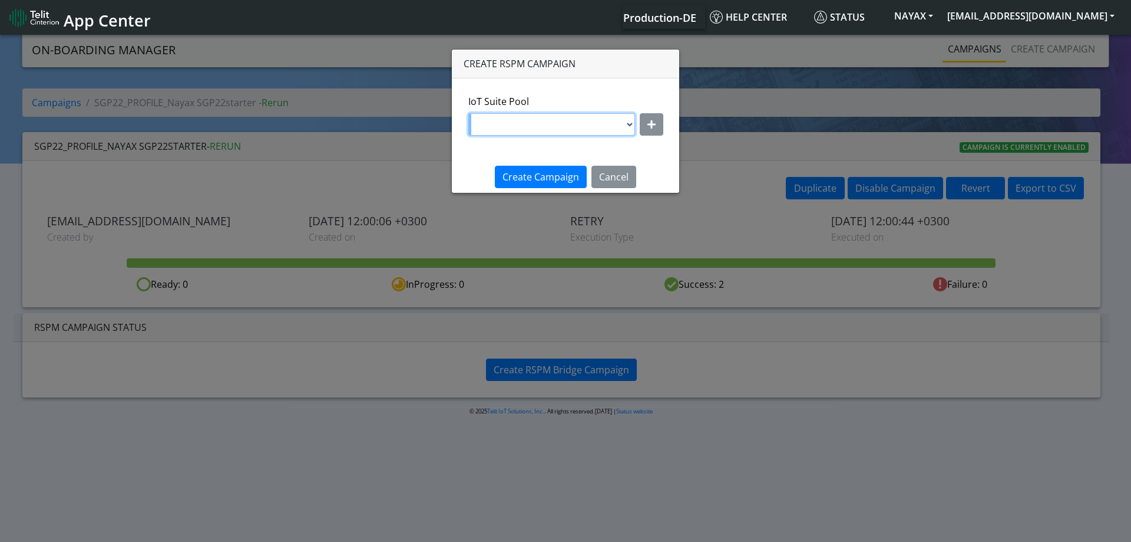
click at [573, 131] on select "DNLD-nxt20.net-eProfile 1 New OTHER-nxt20.net-eProfile1" at bounding box center [551, 124] width 167 height 22
select select "02542267-81b2-4a10-8cb8-6b7899a94bea"
click at [469, 113] on select "DNLD-nxt20.net-eProfile 1 New OTHER-nxt20.net-eProfile1" at bounding box center [551, 124] width 167 height 22
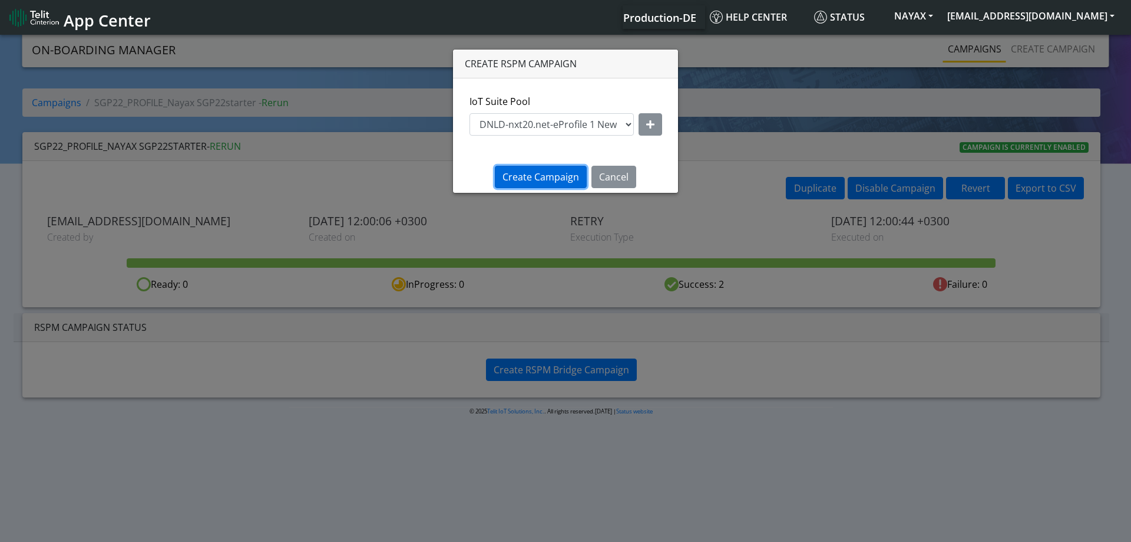
click at [549, 180] on span "Create Campaign" at bounding box center [541, 176] width 77 height 13
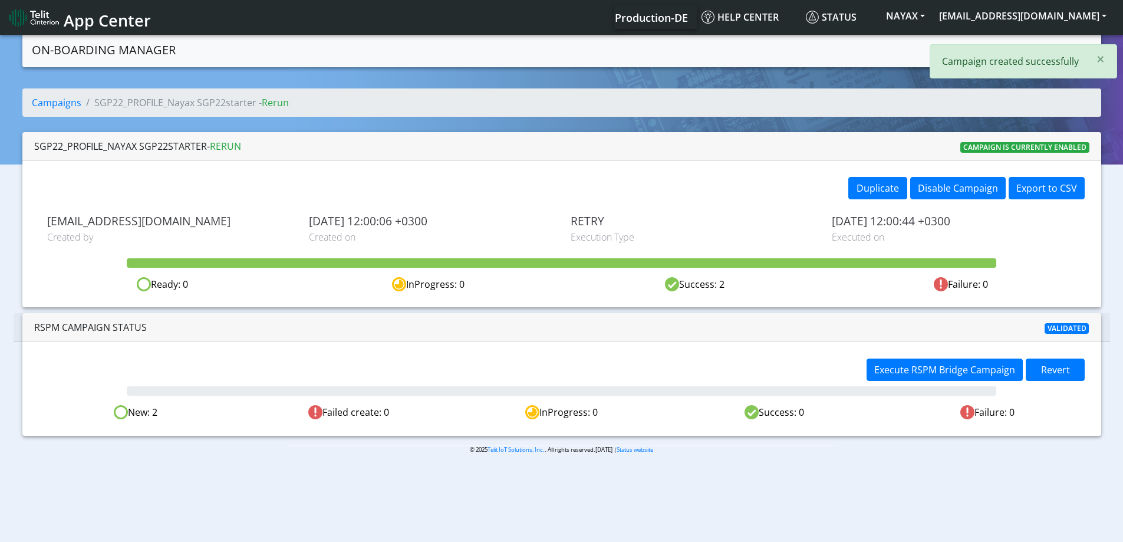
click at [942, 381] on div "Execute RSPM Bridge Campaign Revert" at bounding box center [973, 370] width 221 height 25
click at [940, 369] on span "Execute RSPM Bridge Campaign" at bounding box center [944, 369] width 141 height 13
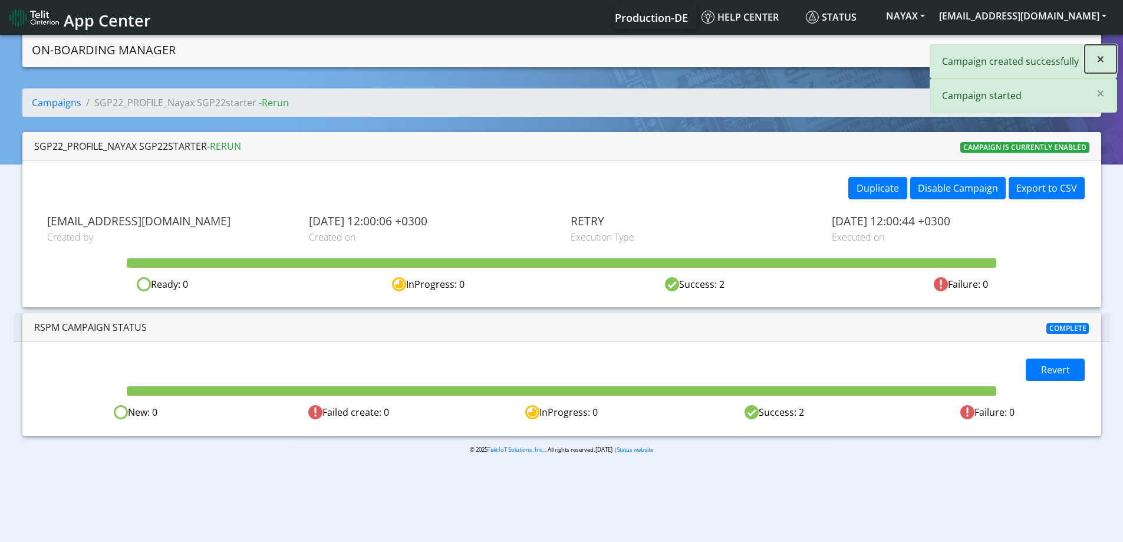
drag, startPoint x: 1100, startPoint y: 57, endPoint x: 1089, endPoint y: 62, distance: 11.9
click at [1100, 57] on span "×" at bounding box center [1100, 58] width 8 height 19
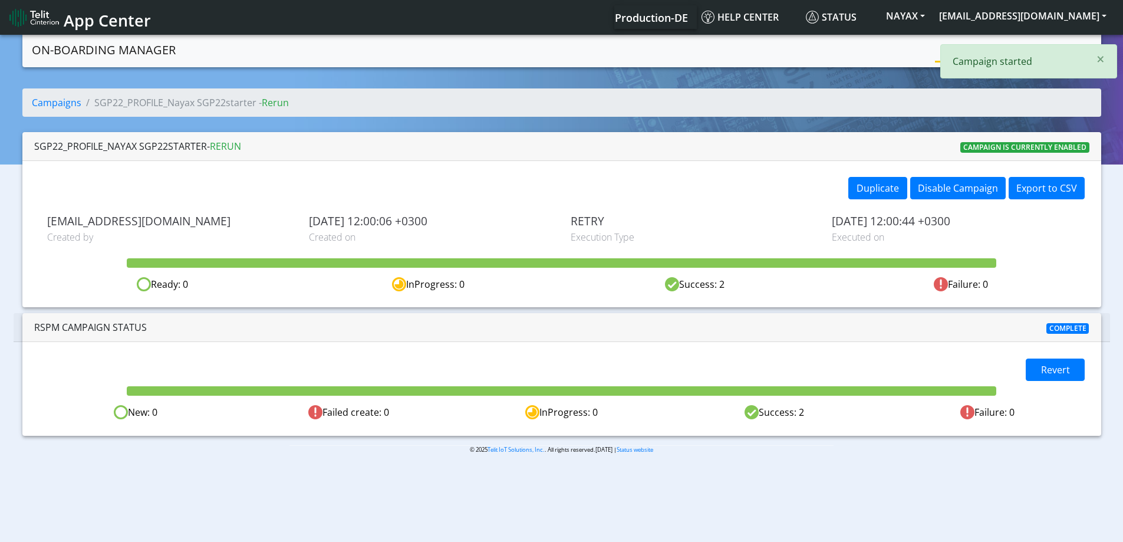
click at [977, 50] on div "× Campaign started" at bounding box center [1028, 61] width 177 height 34
click at [958, 50] on link "Campaigns" at bounding box center [966, 49] width 63 height 24
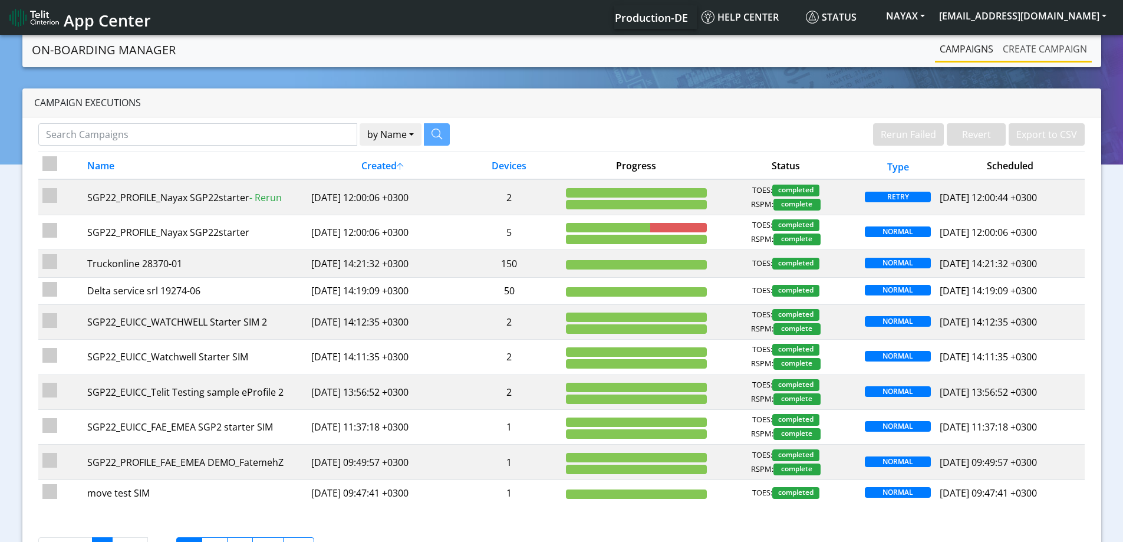
click at [1027, 52] on link "Create campaign" at bounding box center [1045, 49] width 94 height 24
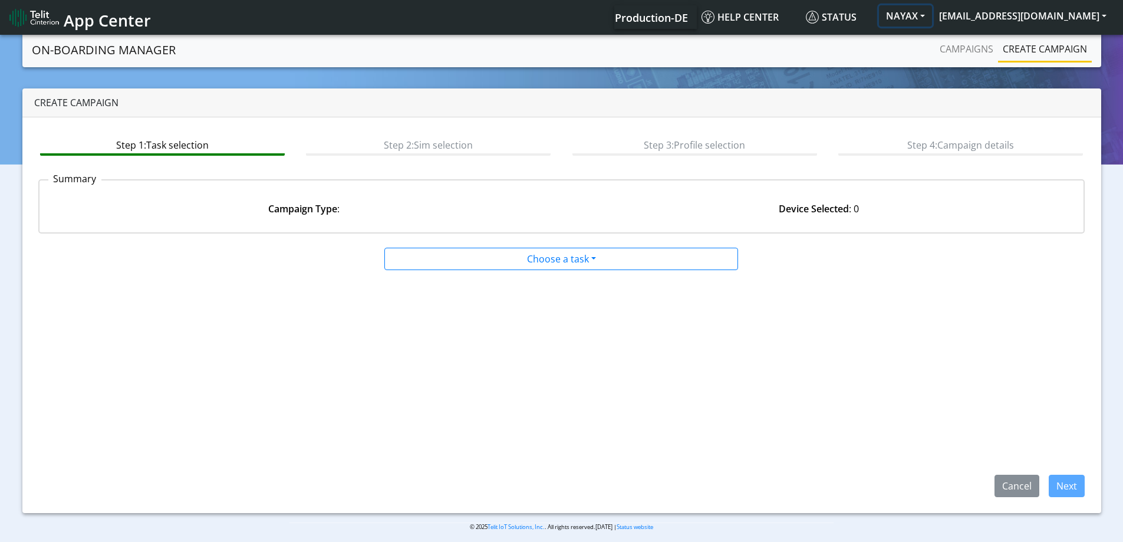
click at [932, 14] on button "NAYAX" at bounding box center [905, 15] width 53 height 21
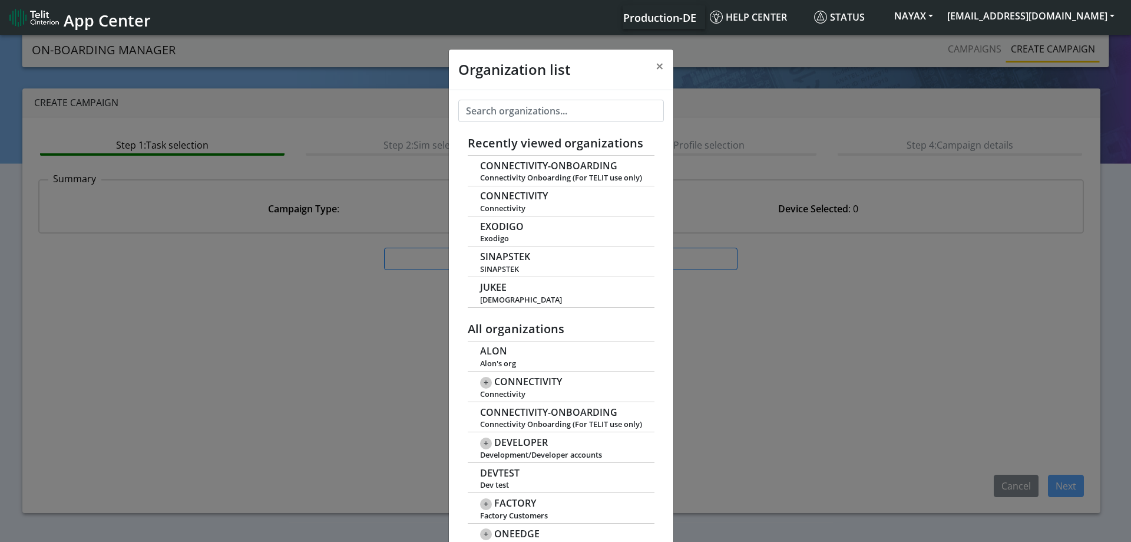
scroll to position [4, 0]
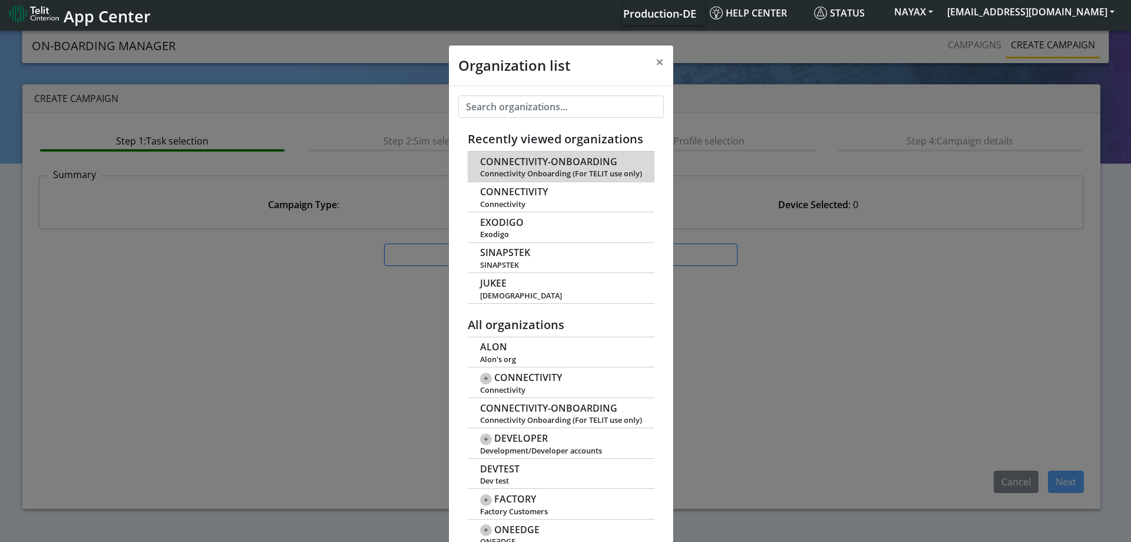
click at [536, 160] on span "CONNECTIVITY-ONBOARDING" at bounding box center [548, 161] width 137 height 11
